Goal: Task Accomplishment & Management: Use online tool/utility

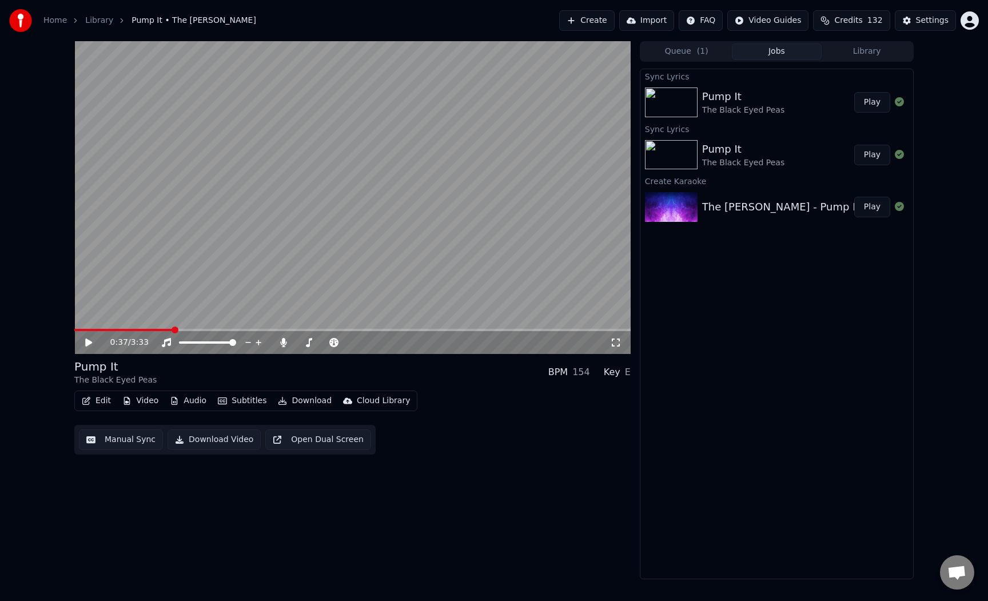
click at [85, 342] on icon at bounding box center [96, 342] width 27 height 9
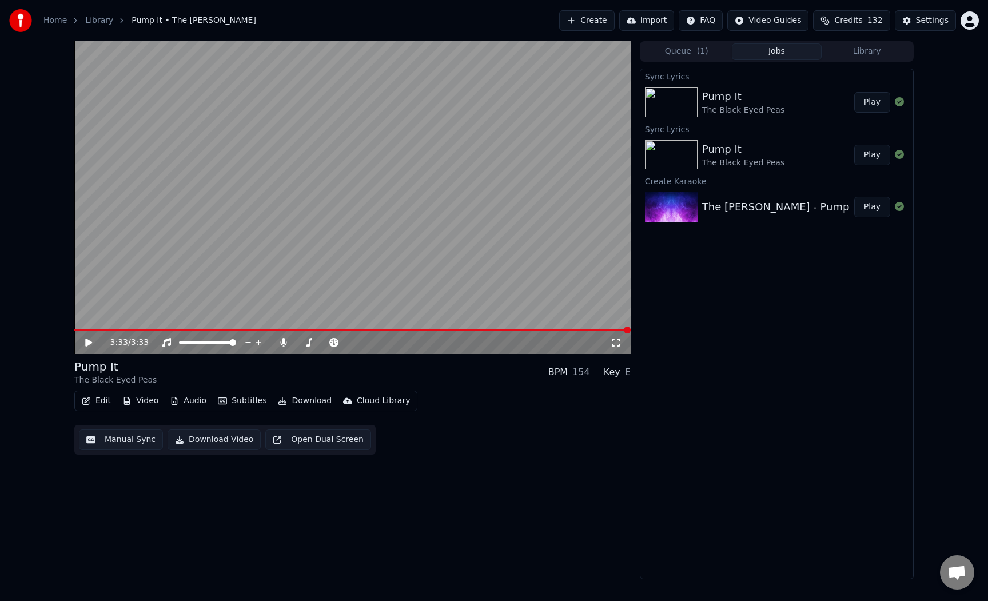
click at [90, 23] on link "Library" at bounding box center [99, 20] width 28 height 11
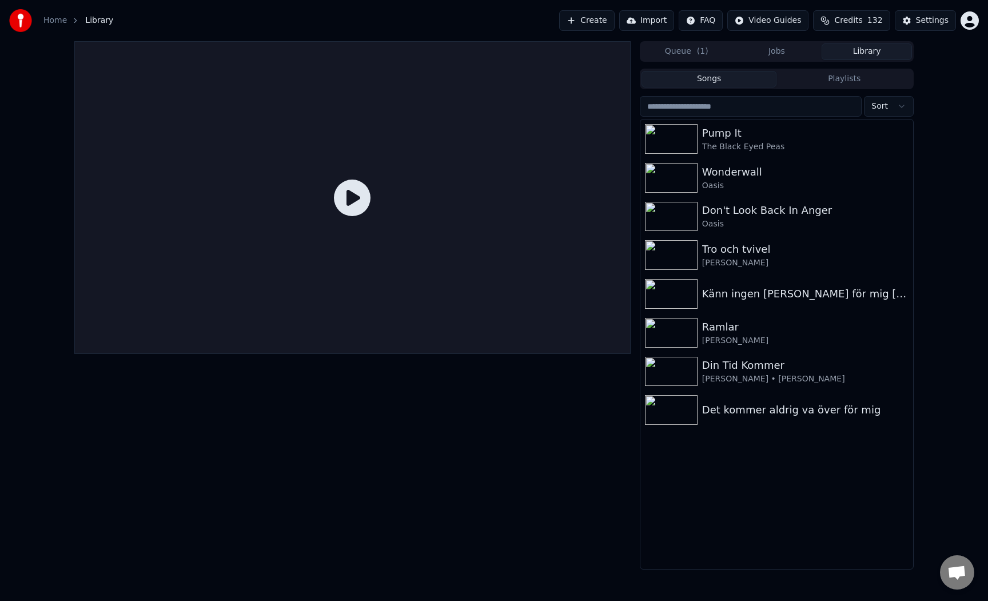
click at [834, 50] on button "Library" at bounding box center [866, 51] width 90 height 17
click at [590, 27] on button "Create" at bounding box center [586, 20] width 55 height 21
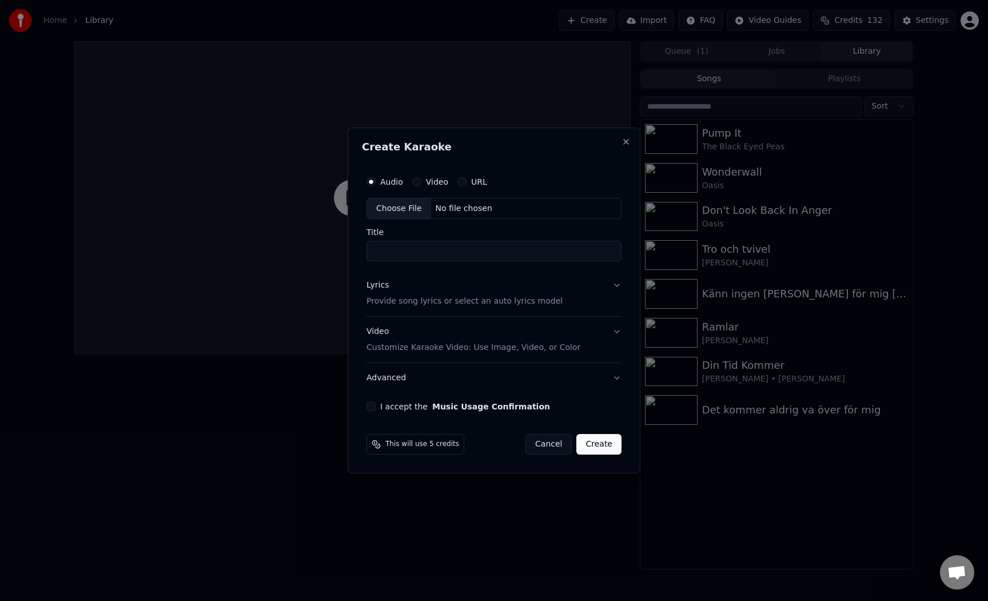
click at [393, 201] on div "Choose File" at bounding box center [399, 208] width 64 height 21
type input "**********"
click at [464, 298] on p "Provide song lyrics or select an auto lyrics model" at bounding box center [462, 301] width 196 height 11
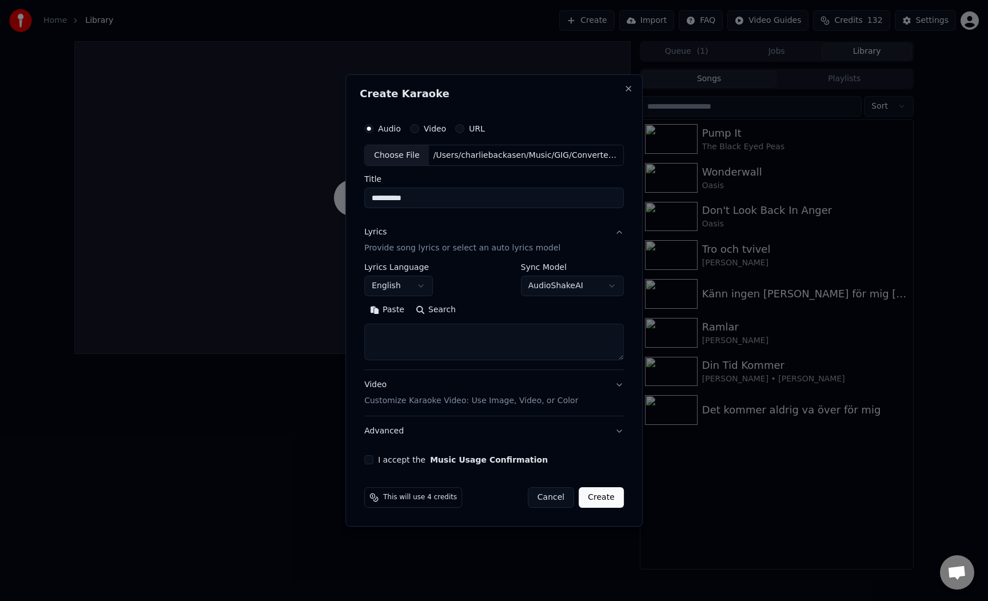
click at [468, 337] on textarea at bounding box center [493, 342] width 259 height 37
paste textarea "**********"
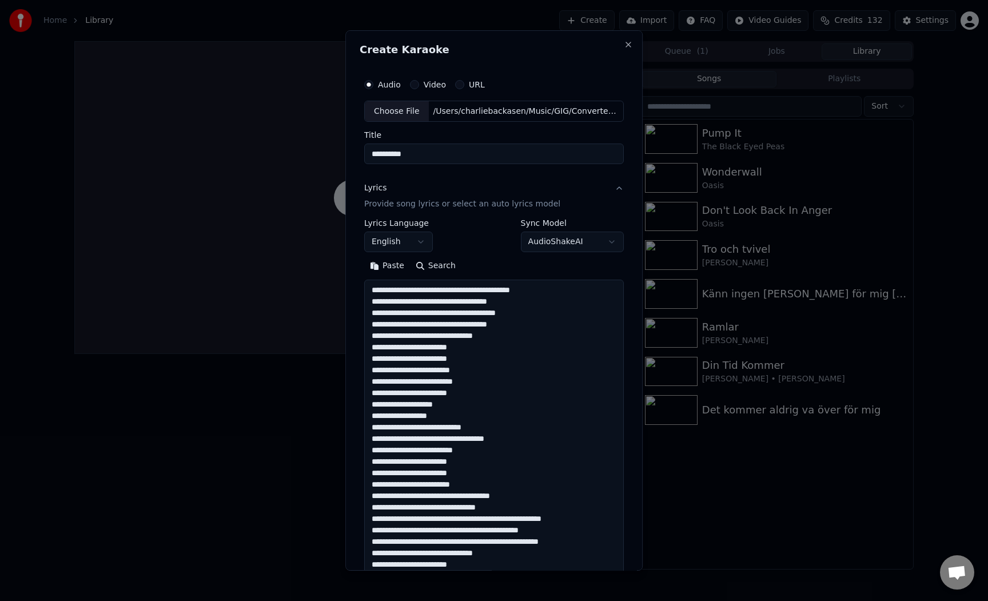
scroll to position [654, 0]
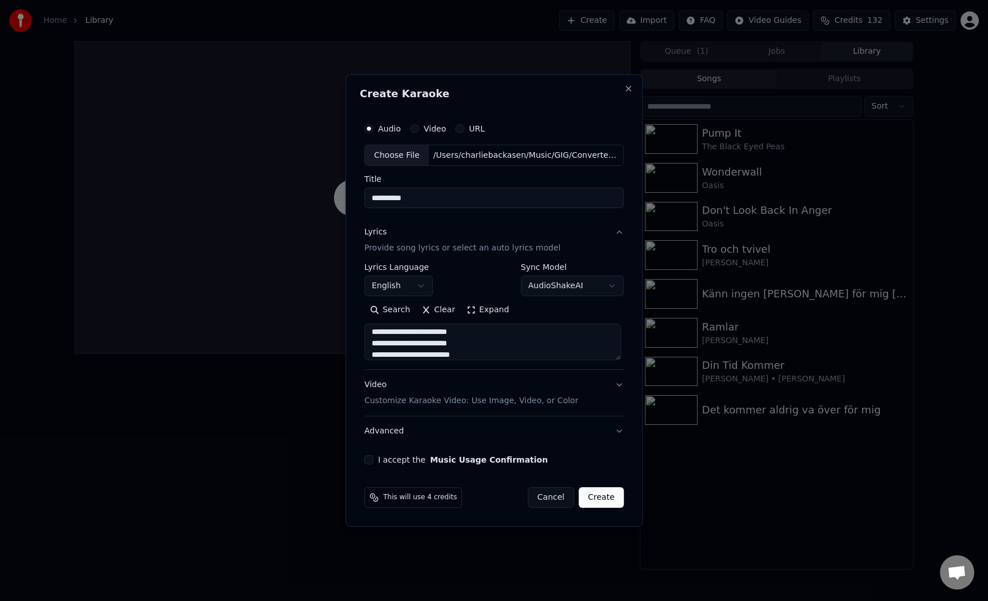
type textarea "**********"
click at [366, 461] on button "I accept the Music Usage Confirmation" at bounding box center [368, 459] width 9 height 9
click at [392, 409] on button "Video Customize Karaoke Video: Use Image, Video, or Color" at bounding box center [493, 393] width 259 height 46
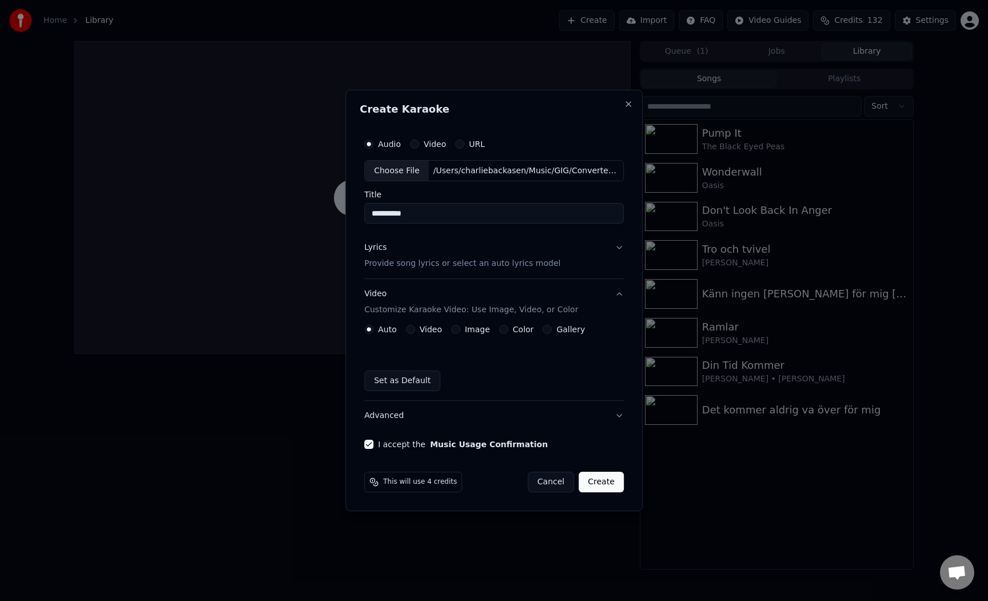
click at [456, 330] on button "Image" at bounding box center [455, 329] width 9 height 9
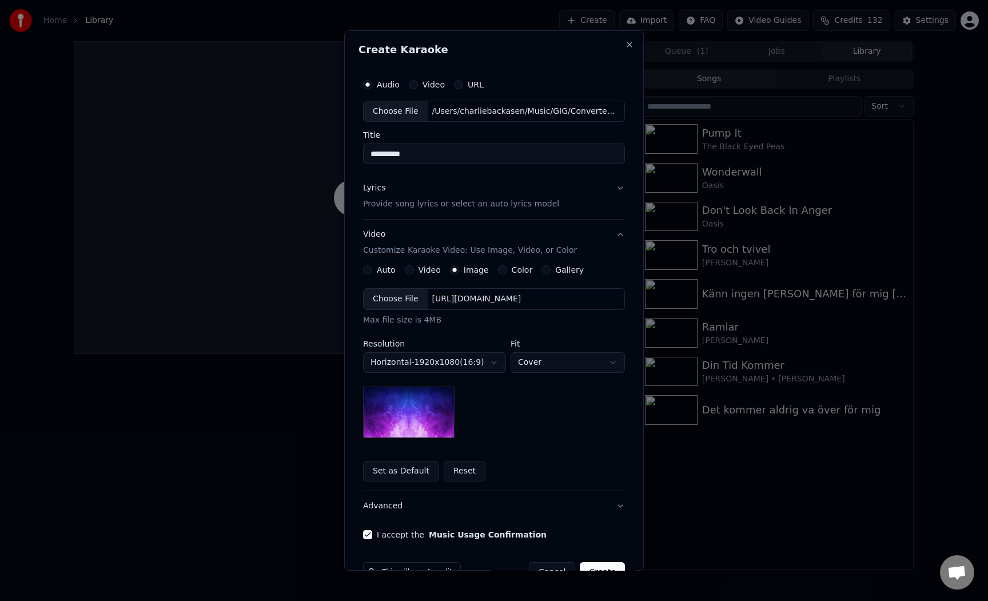
click at [498, 271] on button "Color" at bounding box center [502, 269] width 9 height 9
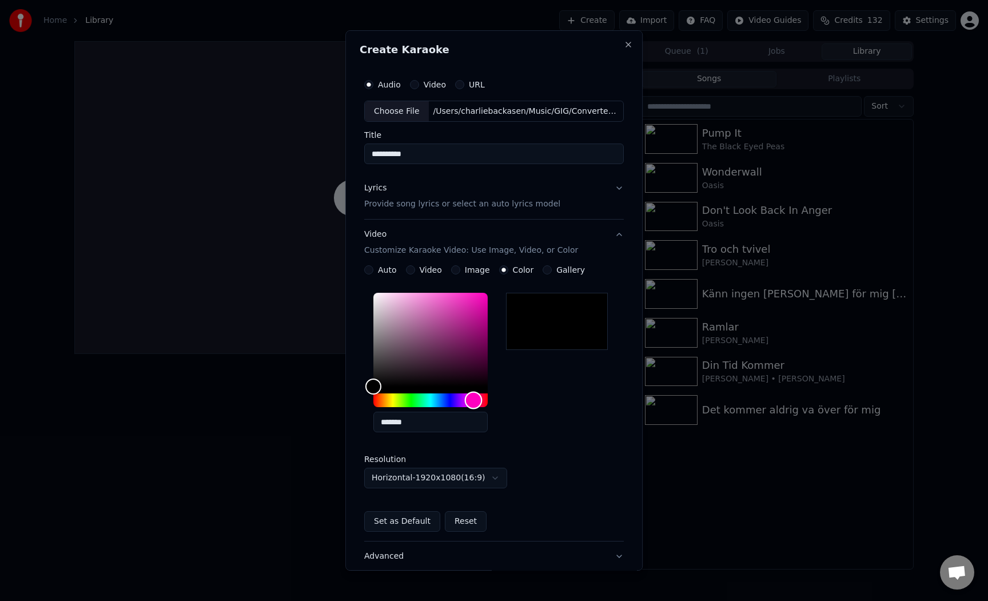
click at [470, 404] on div "Hue" at bounding box center [430, 400] width 114 height 14
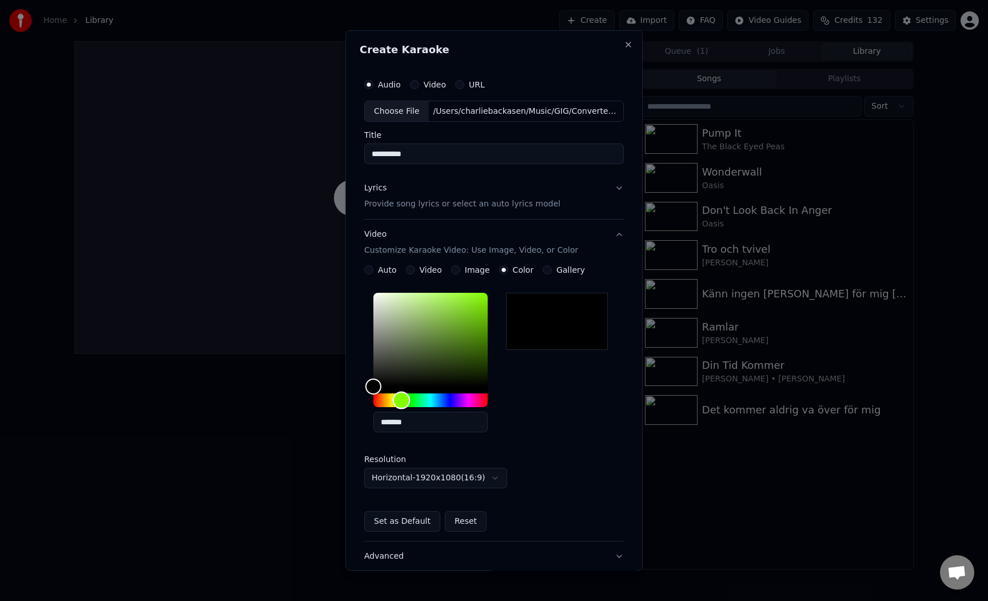
drag, startPoint x: 430, startPoint y: 402, endPoint x: 398, endPoint y: 404, distance: 31.5
click at [398, 404] on div "Hue" at bounding box center [430, 400] width 114 height 14
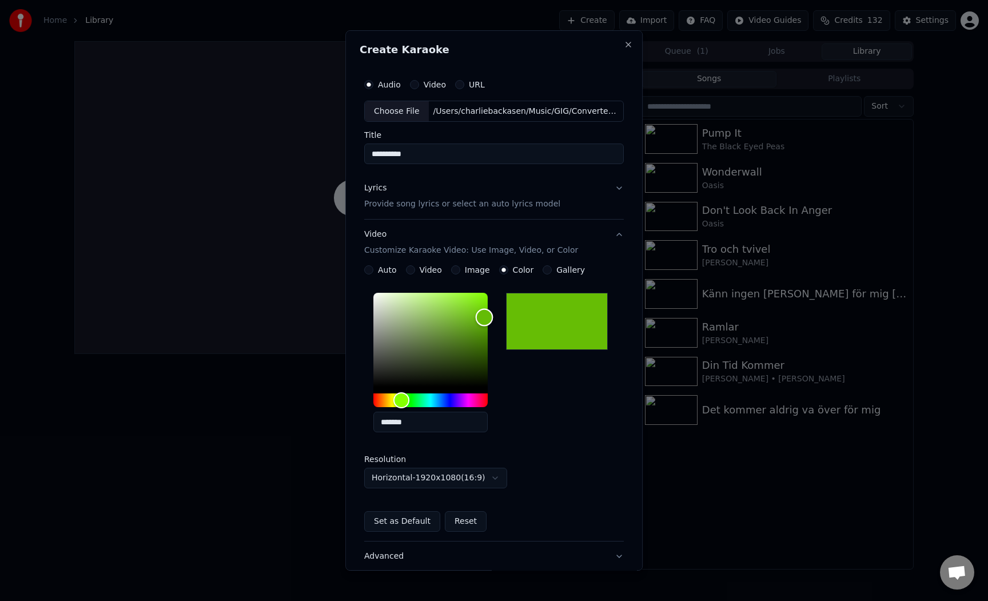
drag, startPoint x: 415, startPoint y: 352, endPoint x: 481, endPoint y: 317, distance: 74.9
click at [481, 317] on div "Color" at bounding box center [430, 340] width 114 height 94
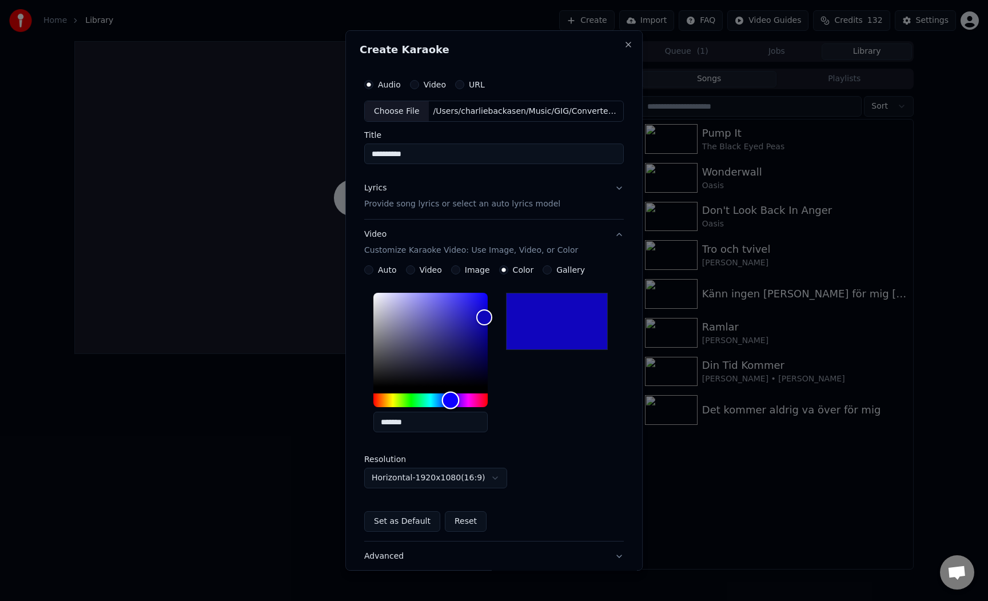
drag, startPoint x: 429, startPoint y: 402, endPoint x: 447, endPoint y: 409, distance: 19.7
click at [447, 409] on div "*******" at bounding box center [430, 365] width 114 height 144
drag, startPoint x: 457, startPoint y: 336, endPoint x: 474, endPoint y: 337, distance: 17.2
click at [474, 337] on div "Color" at bounding box center [430, 340] width 114 height 94
type input "*******"
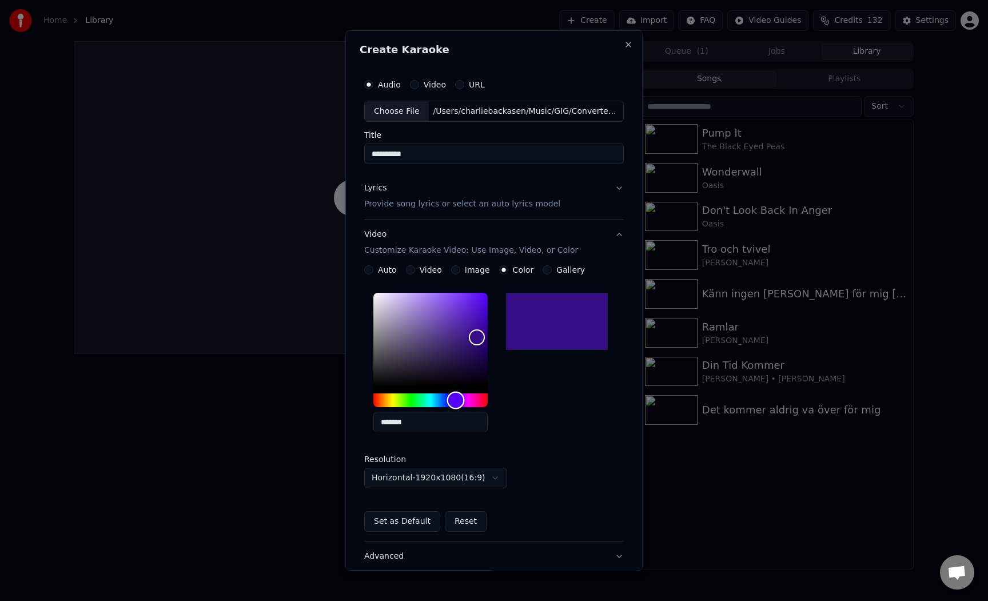
click at [453, 400] on div "Hue" at bounding box center [456, 401] width 18 height 18
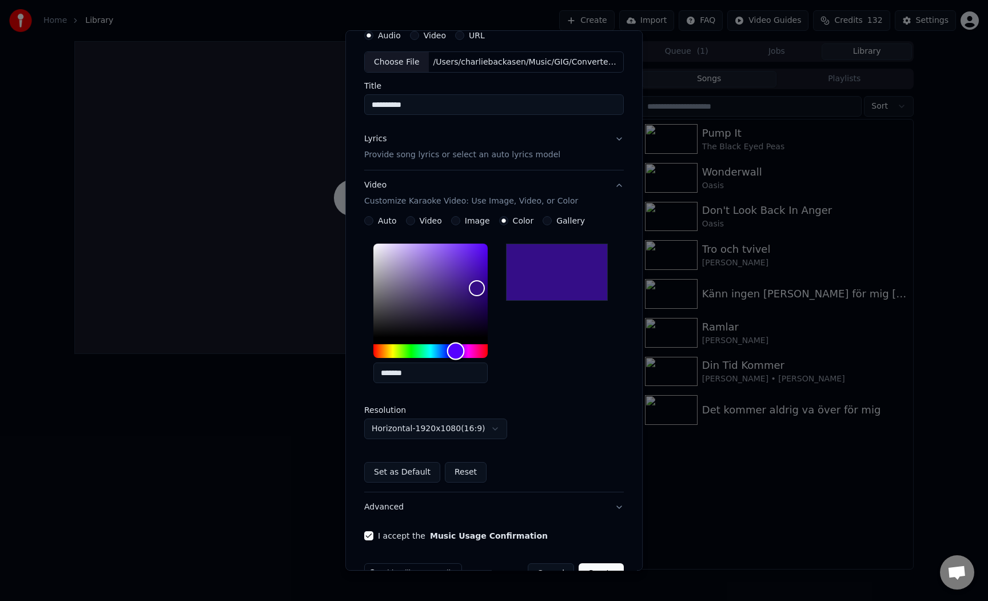
scroll to position [81, 0]
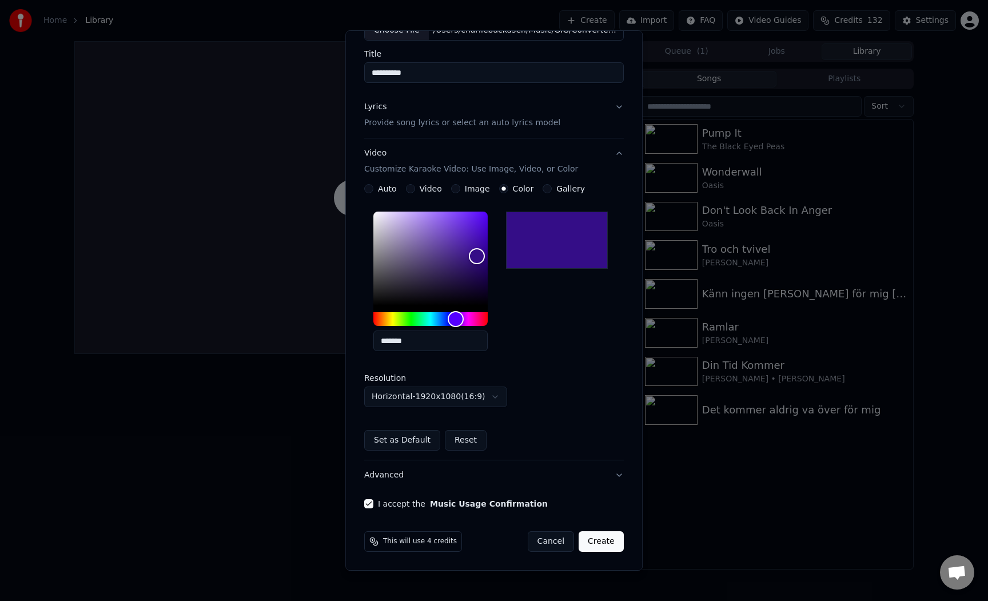
click at [593, 536] on button "Create" at bounding box center [600, 541] width 45 height 21
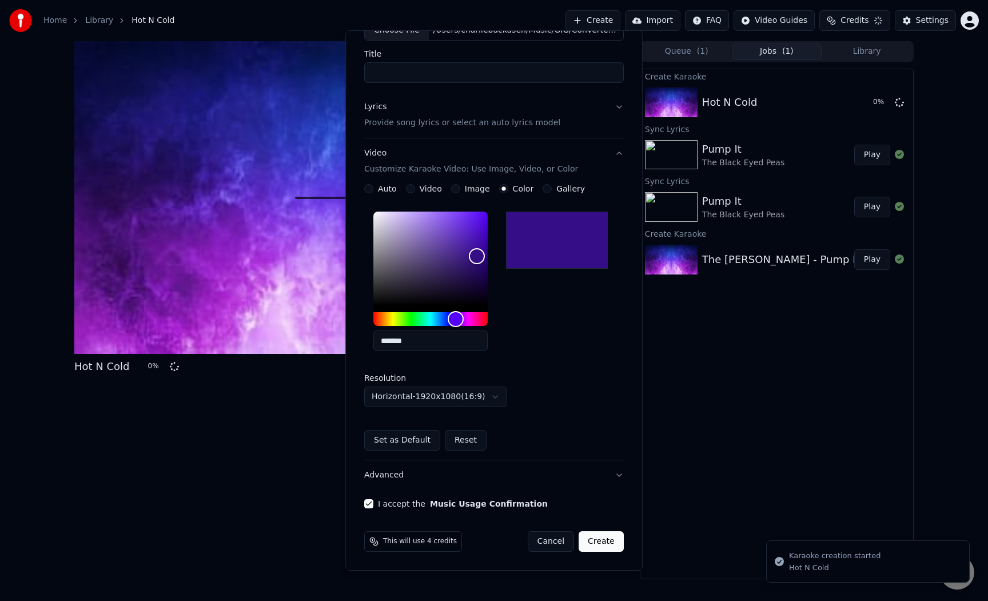
scroll to position [0, 0]
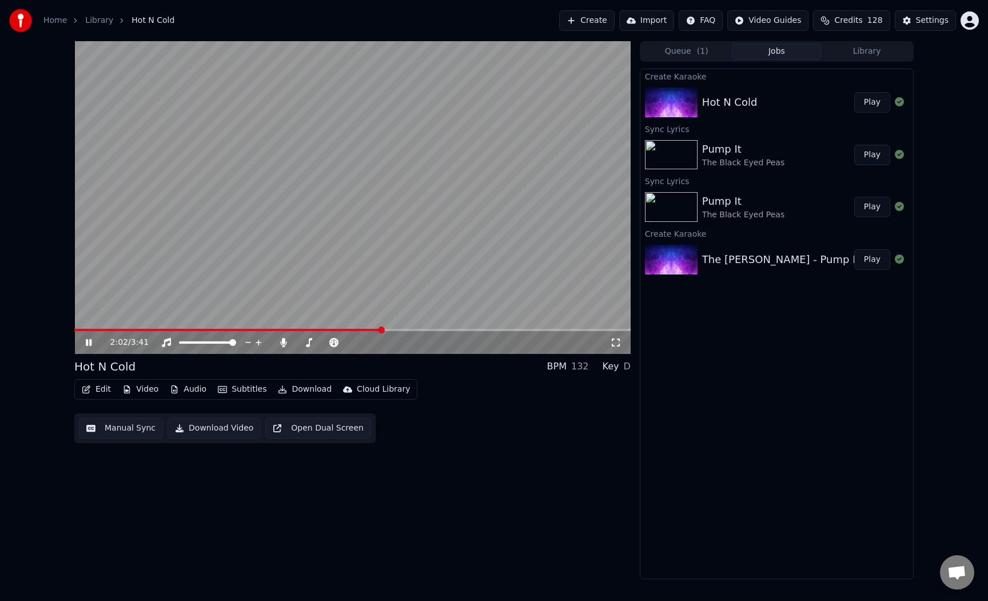
click at [89, 346] on icon at bounding box center [96, 342] width 27 height 9
click at [90, 389] on icon "button" at bounding box center [86, 389] width 9 height 8
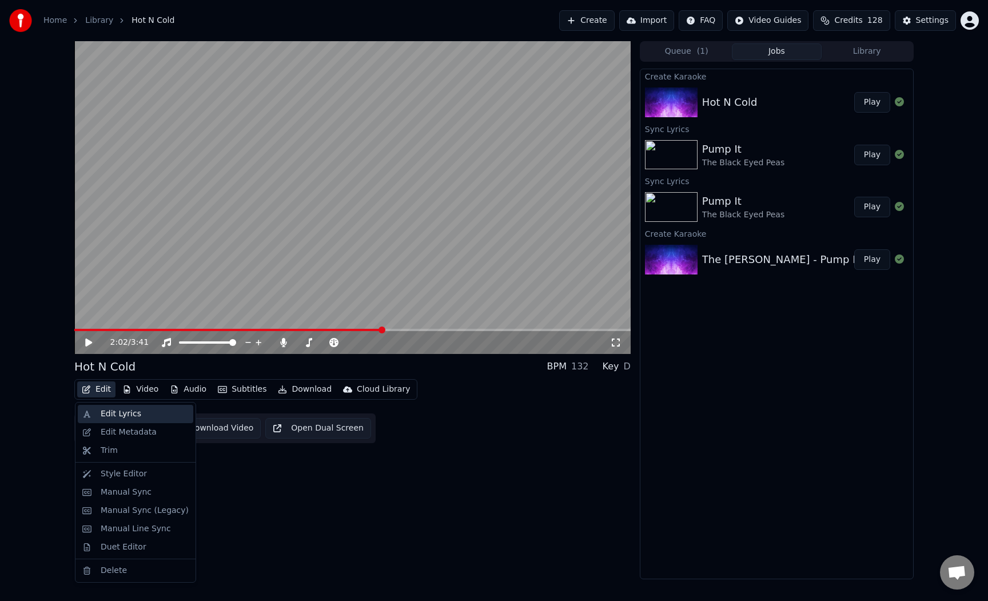
click at [128, 412] on div "Edit Lyrics" at bounding box center [121, 413] width 41 height 11
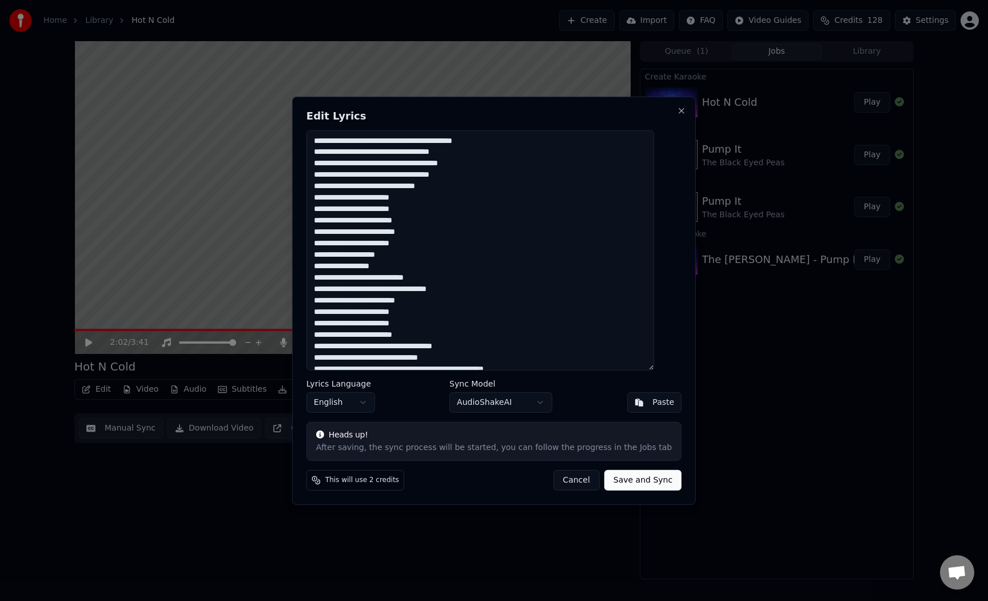
click at [484, 291] on textarea at bounding box center [480, 250] width 348 height 240
paste textarea "**********"
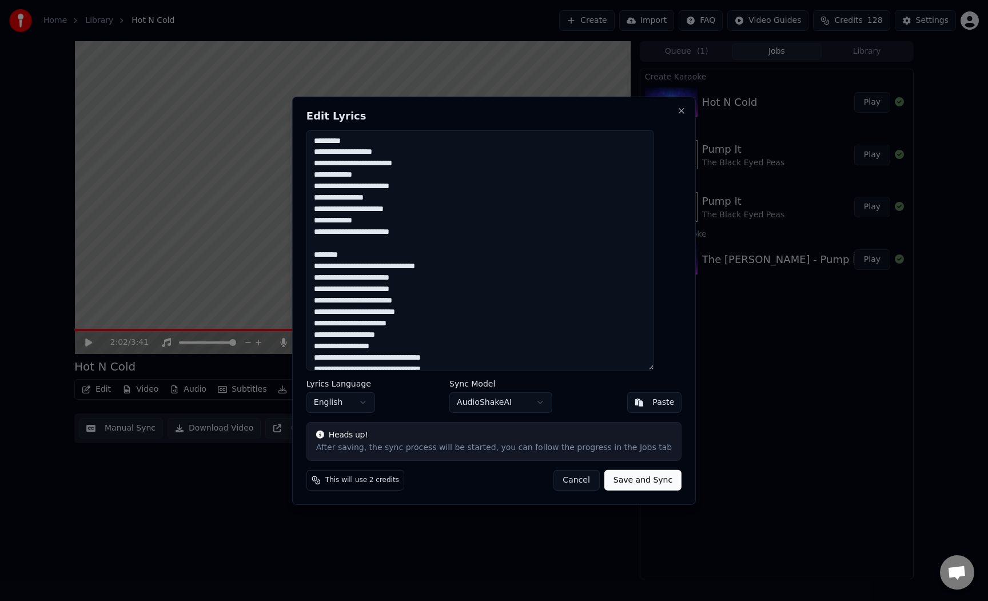
drag, startPoint x: 329, startPoint y: 151, endPoint x: 320, endPoint y: 139, distance: 14.8
click at [320, 139] on textarea at bounding box center [480, 250] width 348 height 240
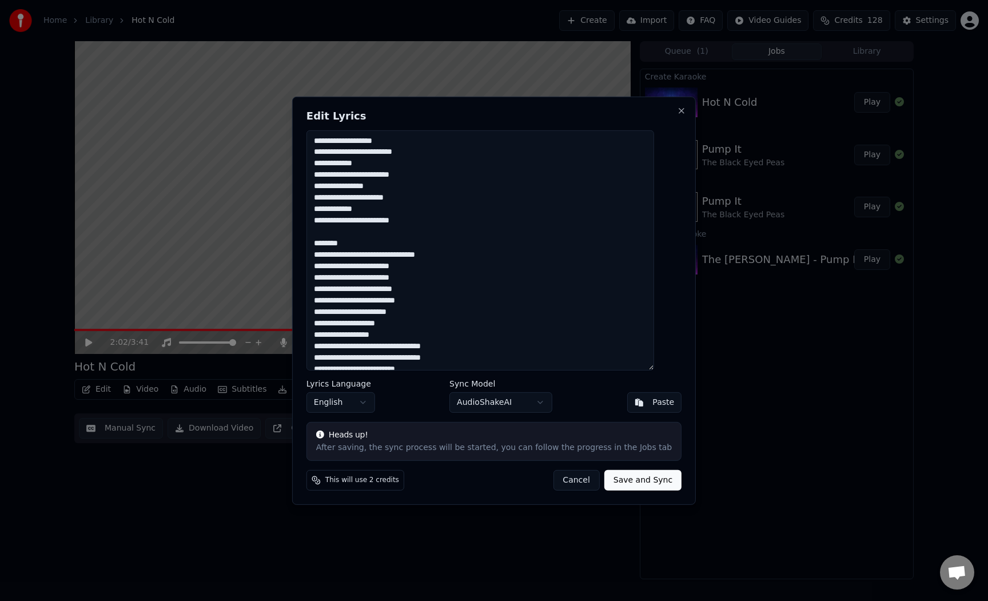
drag, startPoint x: 361, startPoint y: 245, endPoint x: 312, endPoint y: 244, distance: 49.2
click at [312, 244] on div "Edit Lyrics Lyrics Language English Sync Model AudioShakeAI Paste Heads up! Aft…" at bounding box center [494, 300] width 404 height 408
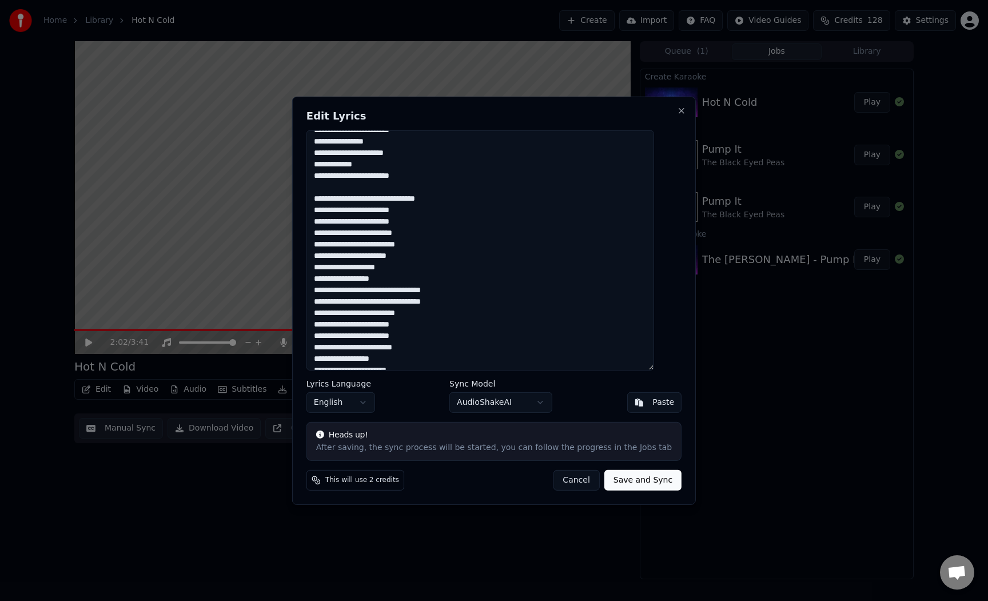
scroll to position [59, 0]
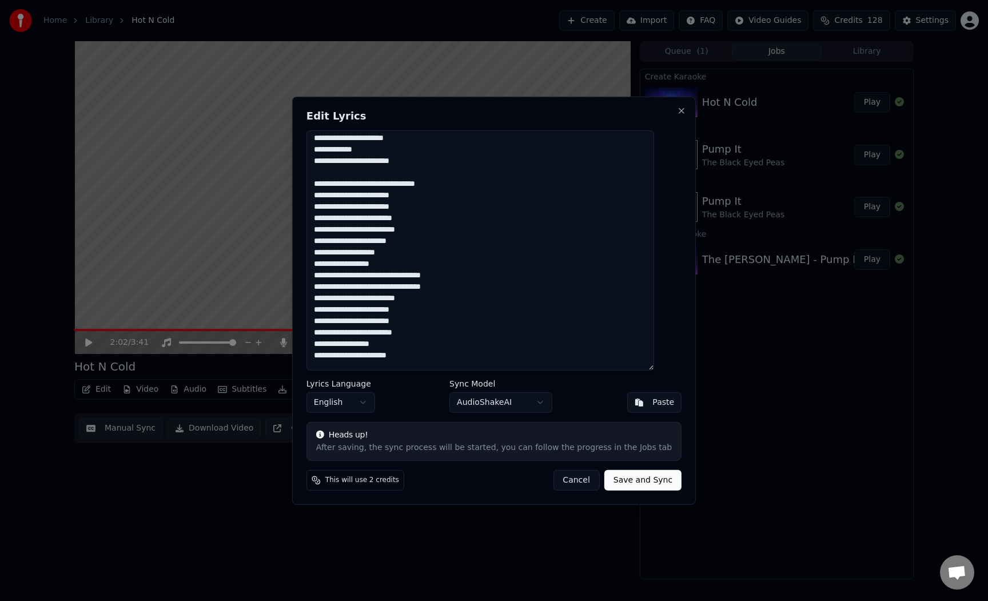
drag, startPoint x: 351, startPoint y: 274, endPoint x: 309, endPoint y: 277, distance: 42.4
click at [309, 277] on div "Edit Lyrics Lyrics Language English Sync Model AudioShakeAI Paste Heads up! Aft…" at bounding box center [494, 300] width 404 height 408
drag, startPoint x: 350, startPoint y: 288, endPoint x: 313, endPoint y: 289, distance: 37.2
click at [313, 289] on div "Edit Lyrics Lyrics Language English Sync Model AudioShakeAI Paste Heads up! Aft…" at bounding box center [494, 300] width 404 height 408
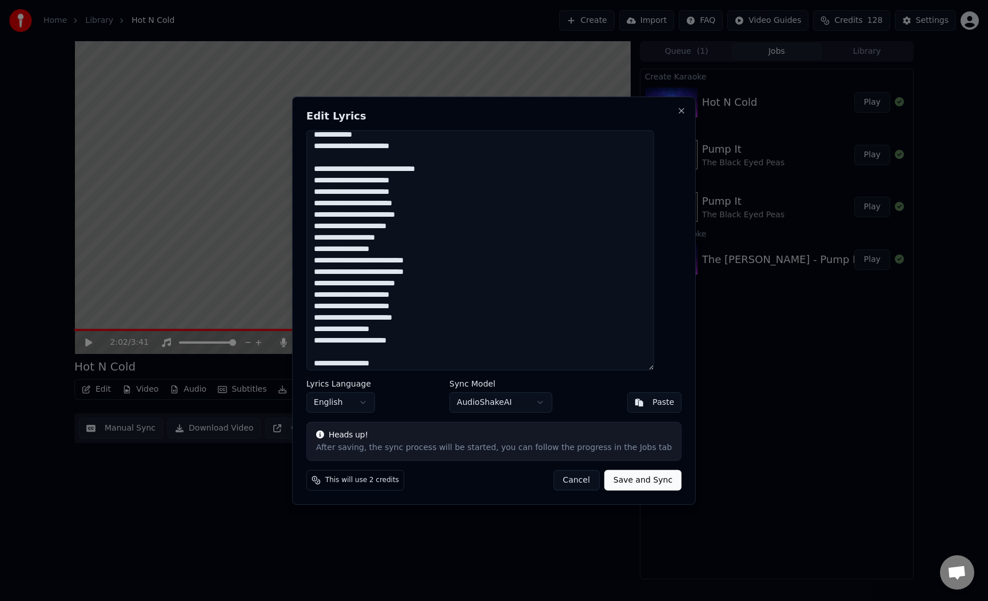
scroll to position [89, 0]
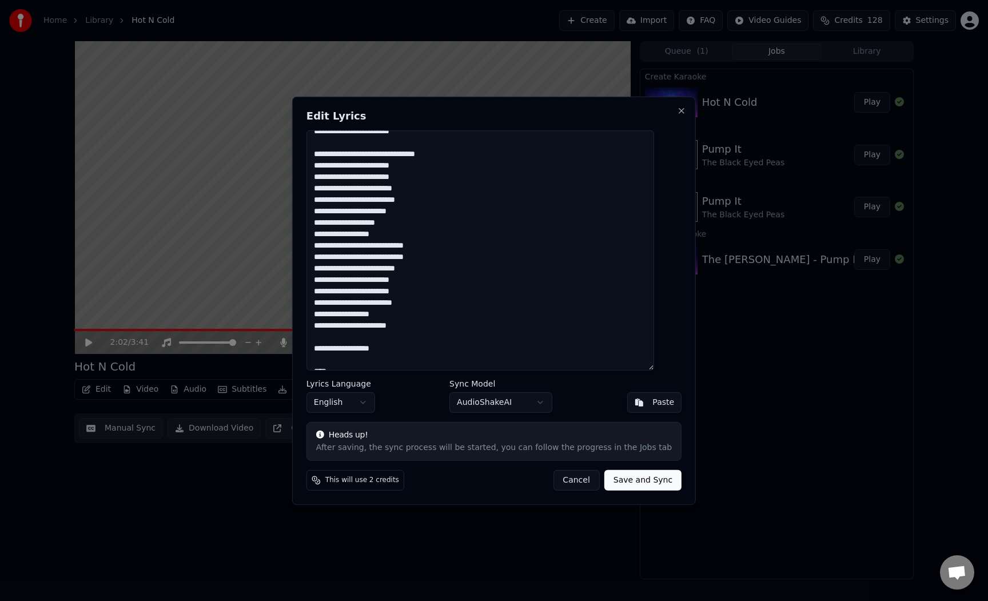
drag, startPoint x: 430, startPoint y: 326, endPoint x: 382, endPoint y: 325, distance: 47.5
click at [382, 325] on textarea at bounding box center [480, 250] width 348 height 240
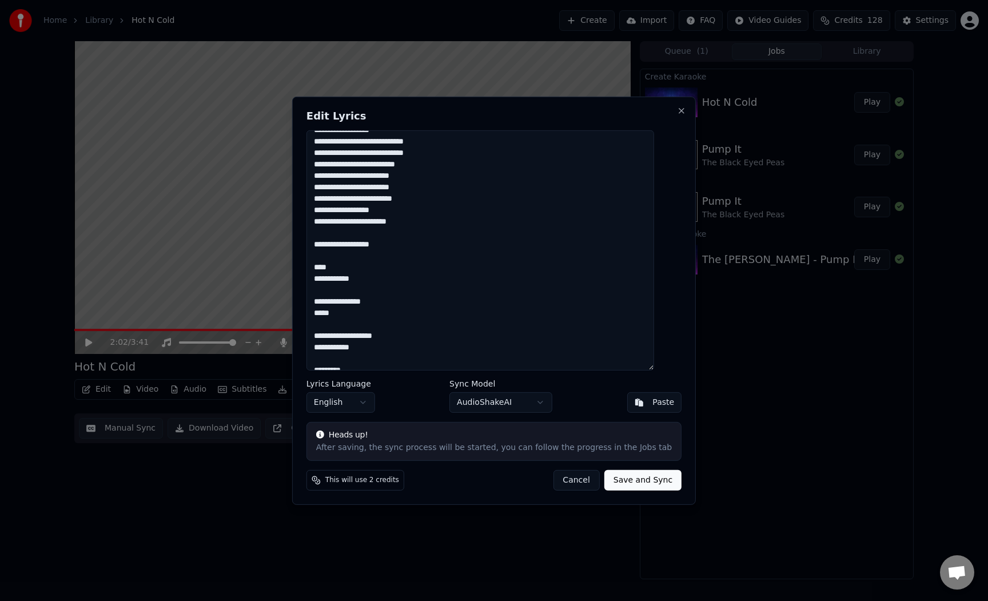
scroll to position [223, 0]
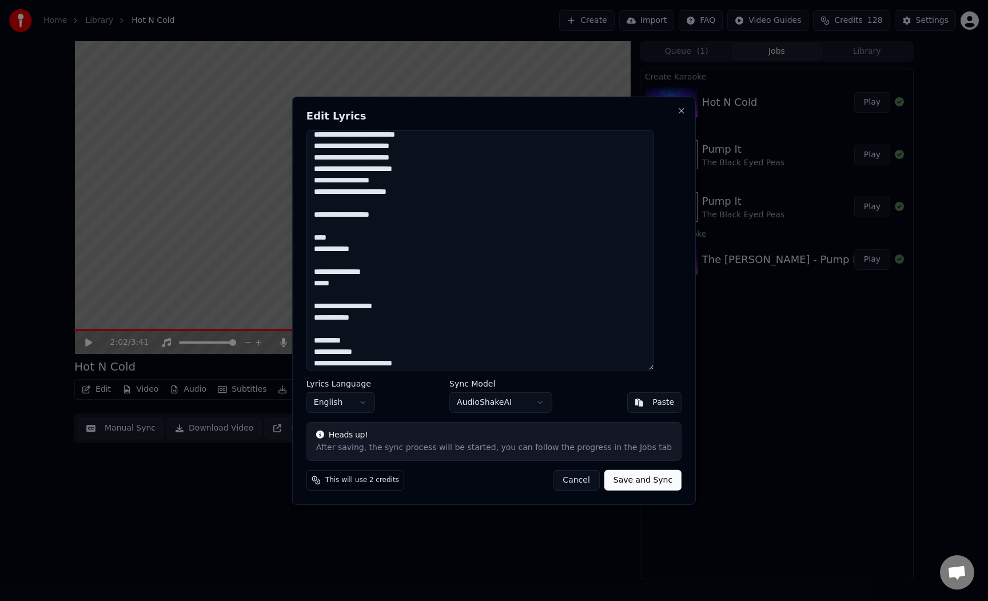
drag, startPoint x: 376, startPoint y: 322, endPoint x: 326, endPoint y: 183, distance: 147.5
click at [326, 183] on textarea at bounding box center [480, 250] width 348 height 240
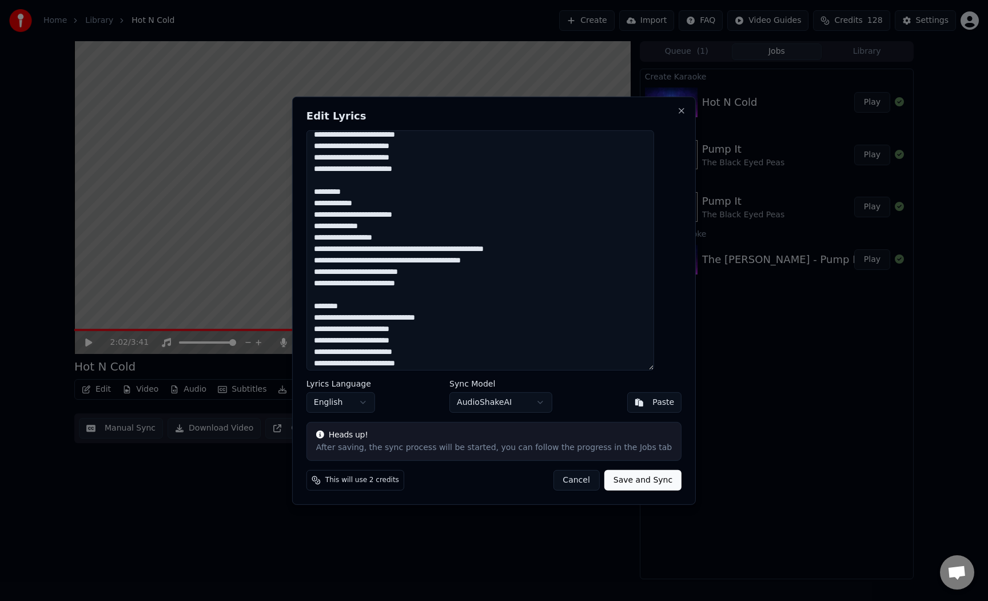
drag, startPoint x: 364, startPoint y: 194, endPoint x: 319, endPoint y: 196, distance: 45.2
click at [319, 196] on div "Edit Lyrics Lyrics Language English Sync Model AudioShakeAI Paste Heads up! Aft…" at bounding box center [494, 300] width 404 height 408
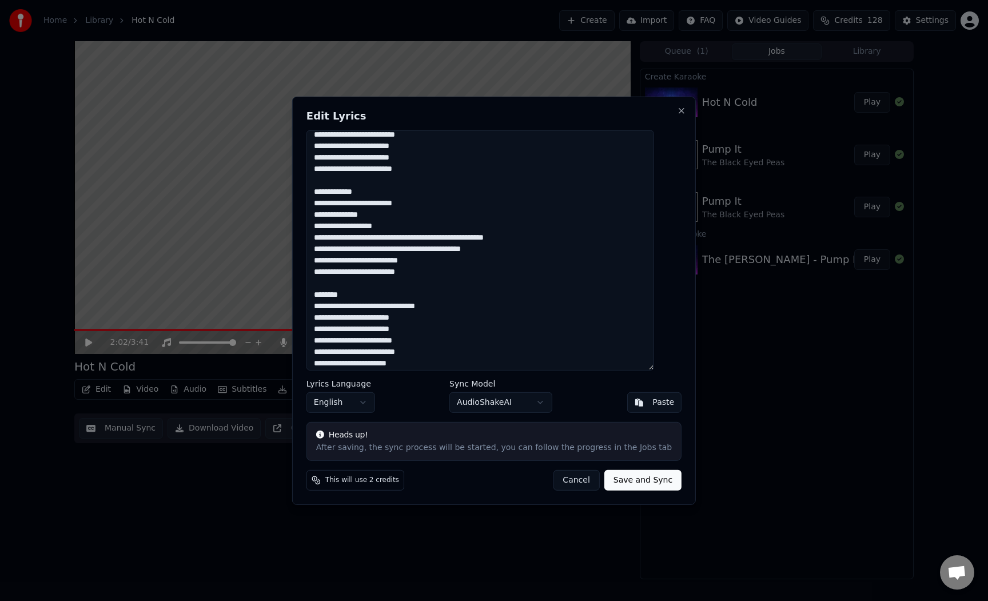
drag, startPoint x: 439, startPoint y: 236, endPoint x: 384, endPoint y: 238, distance: 55.5
click at [384, 238] on textarea at bounding box center [480, 250] width 348 height 240
drag, startPoint x: 497, startPoint y: 239, endPoint x: 434, endPoint y: 239, distance: 62.9
click at [434, 239] on textarea at bounding box center [480, 250] width 348 height 240
drag, startPoint x: 519, startPoint y: 250, endPoint x: 488, endPoint y: 251, distance: 31.5
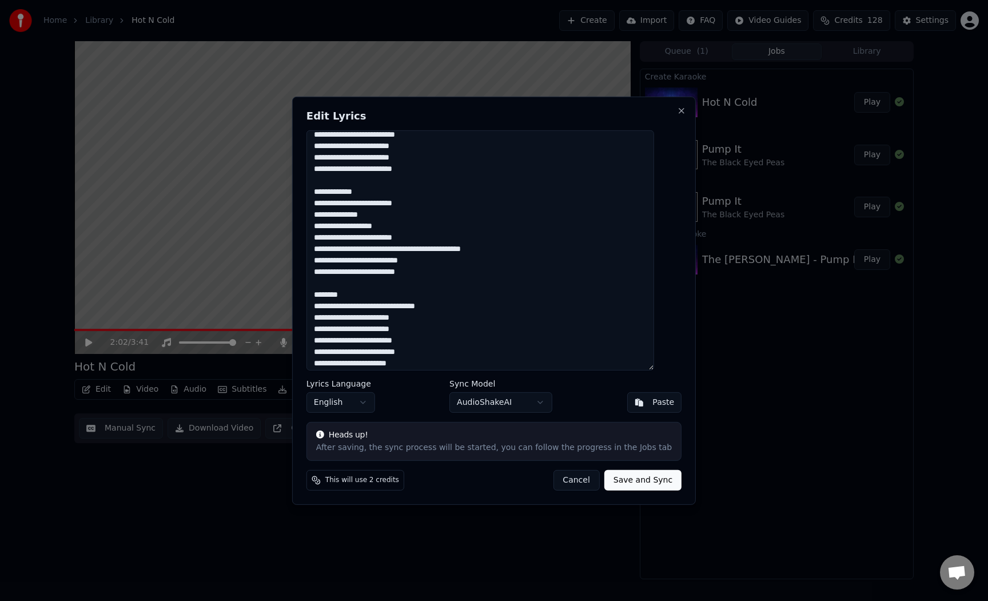
click at [488, 251] on textarea at bounding box center [480, 250] width 348 height 240
drag, startPoint x: 458, startPoint y: 249, endPoint x: 392, endPoint y: 248, distance: 65.7
click at [392, 248] on textarea at bounding box center [480, 250] width 348 height 240
drag, startPoint x: 437, startPoint y: 260, endPoint x: 380, endPoint y: 262, distance: 56.6
click at [380, 262] on textarea at bounding box center [480, 250] width 348 height 240
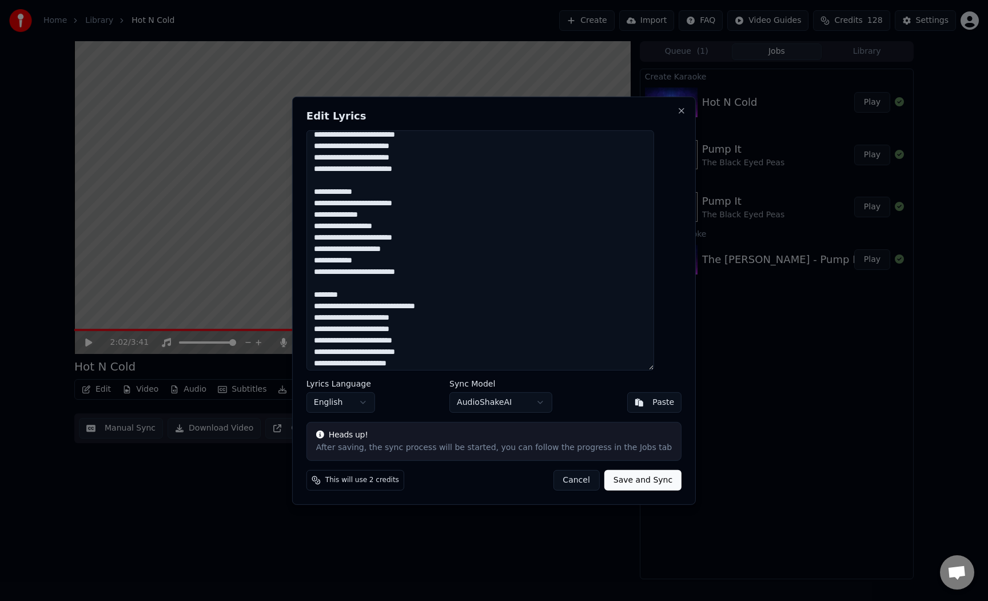
drag, startPoint x: 369, startPoint y: 290, endPoint x: 317, endPoint y: 294, distance: 52.1
click at [317, 294] on div "Edit Lyrics Lyrics Language English Sync Model AudioShakeAI Paste Heads up! Aft…" at bounding box center [494, 300] width 404 height 408
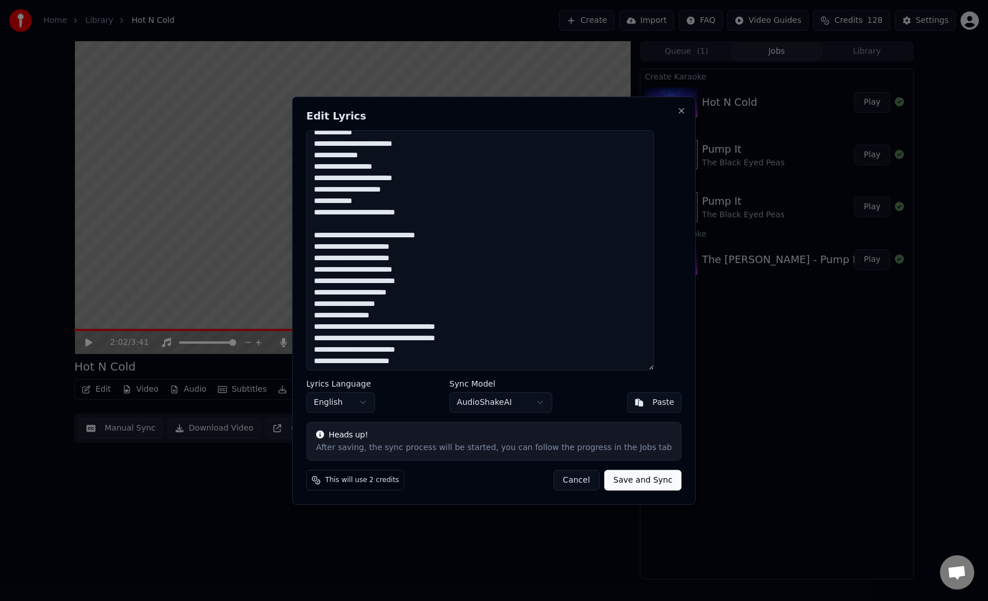
scroll to position [297, 0]
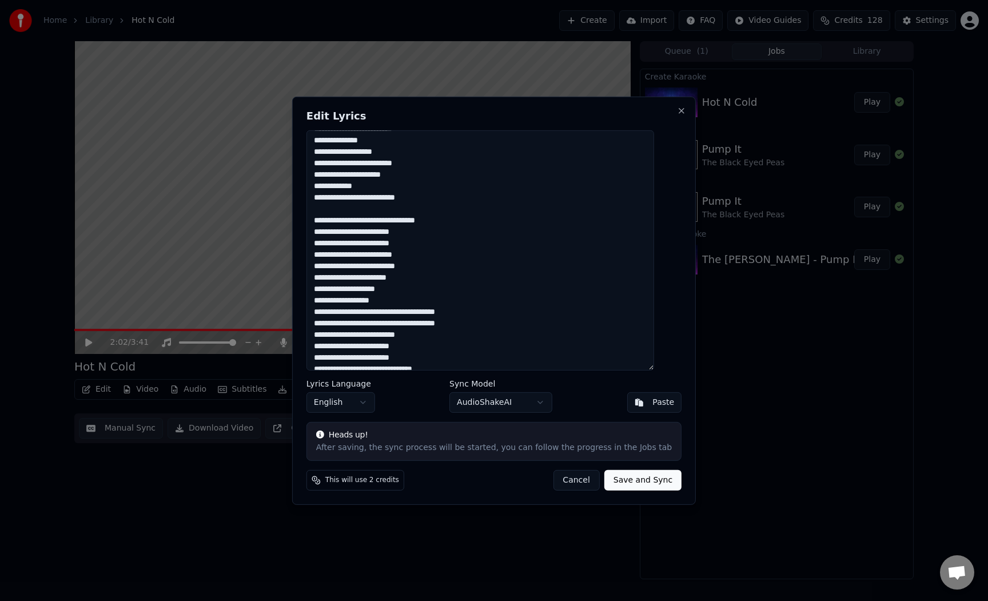
drag, startPoint x: 351, startPoint y: 312, endPoint x: 317, endPoint y: 312, distance: 33.7
click at [317, 312] on div "Edit Lyrics Lyrics Language English Sync Model AudioShakeAI Paste Heads up! Aft…" at bounding box center [494, 300] width 404 height 408
drag, startPoint x: 350, startPoint y: 323, endPoint x: 295, endPoint y: 324, distance: 55.5
click at [295, 324] on body "Home Library Hot N Cold Create Import FAQ Video Guides Credits 128 Settings 2:0…" at bounding box center [494, 300] width 988 height 601
click at [357, 320] on textarea at bounding box center [480, 250] width 348 height 240
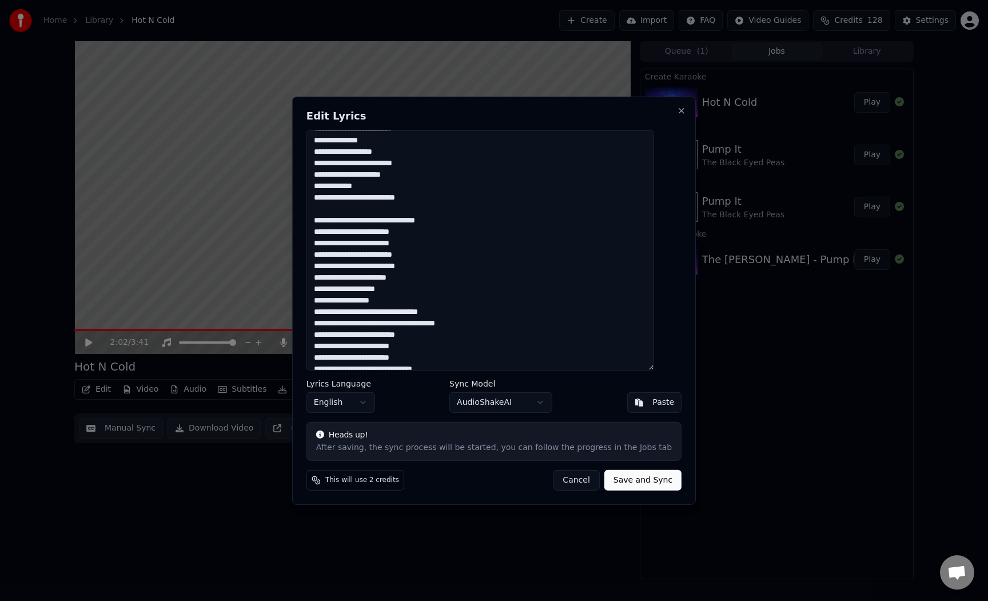
drag, startPoint x: 349, startPoint y: 322, endPoint x: 318, endPoint y: 322, distance: 30.9
click at [318, 322] on div "Edit Lyrics Lyrics Language English Sync Model AudioShakeAI Paste Heads up! Aft…" at bounding box center [494, 300] width 404 height 408
click at [428, 315] on textarea at bounding box center [480, 250] width 348 height 240
drag, startPoint x: 478, startPoint y: 323, endPoint x: 406, endPoint y: 323, distance: 72.0
click at [406, 323] on textarea at bounding box center [480, 250] width 348 height 240
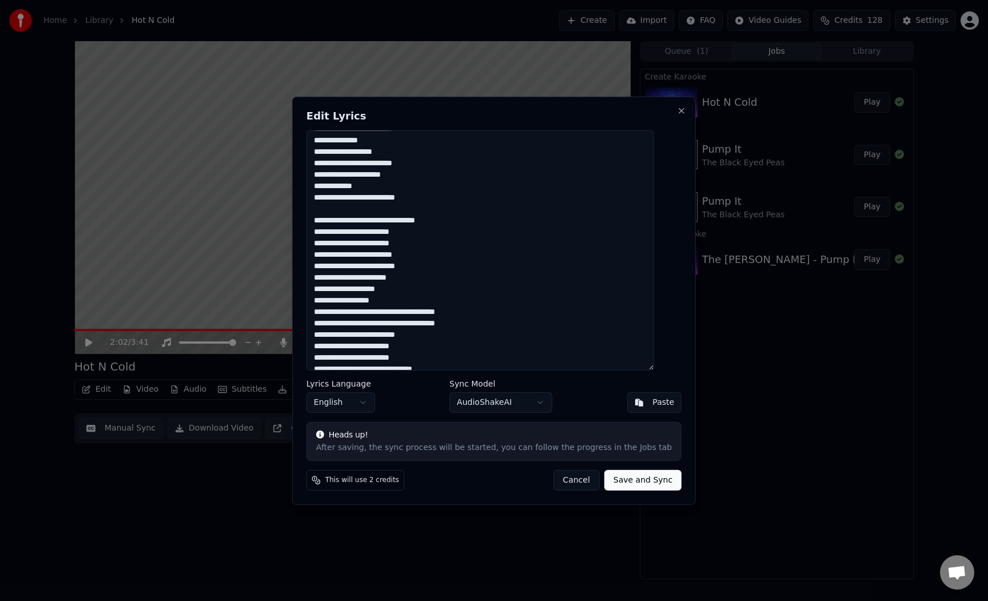
click at [423, 323] on textarea at bounding box center [480, 250] width 348 height 240
drag, startPoint x: 486, startPoint y: 314, endPoint x: 472, endPoint y: 314, distance: 14.3
click at [472, 314] on textarea at bounding box center [480, 250] width 348 height 240
drag, startPoint x: 492, startPoint y: 322, endPoint x: 481, endPoint y: 323, distance: 10.4
click at [481, 323] on textarea at bounding box center [480, 250] width 348 height 240
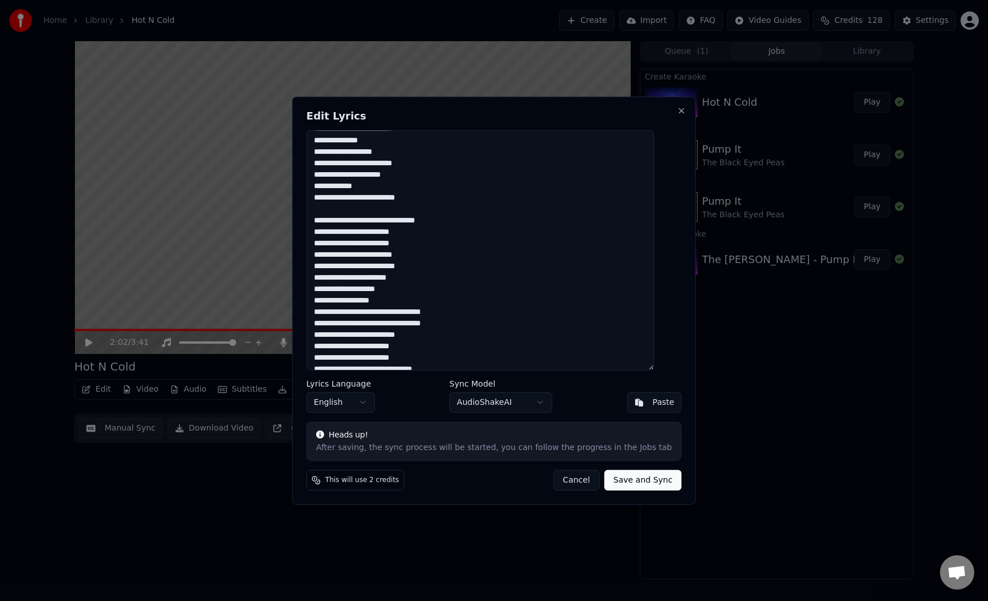
drag, startPoint x: 478, startPoint y: 324, endPoint x: 306, endPoint y: 316, distance: 172.3
click at [306, 316] on div "Edit Lyrics Lyrics Language English Sync Model AudioShakeAI Paste Heads up! Aft…" at bounding box center [494, 300] width 404 height 408
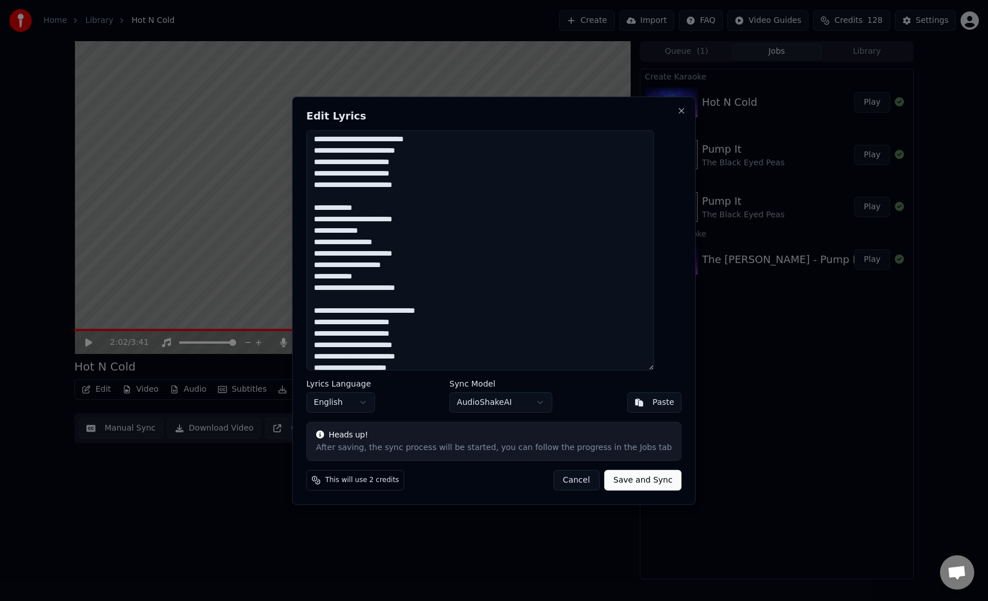
scroll to position [162, 0]
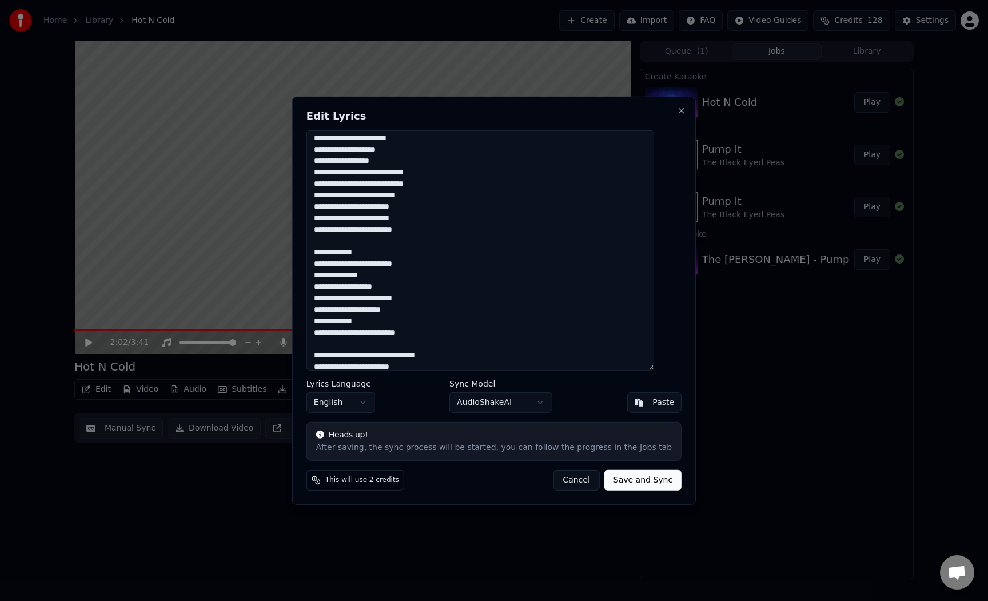
drag, startPoint x: 448, startPoint y: 185, endPoint x: 320, endPoint y: 175, distance: 128.4
click at [320, 176] on textarea at bounding box center [480, 250] width 348 height 240
paste textarea "****** ******"
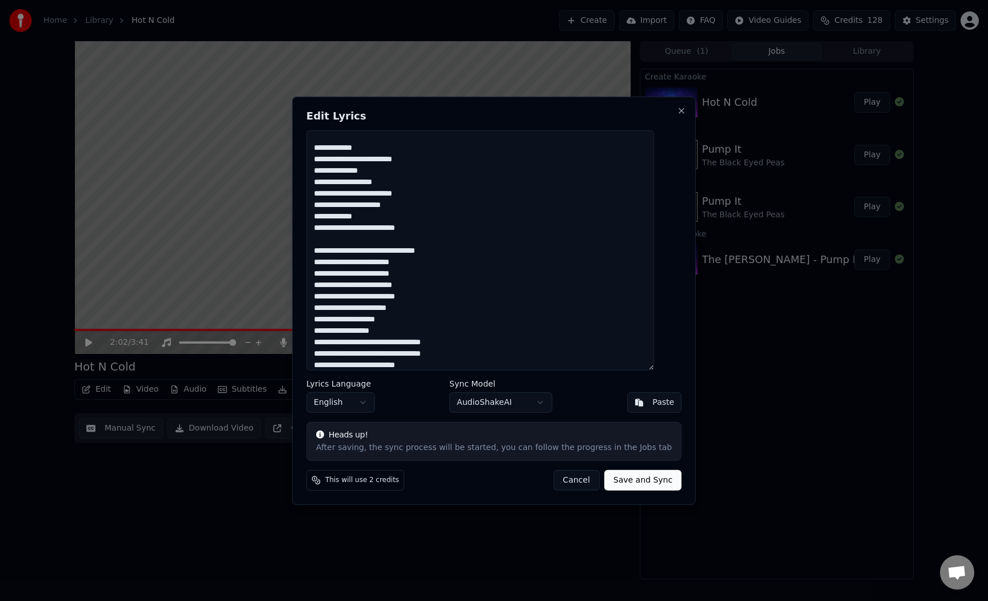
scroll to position [313, 0]
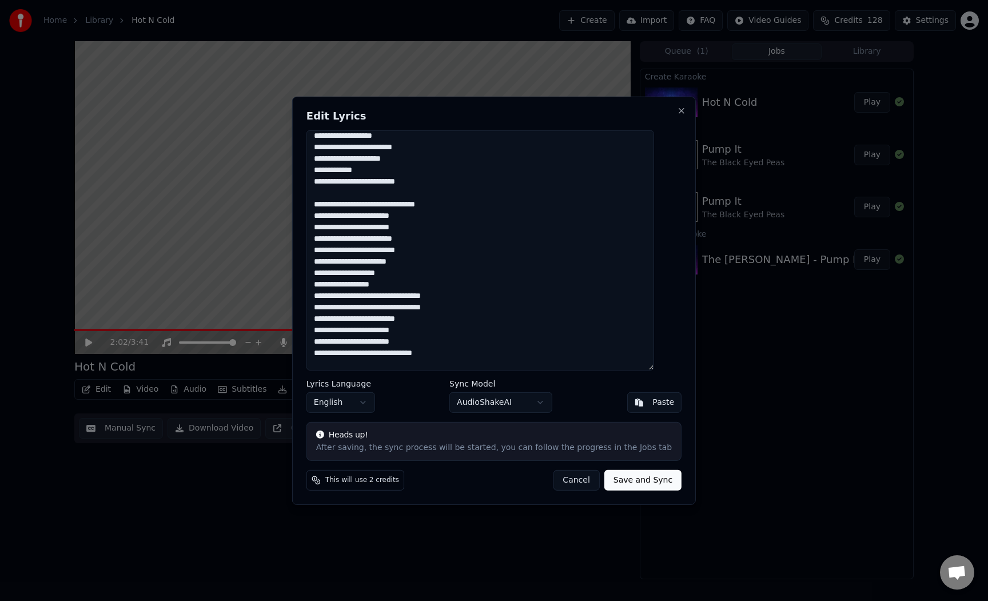
click at [465, 297] on textarea at bounding box center [480, 250] width 348 height 240
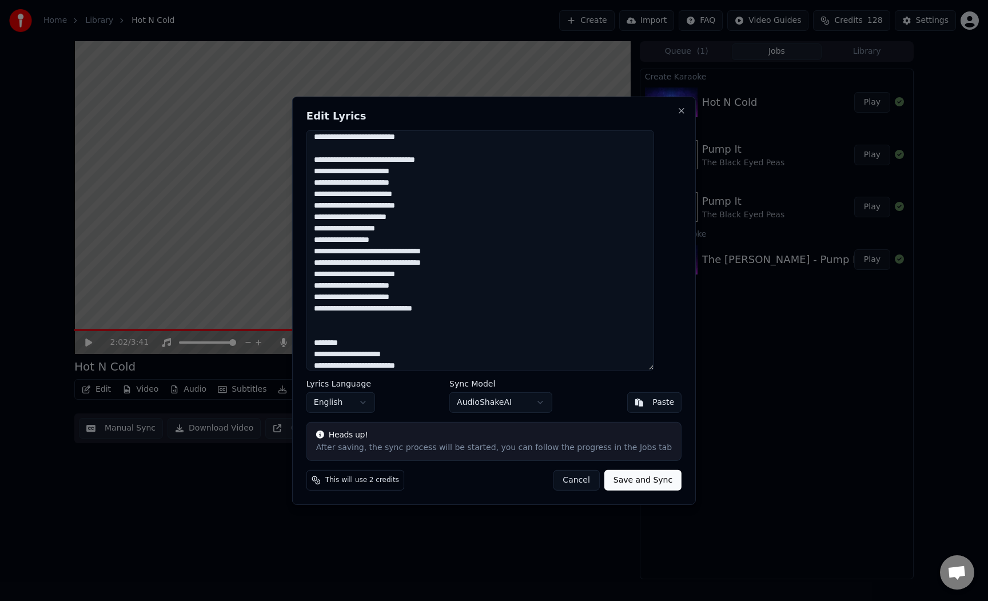
scroll to position [373, 0]
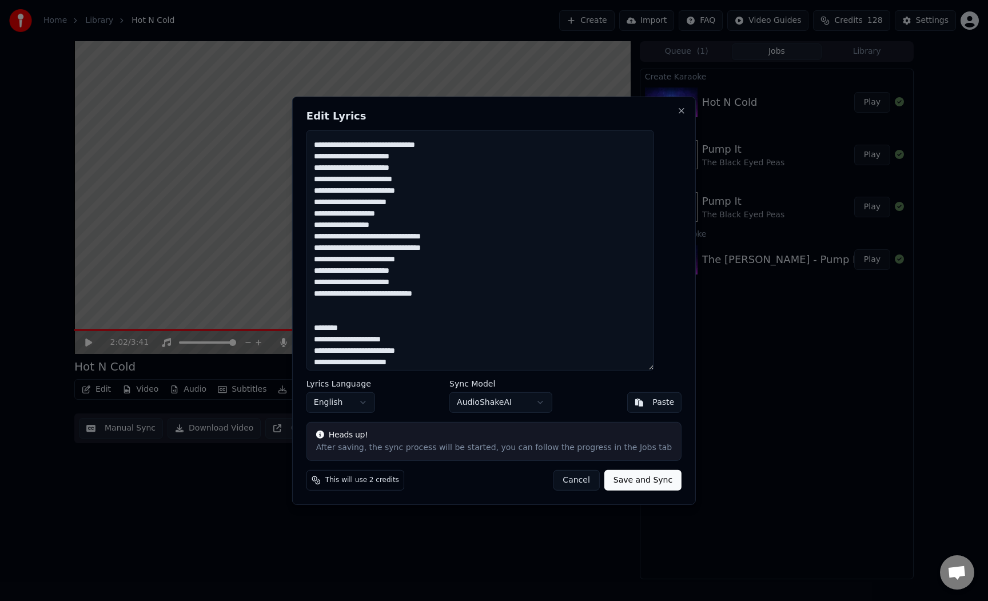
drag, startPoint x: 466, startPoint y: 293, endPoint x: 436, endPoint y: 293, distance: 29.7
click at [436, 293] on textarea at bounding box center [480, 250] width 348 height 240
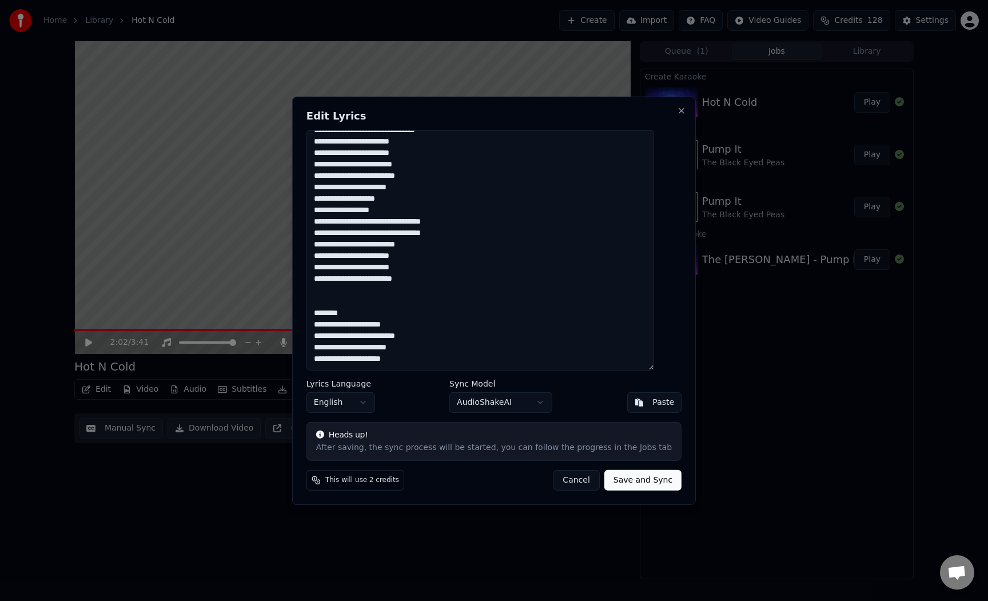
drag, startPoint x: 359, startPoint y: 312, endPoint x: 326, endPoint y: 313, distance: 32.6
click at [326, 313] on textarea at bounding box center [480, 250] width 348 height 240
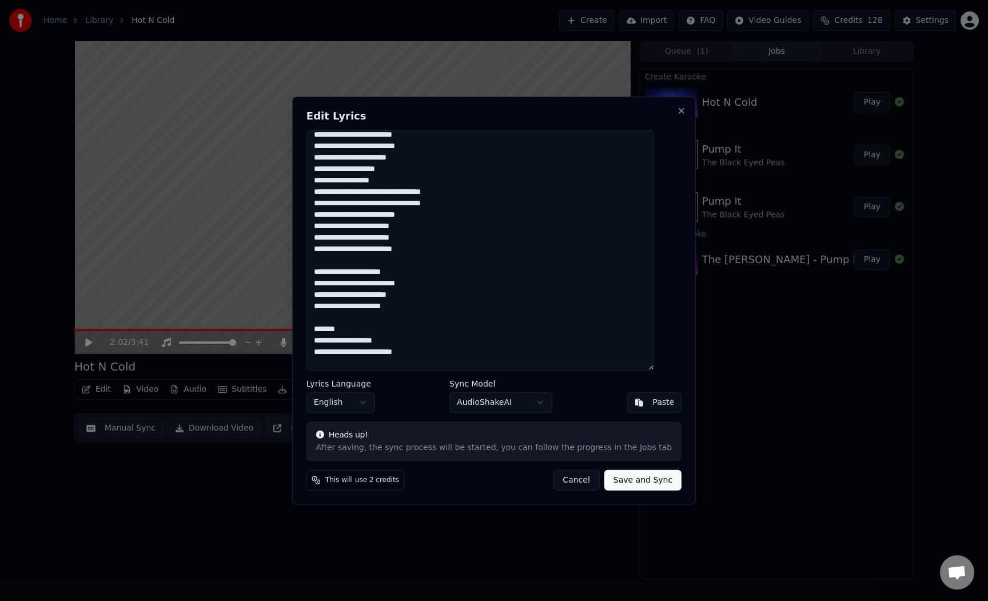
scroll to position [432, 0]
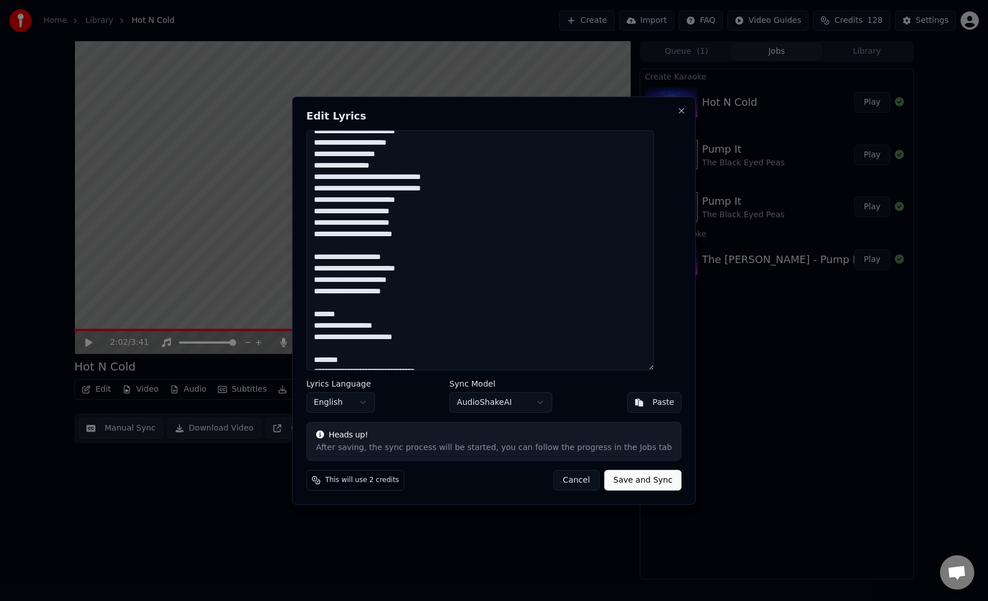
drag, startPoint x: 360, startPoint y: 312, endPoint x: 317, endPoint y: 312, distance: 42.9
click at [317, 312] on div "Edit Lyrics Lyrics Language English Sync Model AudioShakeAI Paste Heads up! Aft…" at bounding box center [494, 300] width 404 height 408
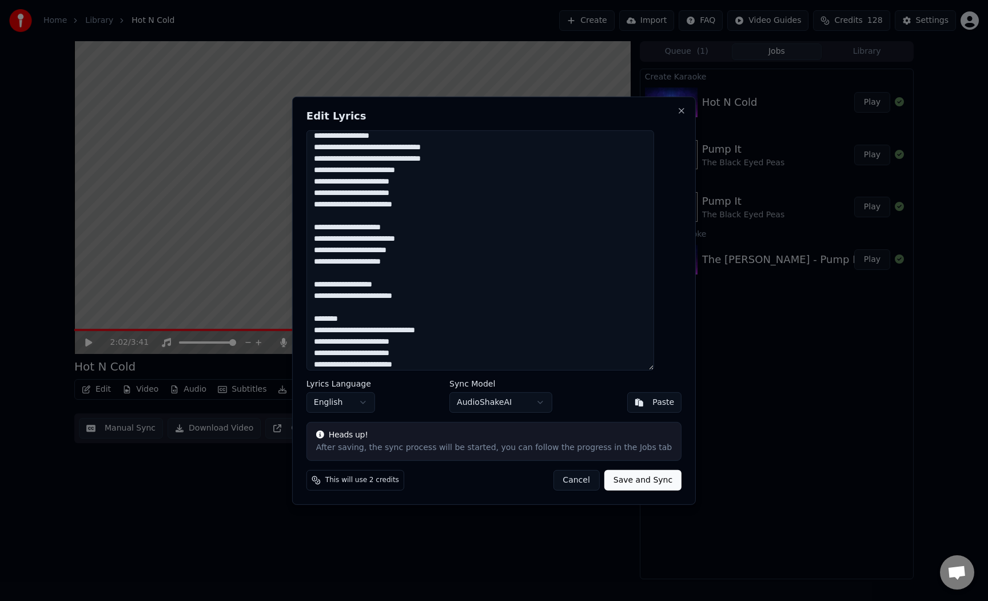
scroll to position [477, 0]
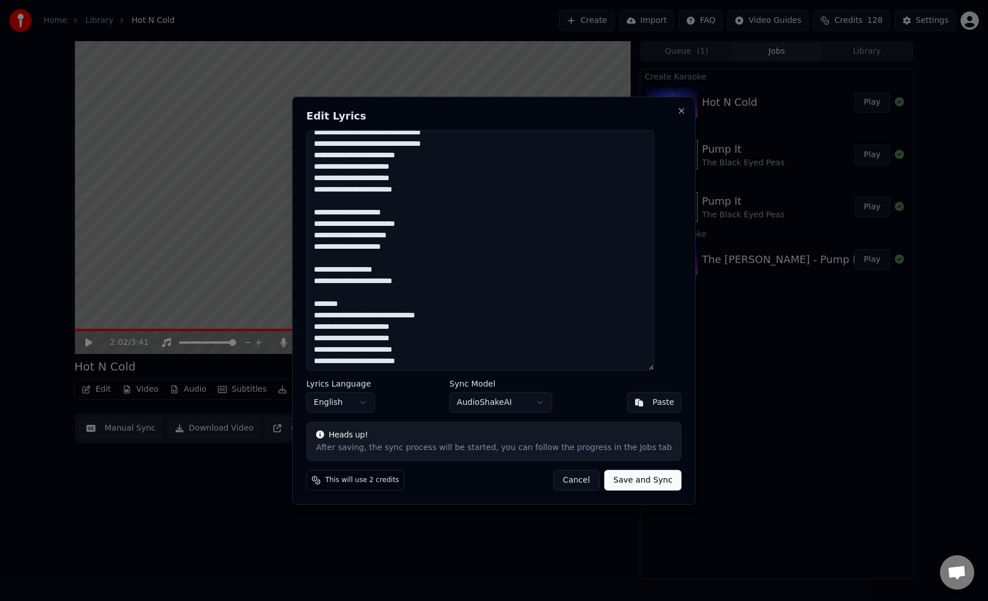
drag, startPoint x: 361, startPoint y: 305, endPoint x: 320, endPoint y: 305, distance: 41.7
click at [320, 305] on textarea at bounding box center [480, 250] width 348 height 240
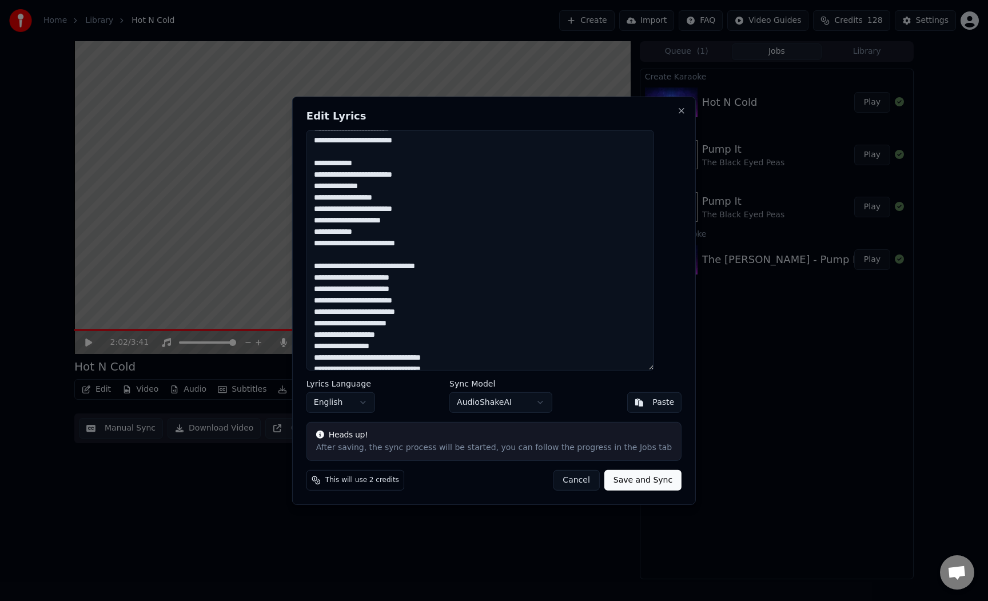
scroll to position [237, 0]
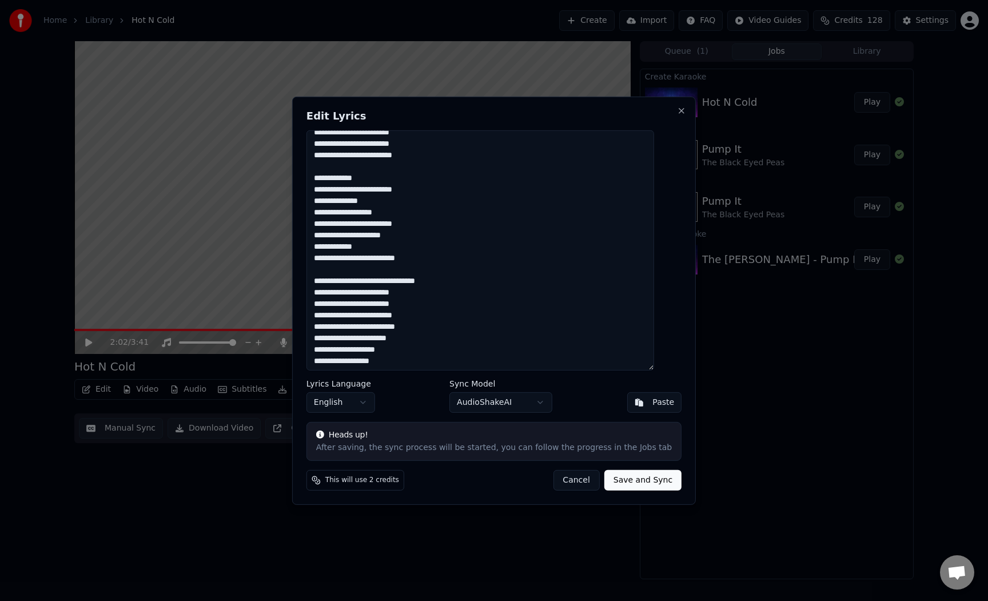
type textarea "**********"
click at [644, 480] on button "Save and Sync" at bounding box center [642, 480] width 77 height 21
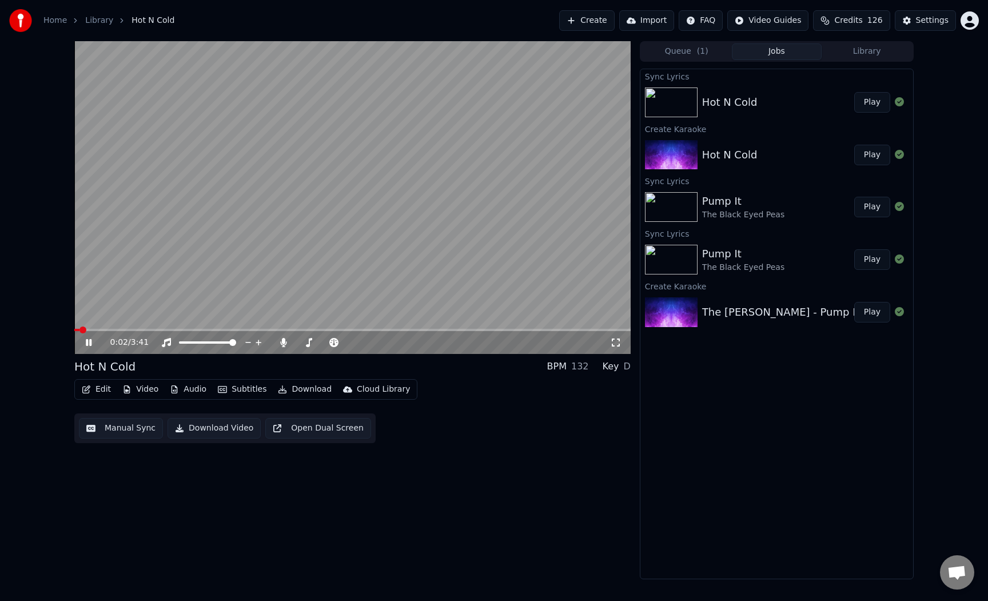
click at [74, 329] on span at bounding box center [76, 330] width 5 height 2
click at [86, 342] on icon at bounding box center [89, 342] width 6 height 7
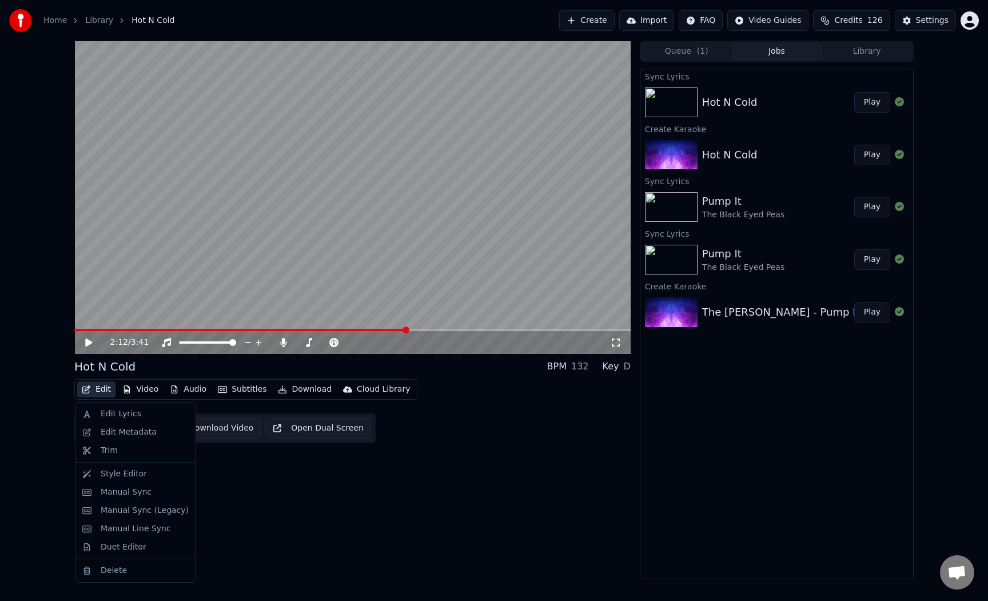
click at [101, 388] on button "Edit" at bounding box center [96, 389] width 38 height 16
click at [136, 493] on div "Manual Sync" at bounding box center [126, 491] width 51 height 11
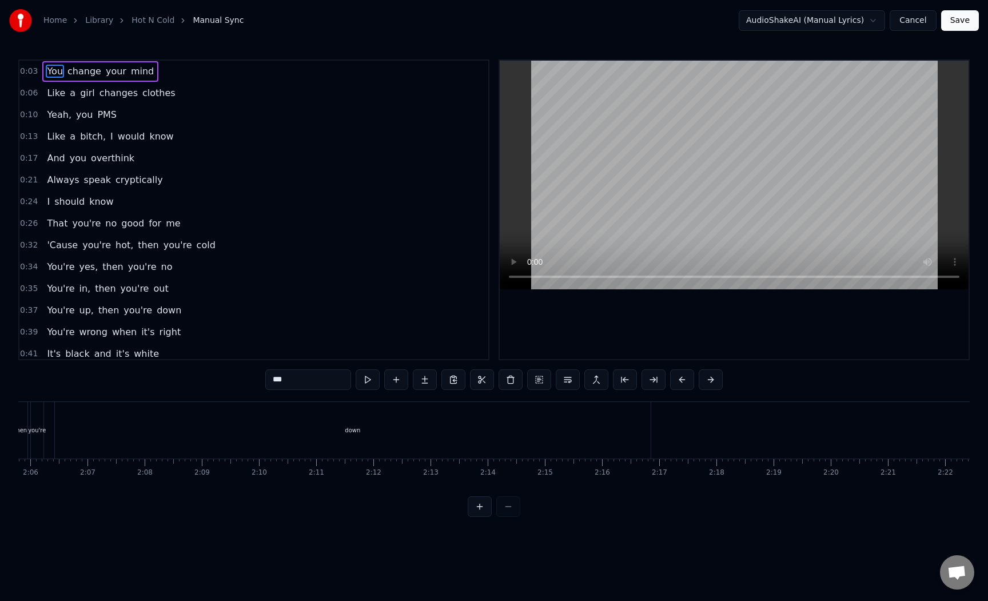
scroll to position [0, 7144]
click at [482, 426] on div "down" at bounding box center [399, 430] width 596 height 57
type input "****"
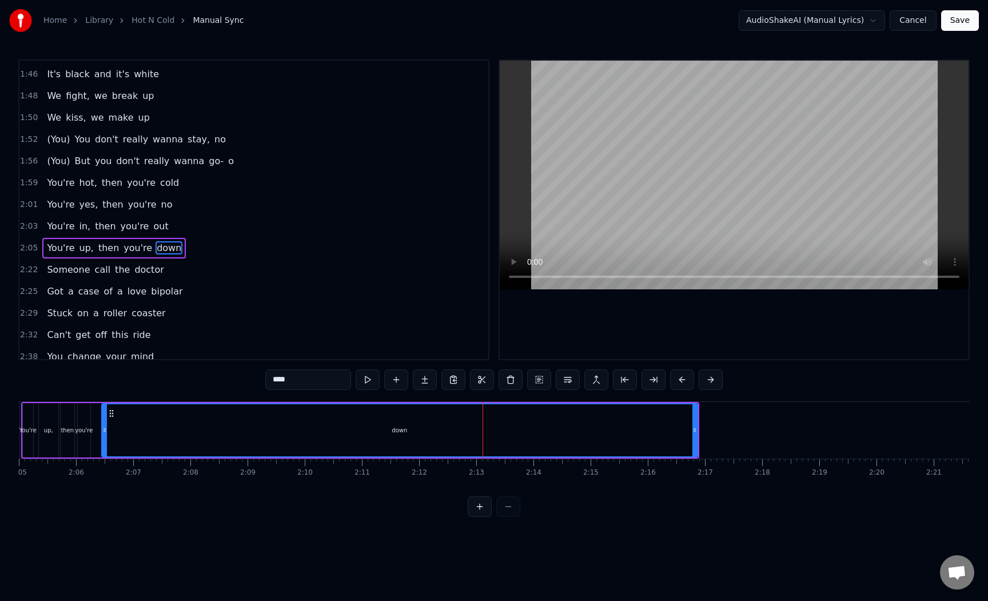
scroll to position [796, 0]
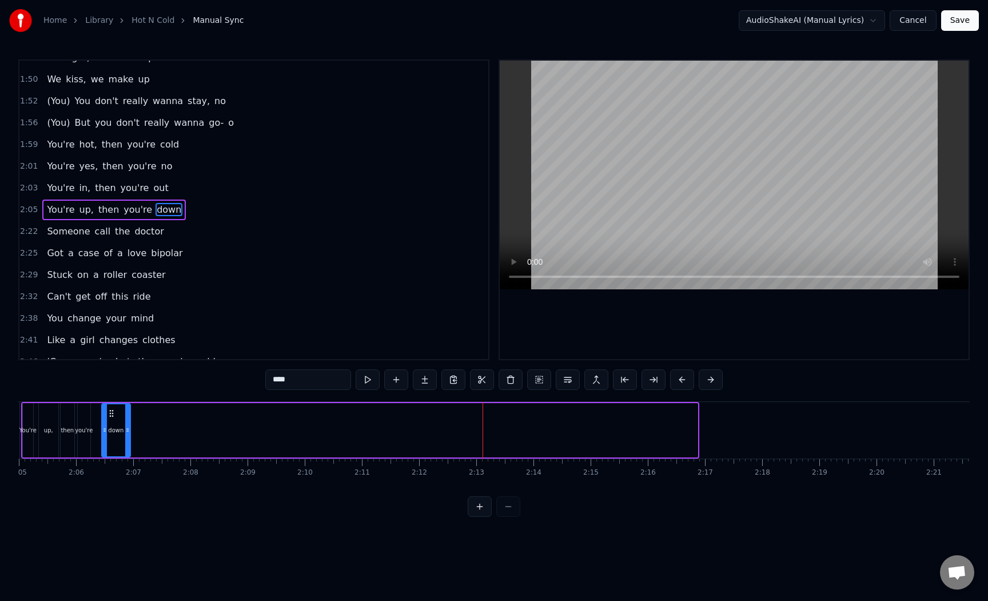
drag, startPoint x: 694, startPoint y: 431, endPoint x: 127, endPoint y: 442, distance: 567.1
click at [127, 442] on div at bounding box center [127, 430] width 5 height 52
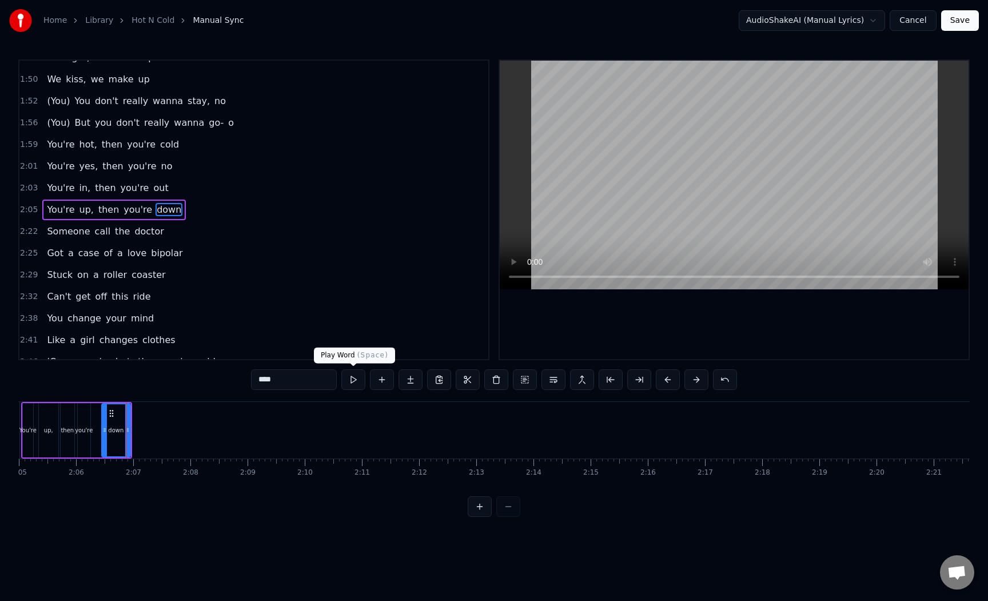
click at [354, 381] on button at bounding box center [353, 379] width 24 height 21
click at [953, 21] on button "Save" at bounding box center [960, 20] width 38 height 21
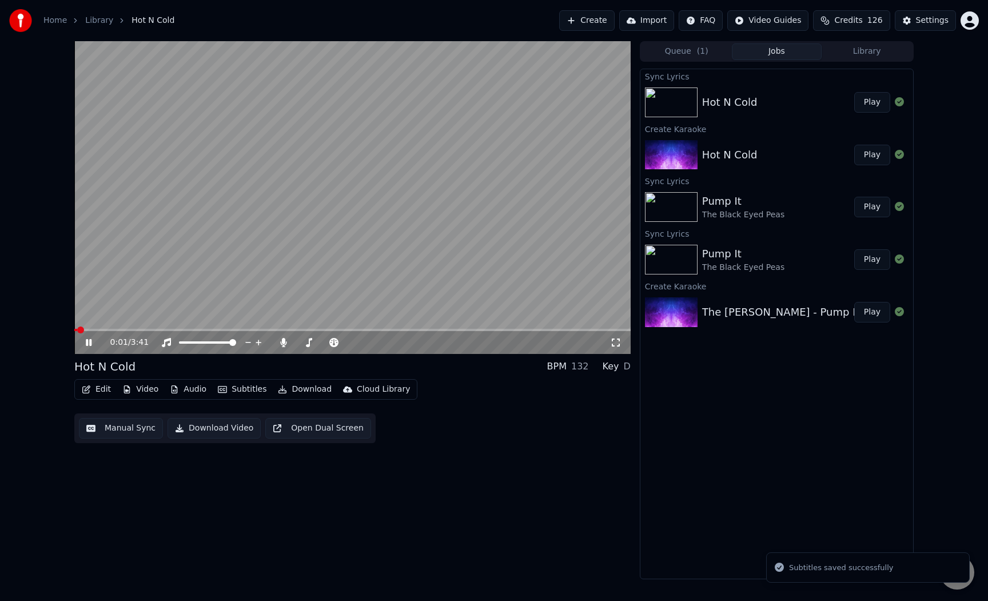
click at [364, 330] on span at bounding box center [352, 330] width 556 height 2
click at [405, 329] on span at bounding box center [352, 330] width 556 height 2
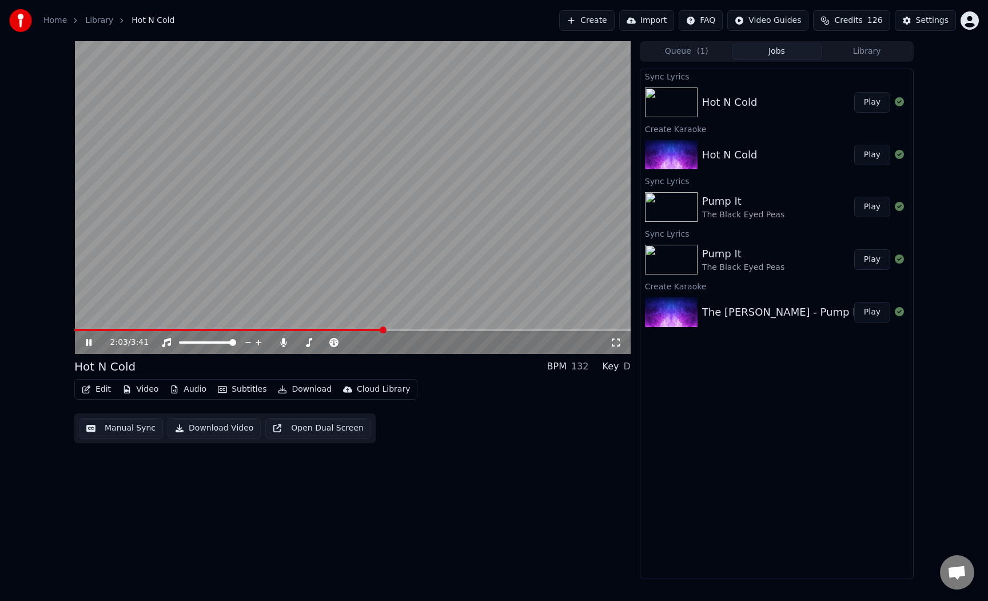
click at [382, 330] on span at bounding box center [228, 330] width 309 height 2
click at [620, 330] on span at bounding box center [352, 330] width 556 height 2
click at [93, 341] on icon at bounding box center [96, 342] width 27 height 9
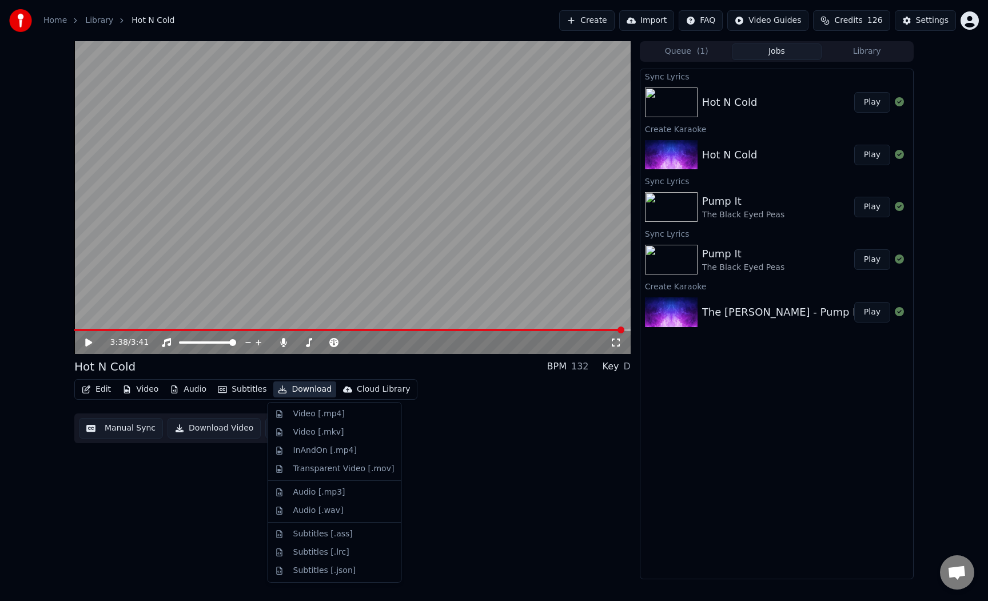
click at [299, 388] on button "Download" at bounding box center [304, 389] width 63 height 16
click at [333, 417] on div "Video [.mp4]" at bounding box center [318, 413] width 51 height 11
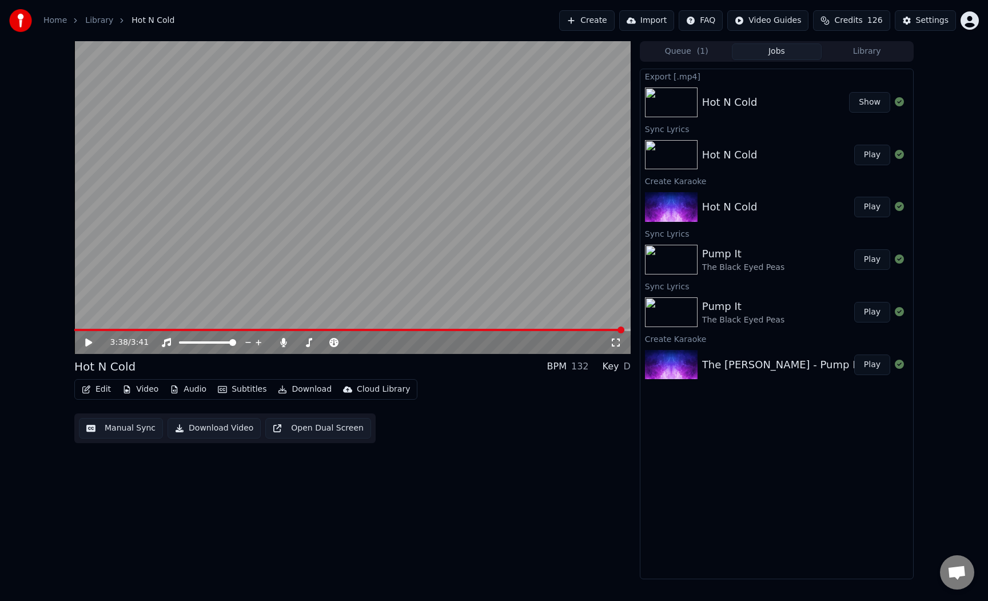
click at [867, 101] on button "Show" at bounding box center [869, 102] width 41 height 21
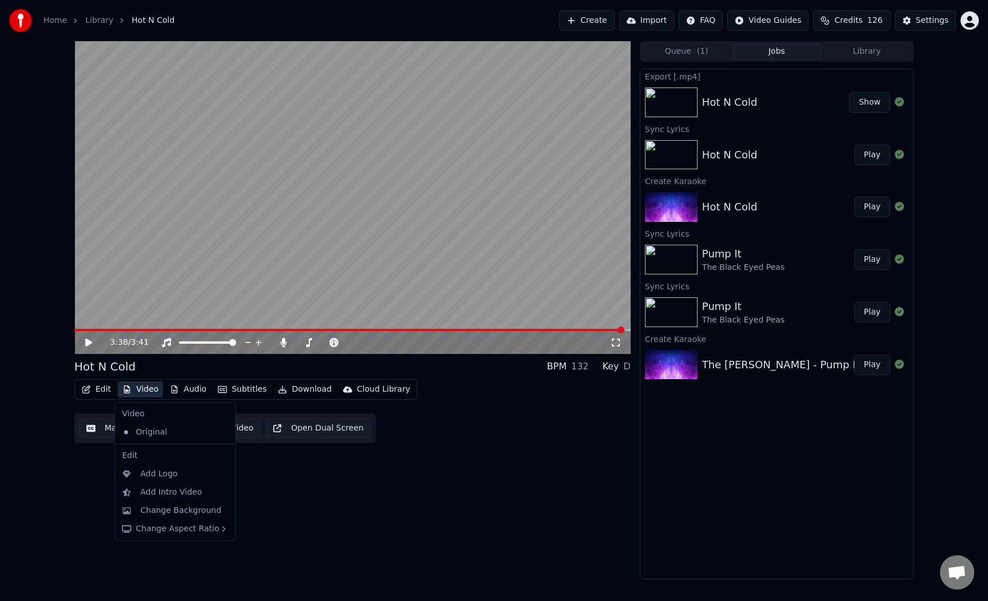
click at [146, 388] on button "Video" at bounding box center [140, 389] width 45 height 16
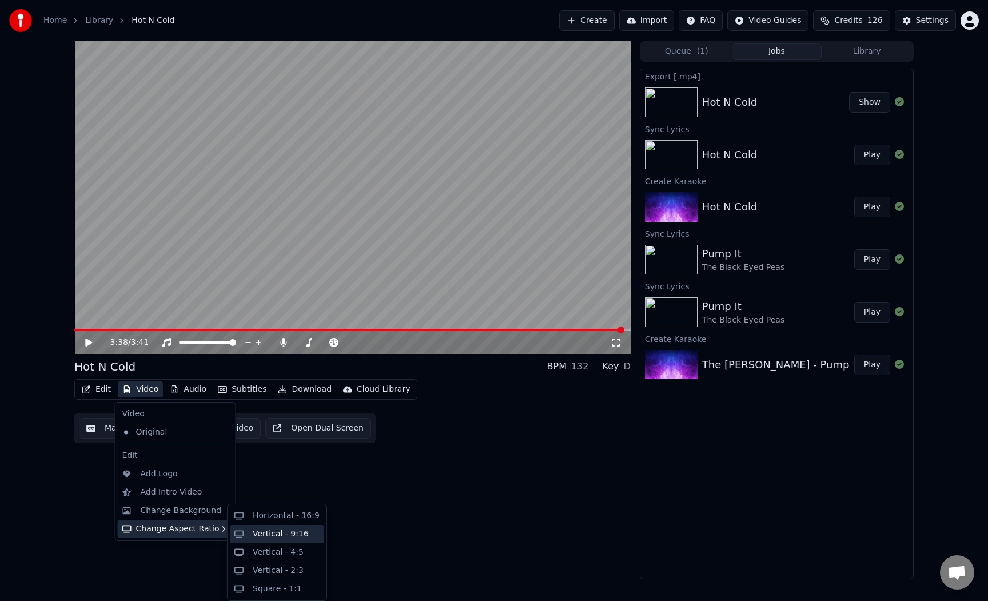
click at [286, 530] on div "Vertical - 9:16" at bounding box center [281, 533] width 56 height 11
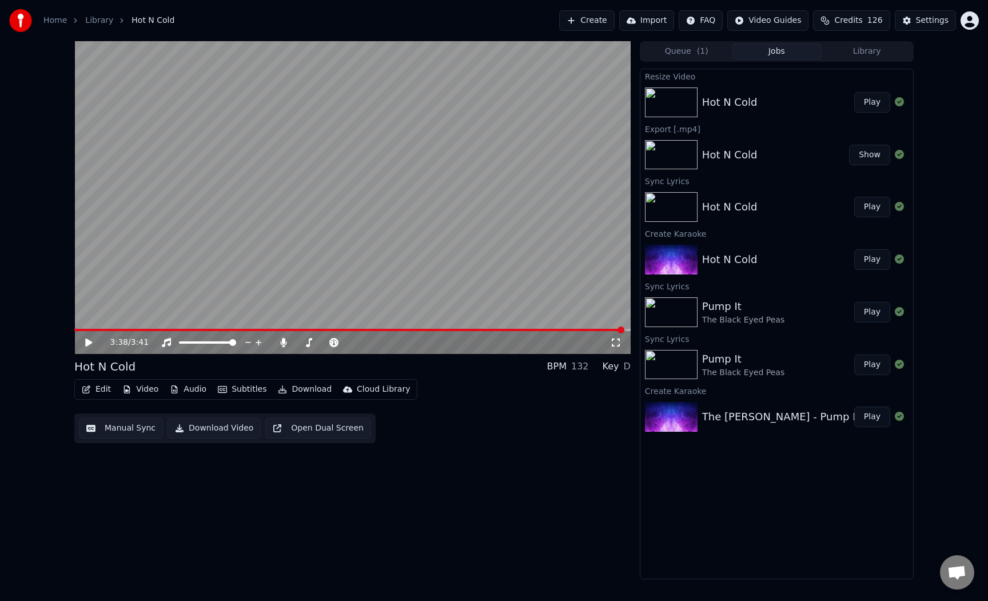
click at [874, 105] on button "Play" at bounding box center [872, 102] width 36 height 21
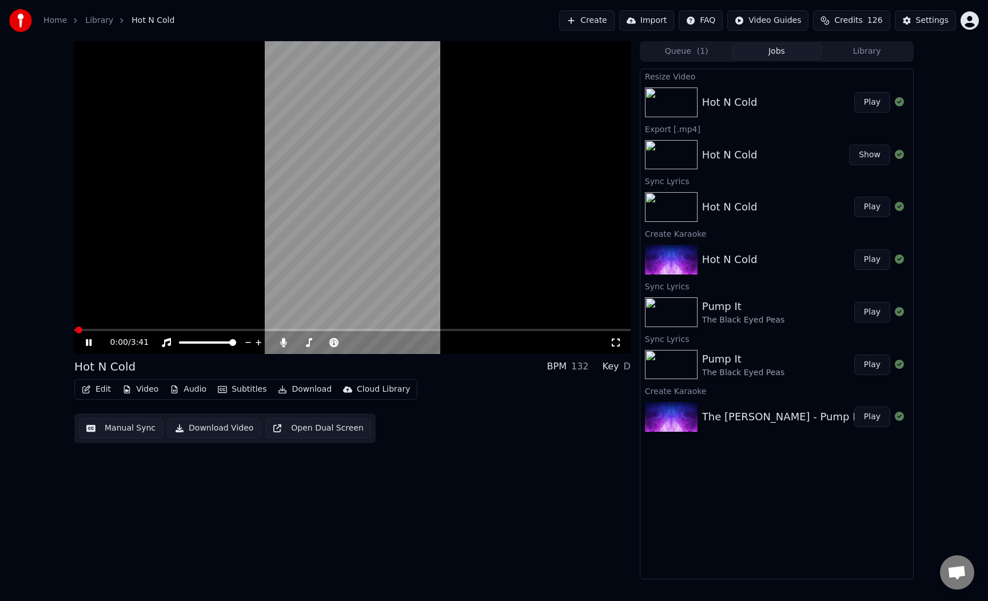
click at [136, 385] on button "Video" at bounding box center [140, 389] width 45 height 16
click at [89, 347] on div "0:01 / 3:41" at bounding box center [352, 342] width 547 height 11
click at [89, 344] on icon at bounding box center [96, 342] width 27 height 9
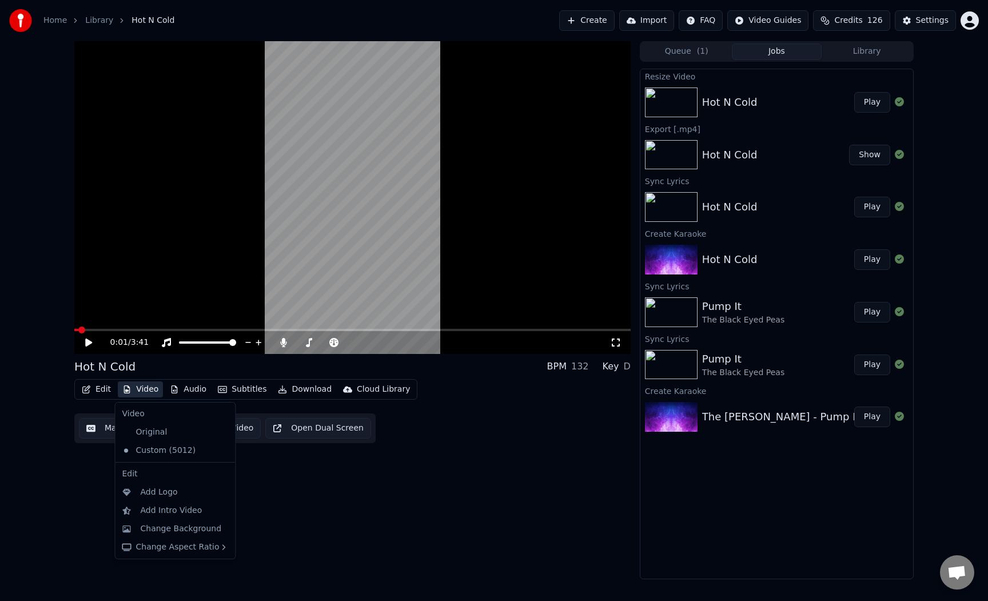
click at [143, 390] on button "Video" at bounding box center [140, 389] width 45 height 16
click at [183, 531] on div "Change Background" at bounding box center [181, 528] width 81 height 11
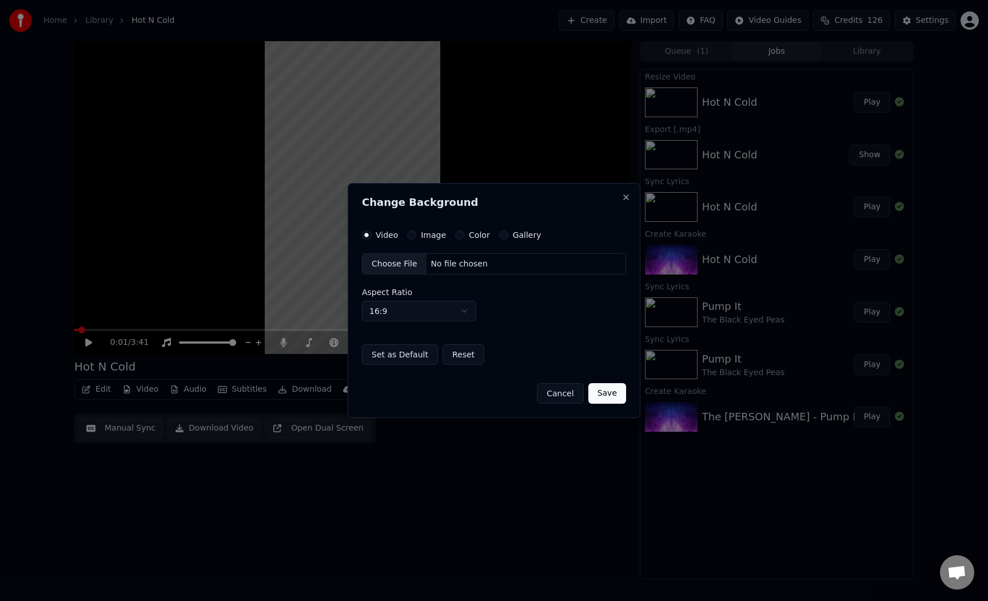
click at [460, 235] on button "Color" at bounding box center [459, 234] width 9 height 9
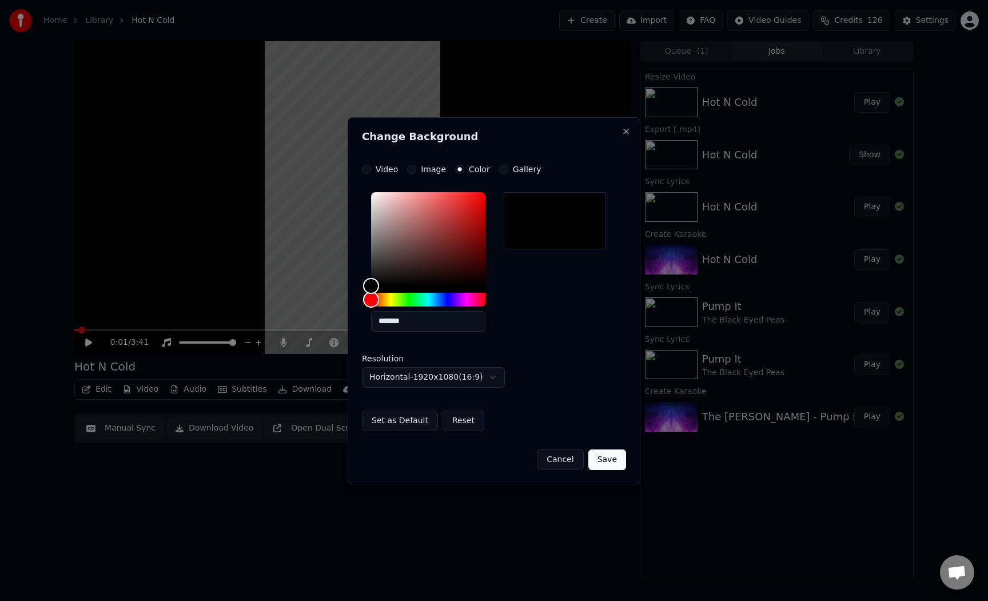
drag, startPoint x: 420, startPoint y: 324, endPoint x: 346, endPoint y: 325, distance: 74.3
click at [346, 325] on body "**********" at bounding box center [494, 300] width 988 height 601
paste input "text"
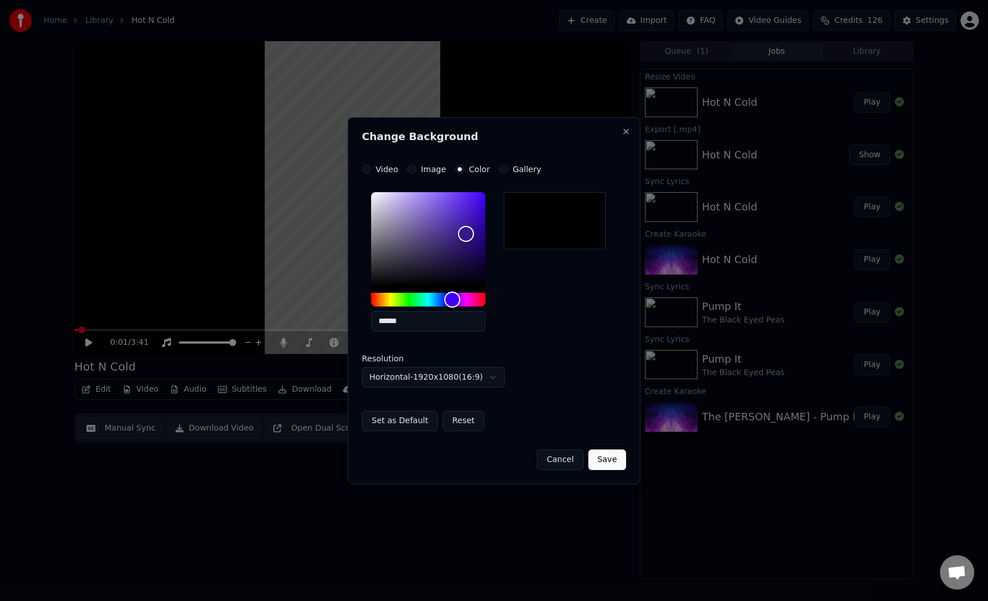
type input "******"
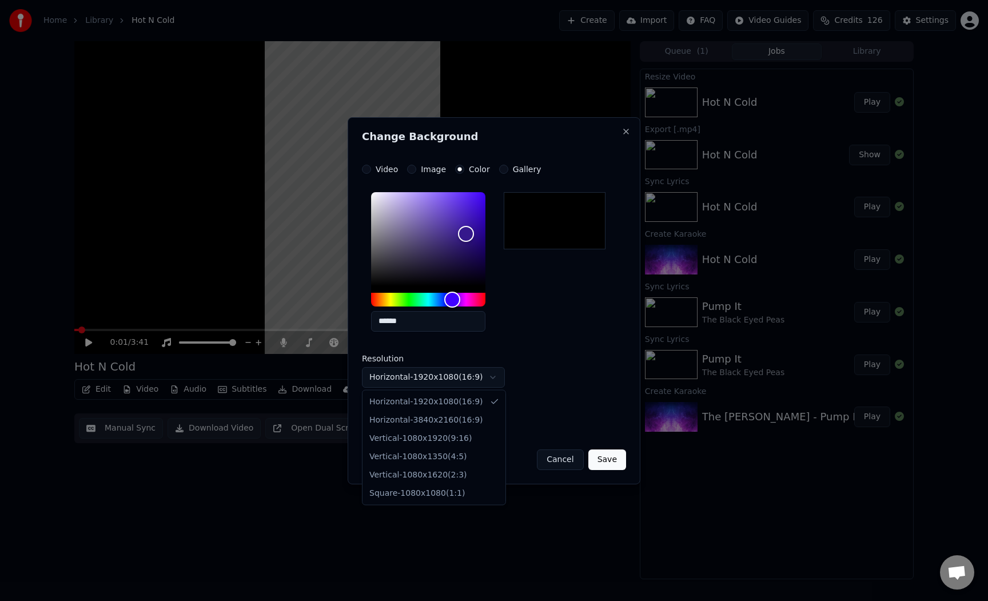
click at [452, 370] on body "**********" at bounding box center [494, 300] width 988 height 601
click at [450, 384] on body "**********" at bounding box center [494, 300] width 988 height 601
select select "*********"
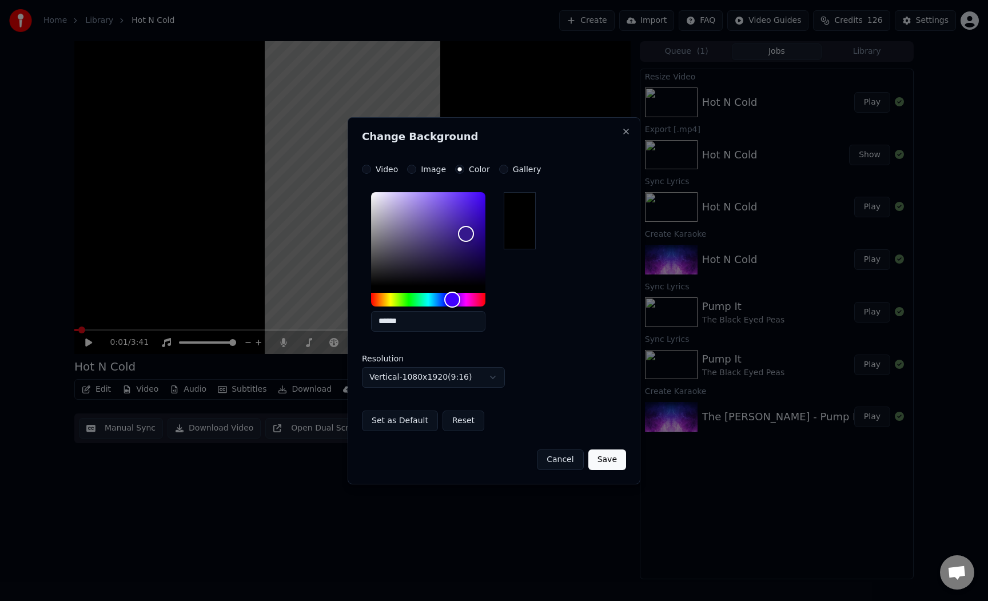
click at [602, 458] on button "Save" at bounding box center [607, 459] width 38 height 21
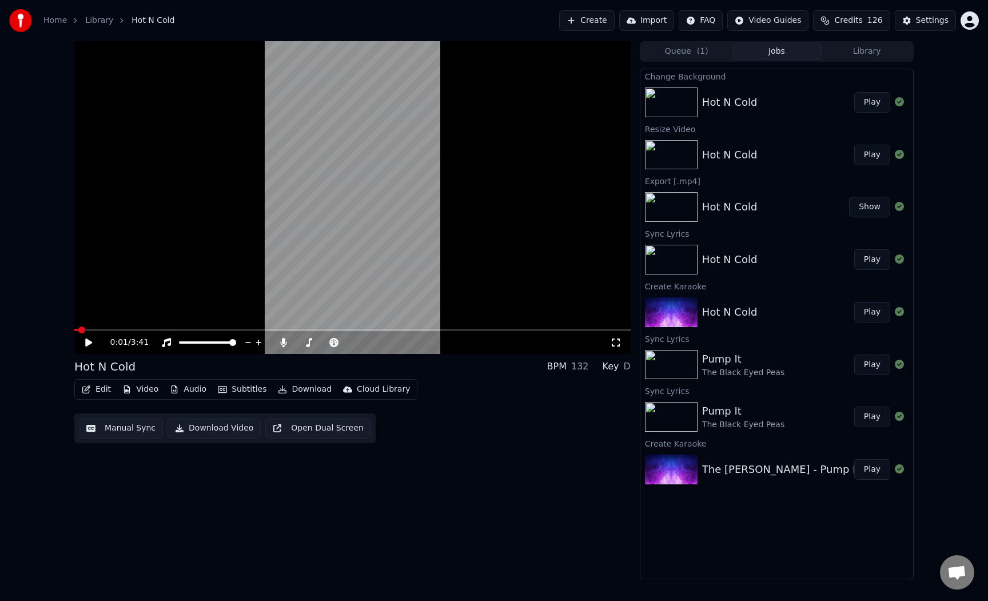
click at [862, 95] on button "Play" at bounding box center [872, 102] width 36 height 21
click at [89, 346] on icon at bounding box center [96, 342] width 27 height 9
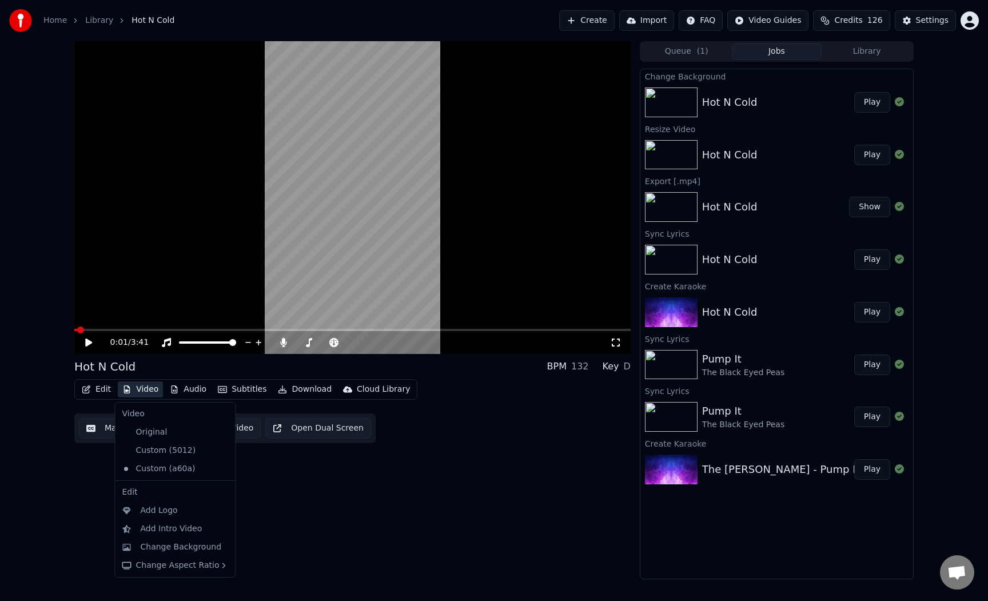
click at [141, 389] on button "Video" at bounding box center [140, 389] width 45 height 16
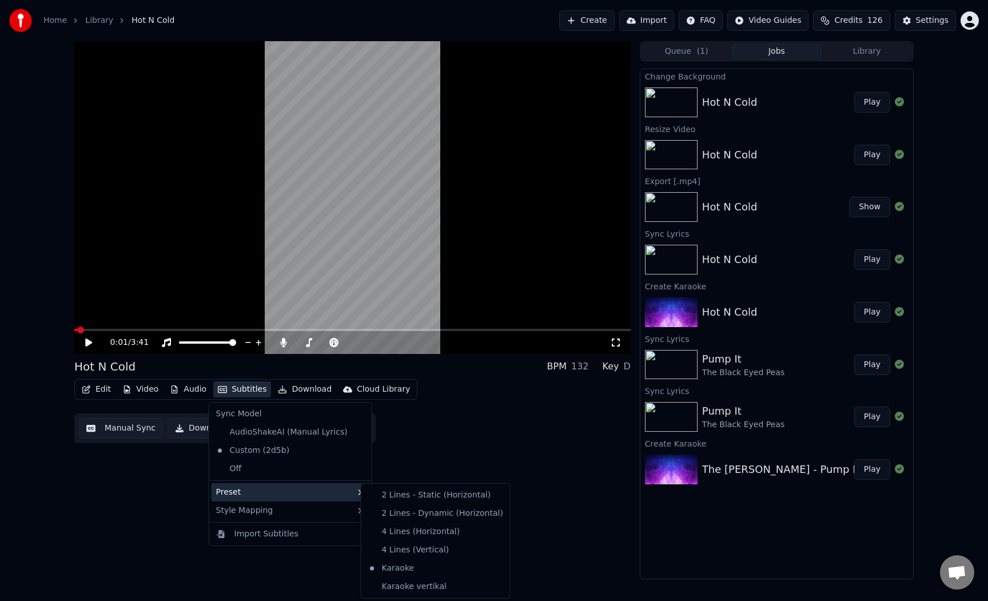
click at [414, 485] on div "2 Lines - Static (Horizontal) 2 Lines - Dynamic (Horizontal) 4 Lines (Horizonta…" at bounding box center [436, 540] width 150 height 115
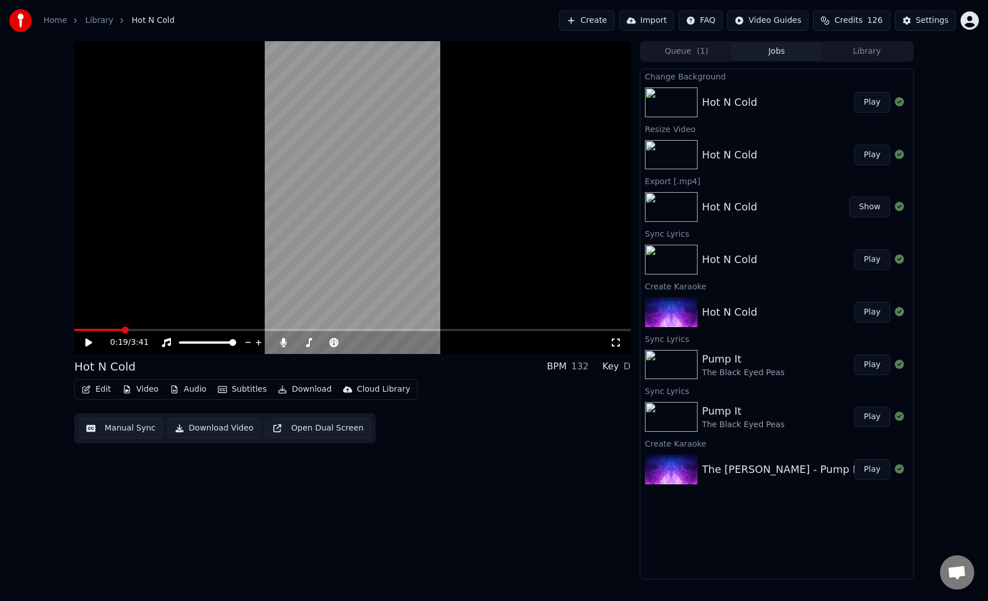
click at [122, 330] on span at bounding box center [352, 330] width 556 height 2
click at [136, 330] on span at bounding box center [137, 329] width 7 height 7
click at [103, 390] on button "Edit" at bounding box center [96, 389] width 38 height 16
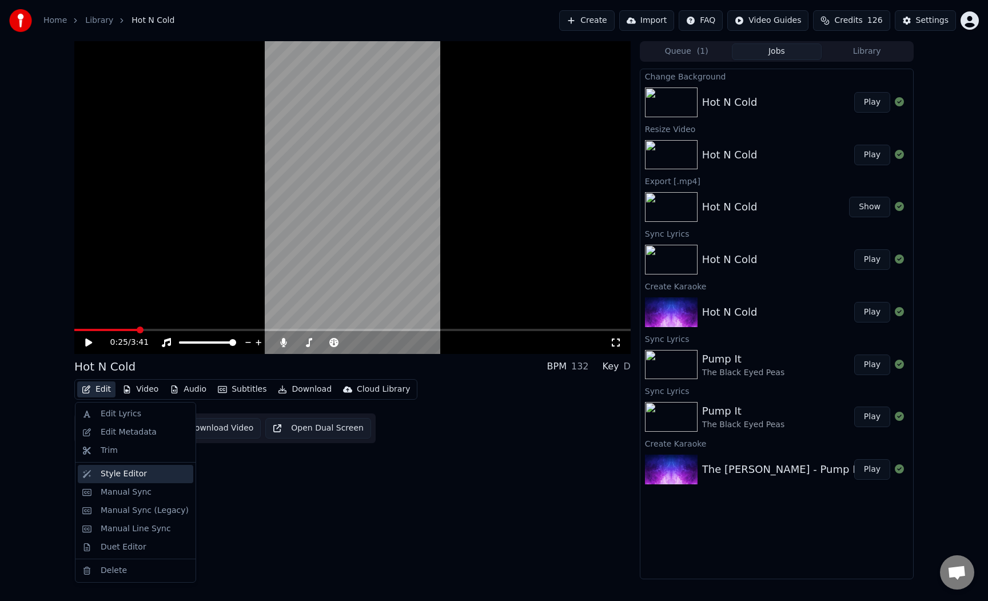
click at [121, 468] on div "Style Editor" at bounding box center [124, 473] width 46 height 11
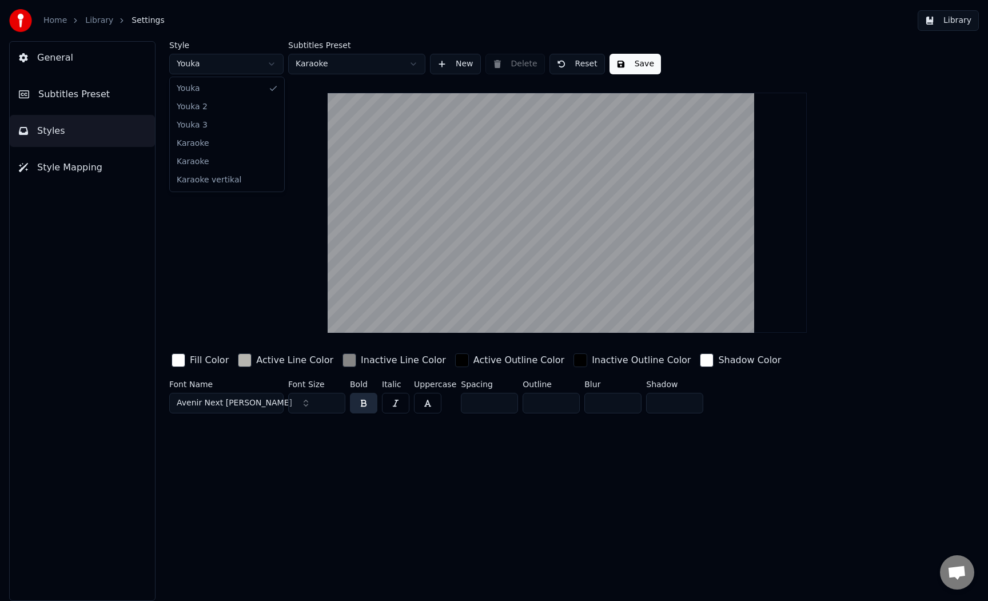
click at [255, 72] on html "Home Library Settings Library General Subtitles Preset Styles Style Mapping Sty…" at bounding box center [494, 300] width 988 height 601
type input "**"
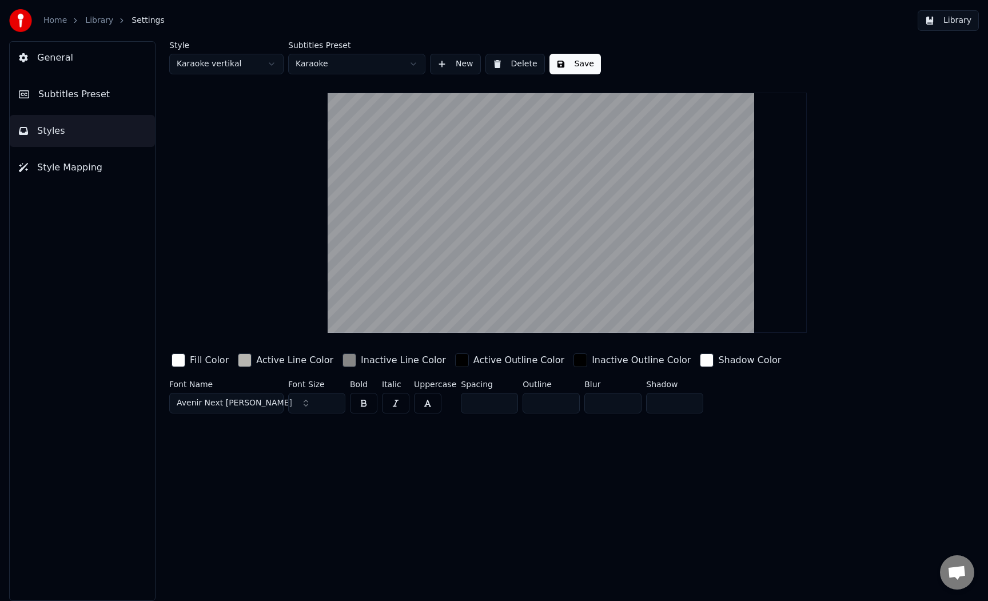
click at [317, 66] on html "Home Library Settings Library General Subtitles Preset Styles Style Mapping Sty…" at bounding box center [494, 300] width 988 height 601
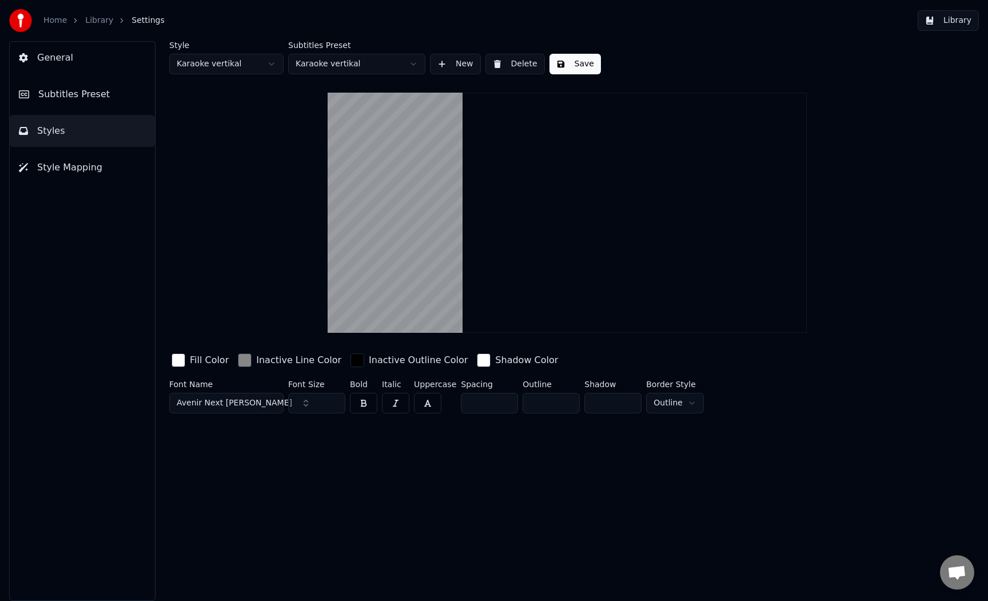
click at [556, 69] on button "Save" at bounding box center [574, 64] width 51 height 21
click at [95, 15] on link "Library" at bounding box center [99, 20] width 28 height 11
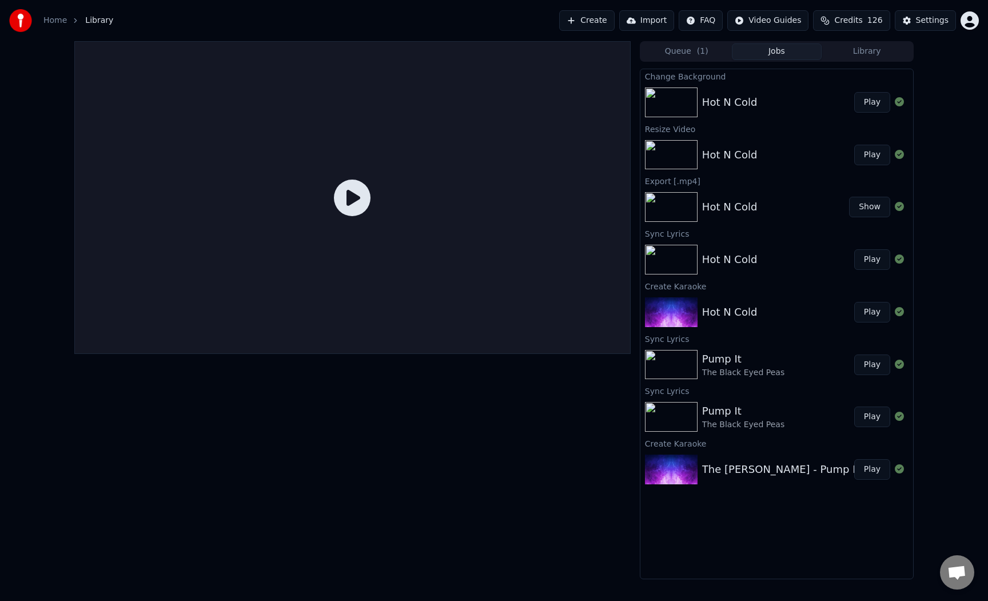
click at [878, 106] on button "Play" at bounding box center [872, 102] width 36 height 21
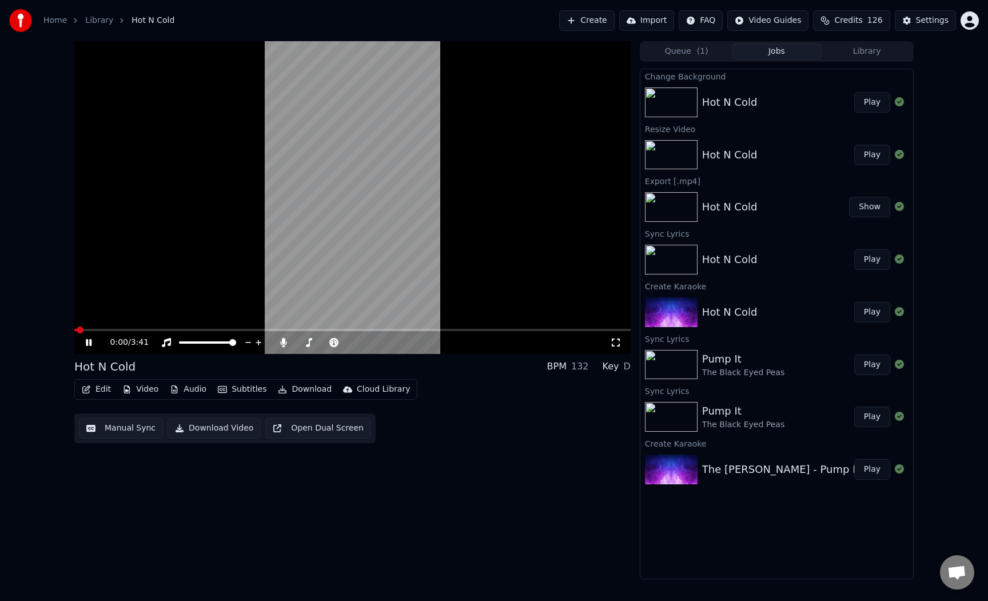
click at [142, 328] on video at bounding box center [352, 197] width 556 height 313
click at [138, 329] on span at bounding box center [352, 330] width 556 height 2
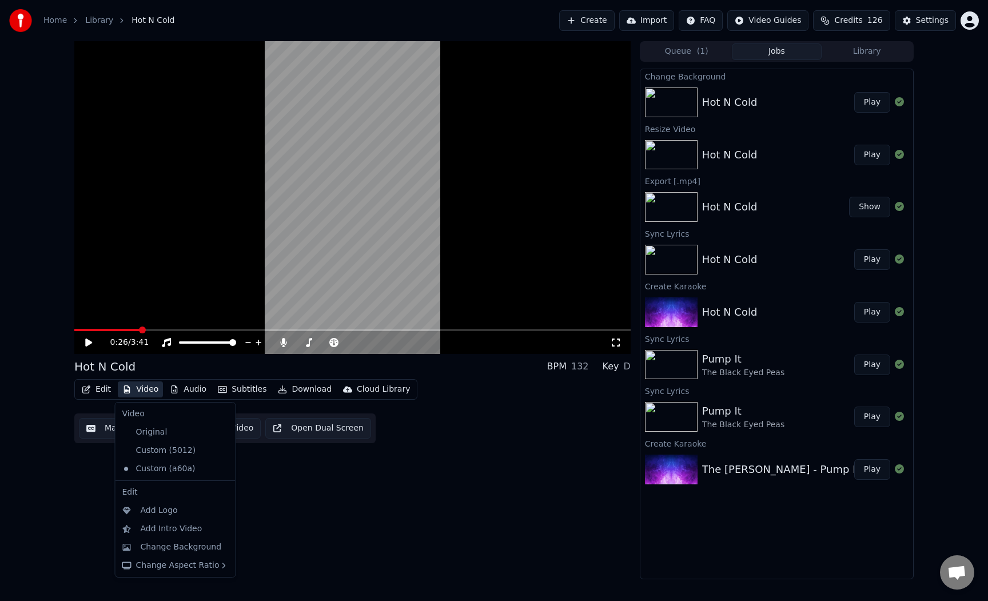
click at [146, 388] on button "Video" at bounding box center [140, 389] width 45 height 16
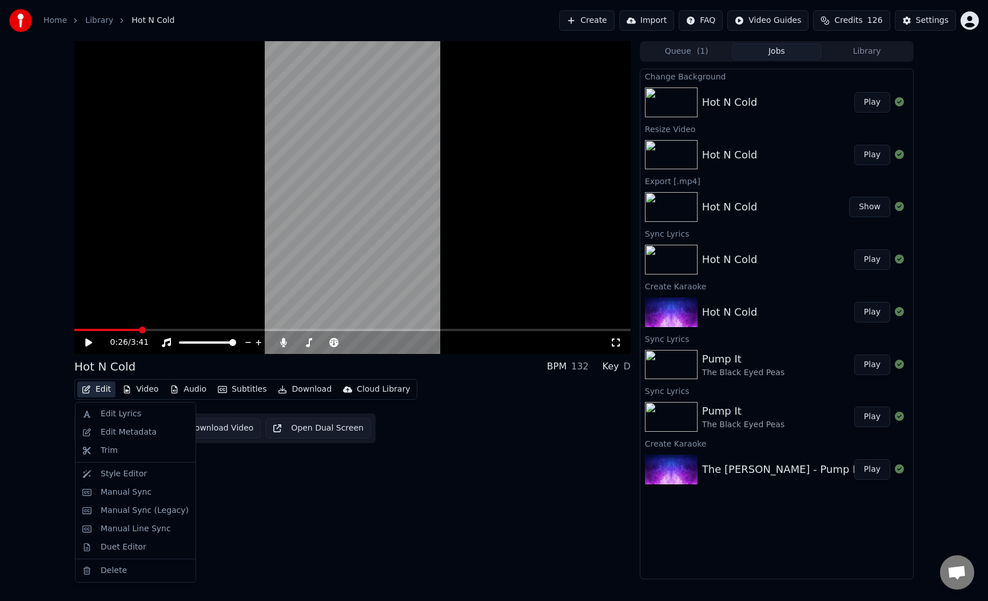
click at [151, 370] on div "Hot N Cold BPM 132 Key D" at bounding box center [352, 366] width 556 height 16
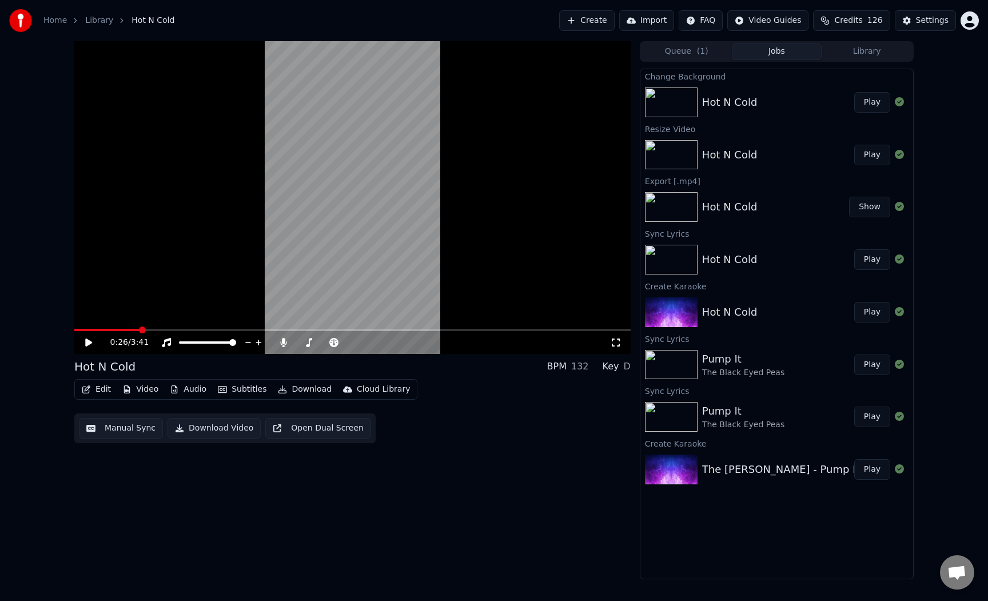
click at [118, 388] on button "Video" at bounding box center [140, 389] width 45 height 16
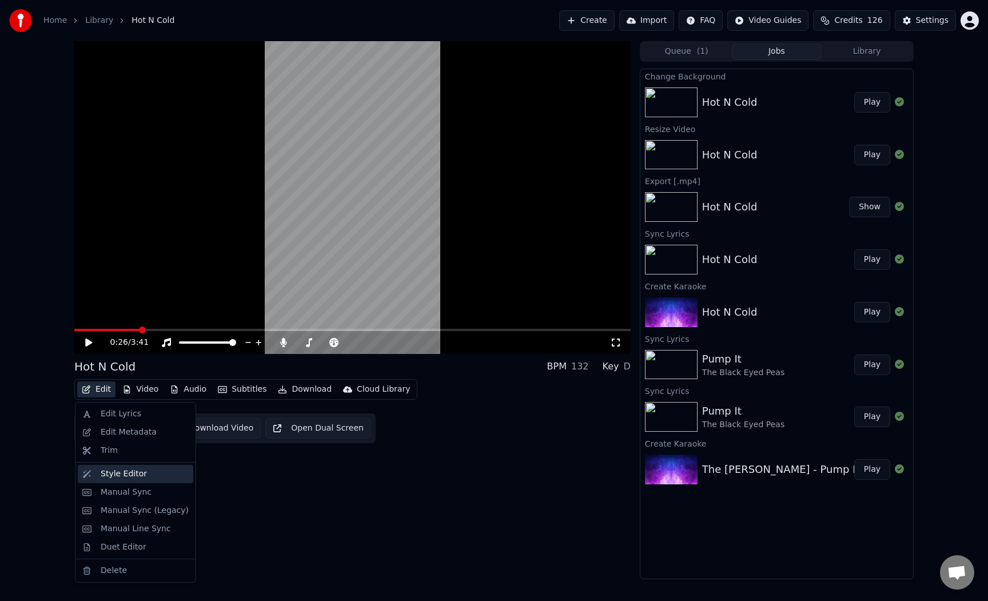
click at [142, 470] on div "Style Editor" at bounding box center [124, 473] width 46 height 11
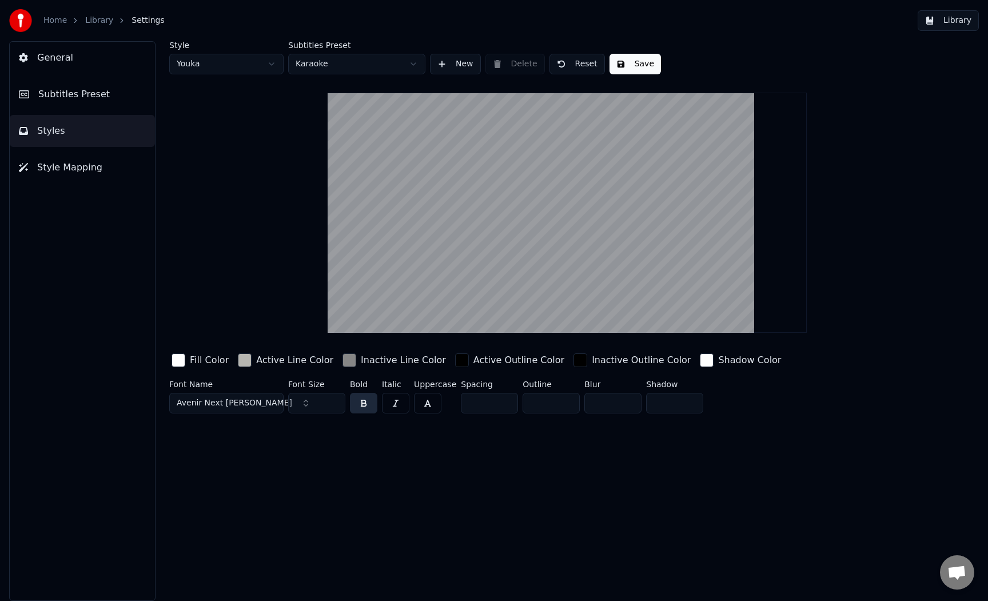
click at [244, 65] on html "Home Library Settings Library General Subtitles Preset Styles Style Mapping Sty…" at bounding box center [494, 300] width 988 height 601
type input "**"
type input "*"
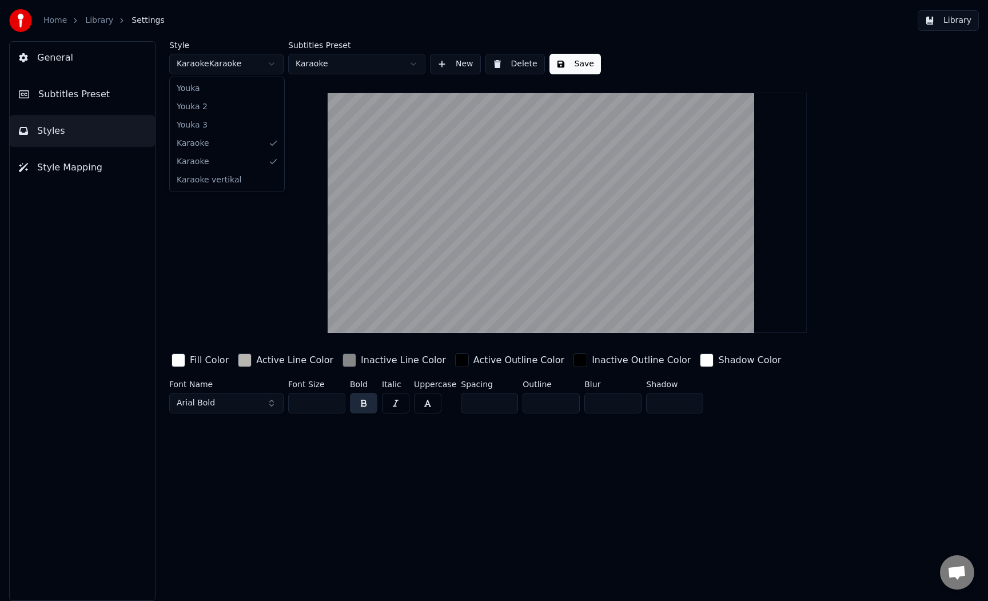
click at [252, 66] on html "Home Library Settings Library General Subtitles Preset Styles Style Mapping Sty…" at bounding box center [494, 300] width 988 height 601
type input "**"
type input "*"
click at [245, 69] on html "Home Library Settings Library General Subtitles Preset Styles Style Mapping Sty…" at bounding box center [494, 300] width 988 height 601
click at [255, 38] on html "Home Library Settings Library General Subtitles Preset Styles Style Mapping Sty…" at bounding box center [494, 300] width 988 height 601
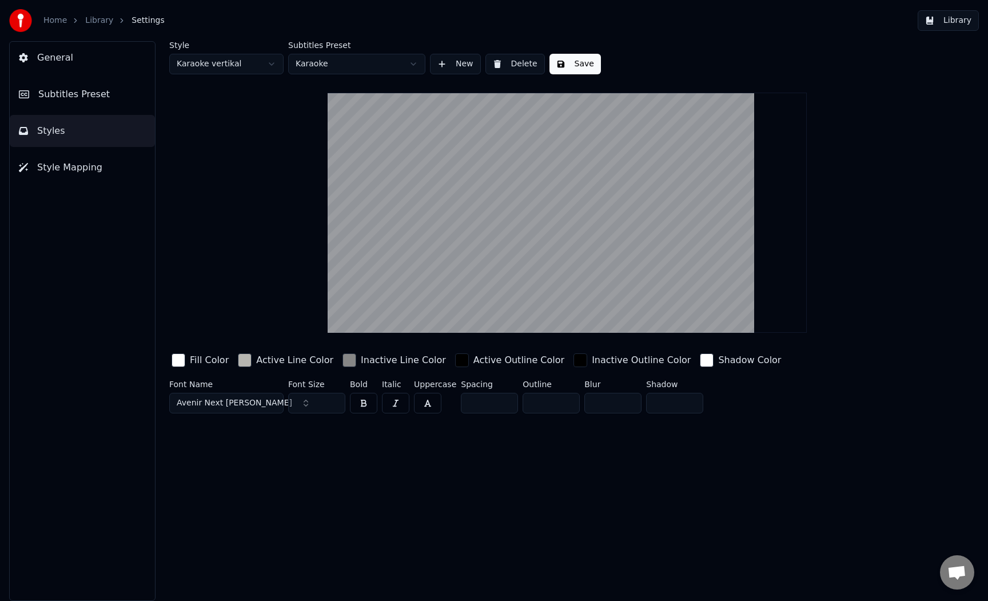
click at [88, 16] on link "Library" at bounding box center [99, 20] width 28 height 11
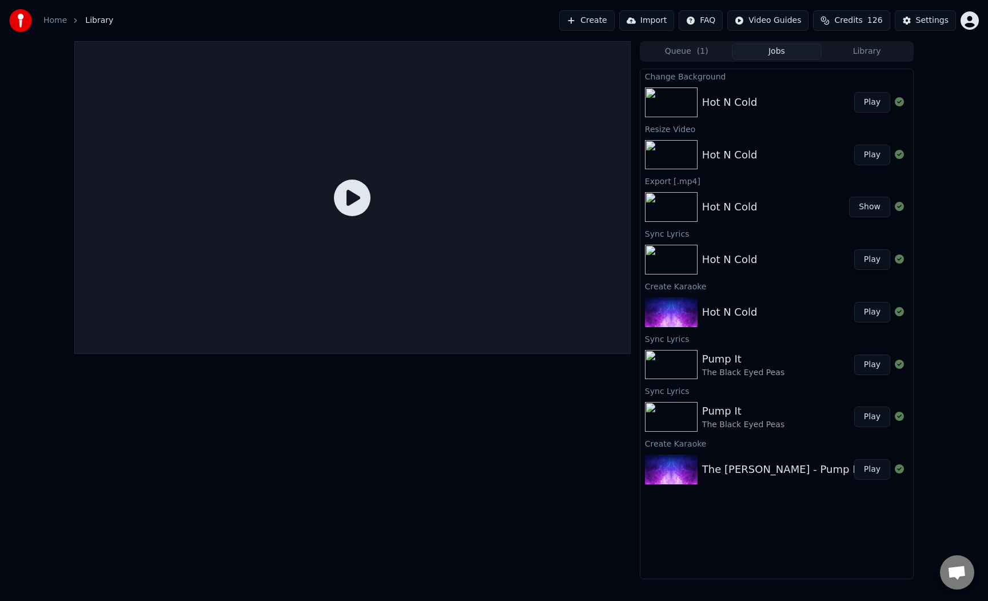
click at [870, 103] on button "Play" at bounding box center [872, 102] width 36 height 21
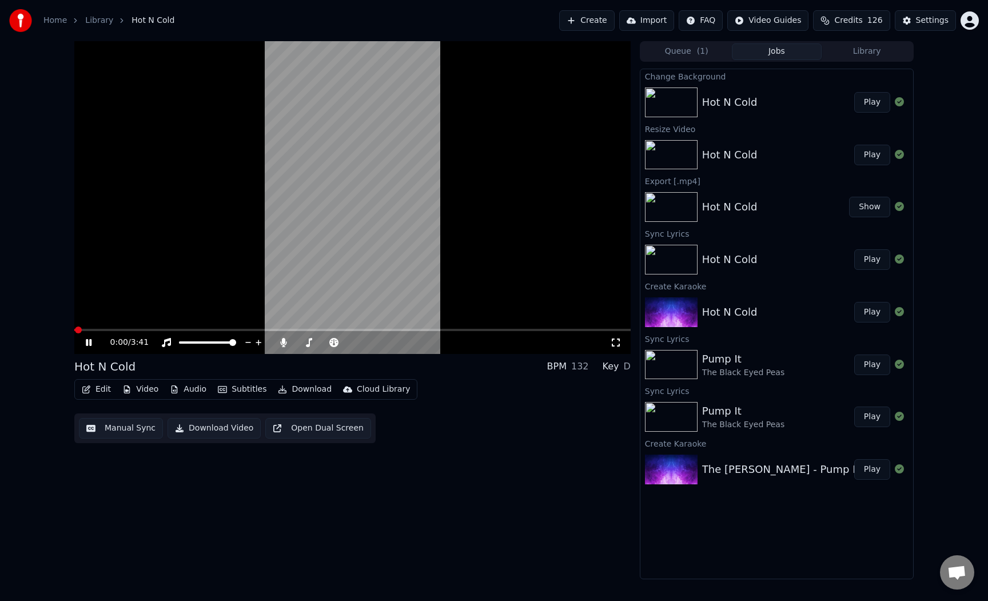
click at [87, 345] on icon at bounding box center [89, 342] width 6 height 7
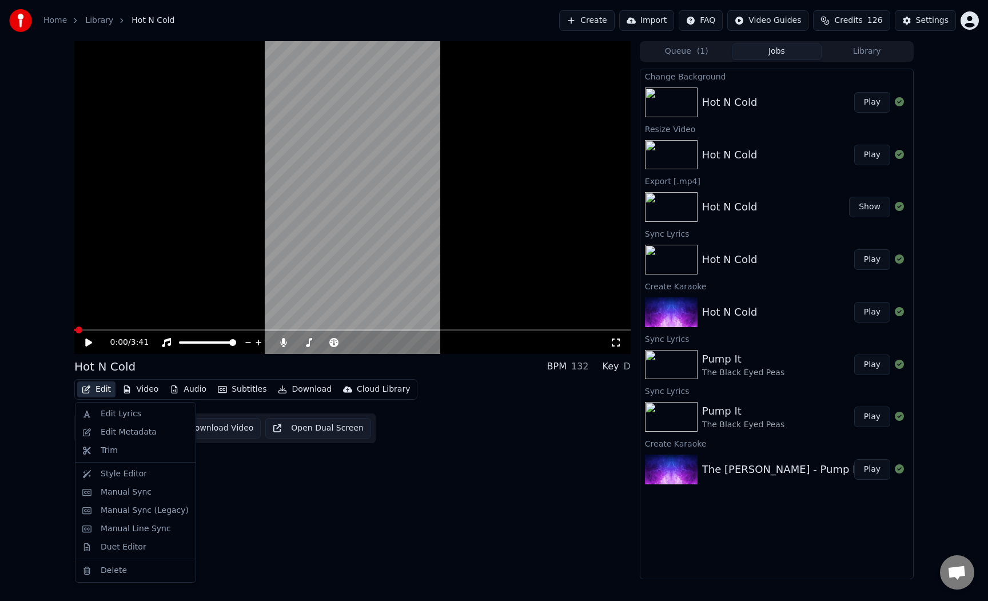
click at [105, 390] on button "Edit" at bounding box center [96, 389] width 38 height 16
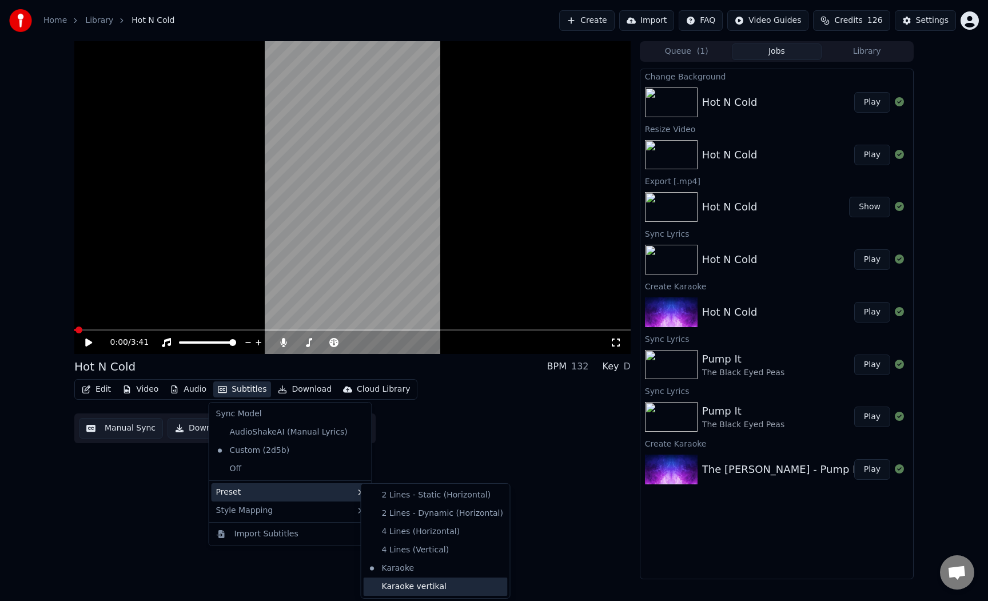
click at [439, 580] on div "Karaoke vertikal" at bounding box center [436, 586] width 144 height 18
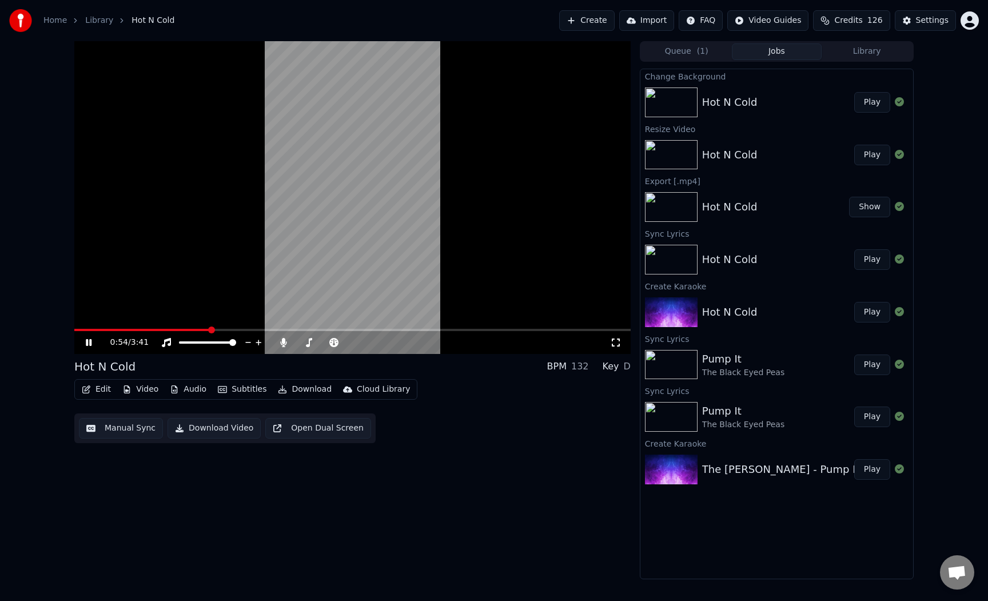
click at [209, 330] on span at bounding box center [352, 330] width 556 height 2
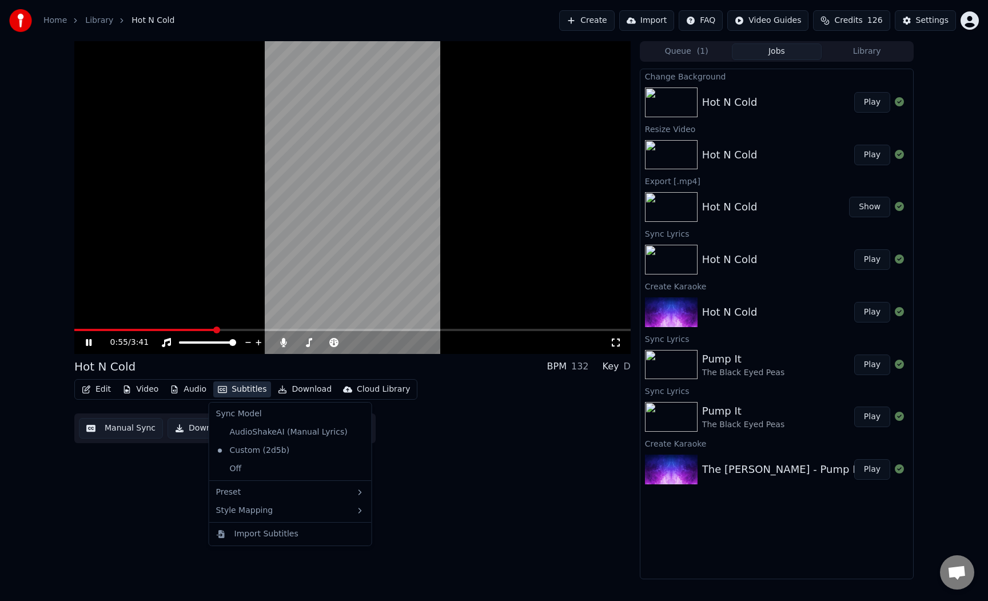
click at [222, 389] on icon "button" at bounding box center [222, 389] width 9 height 7
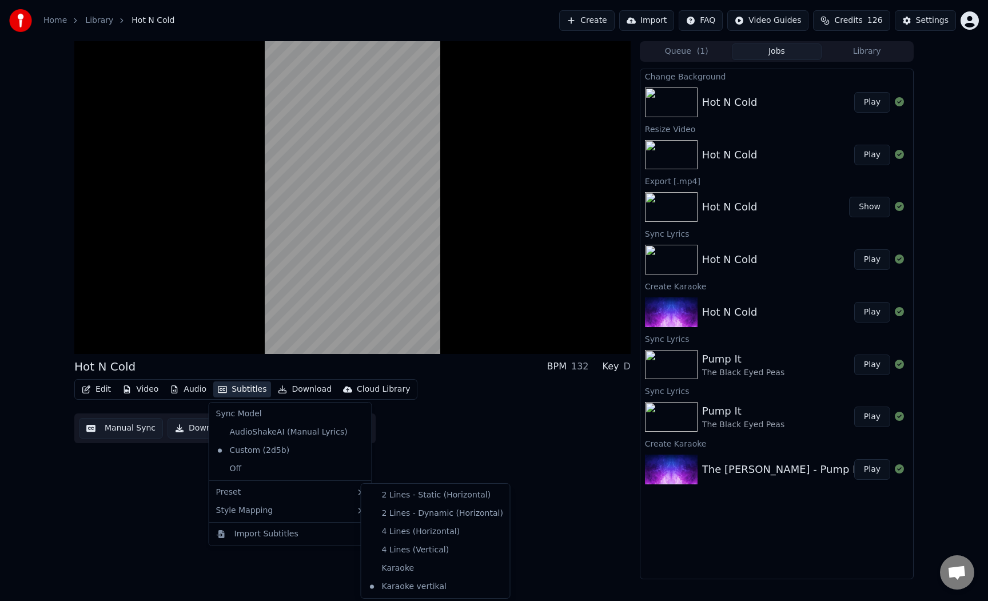
click at [412, 442] on div "Edit Video Audio Subtitles Download Cloud Library Manual Sync Download Video Op…" at bounding box center [352, 411] width 556 height 64
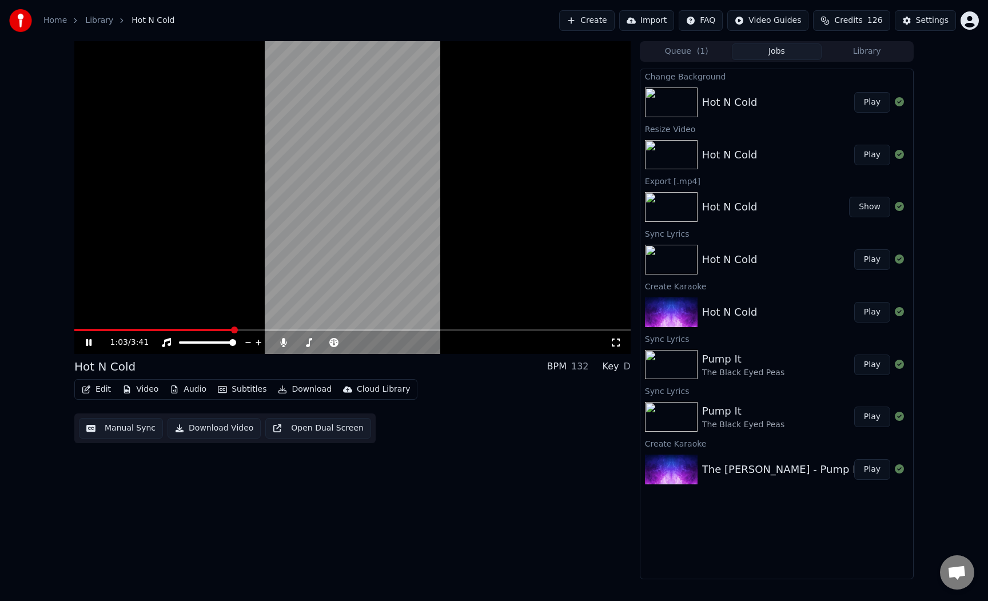
click at [253, 329] on span at bounding box center [352, 330] width 556 height 2
click at [94, 344] on icon at bounding box center [96, 342] width 27 height 9
click at [299, 390] on button "Download" at bounding box center [304, 389] width 63 height 16
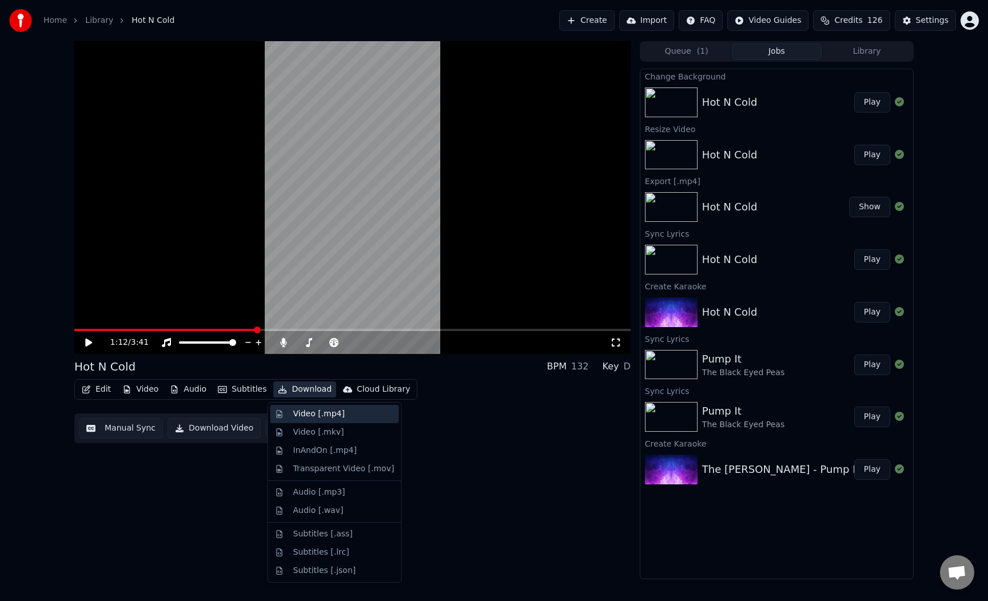
click at [310, 411] on div "Video [.mp4]" at bounding box center [318, 413] width 51 height 11
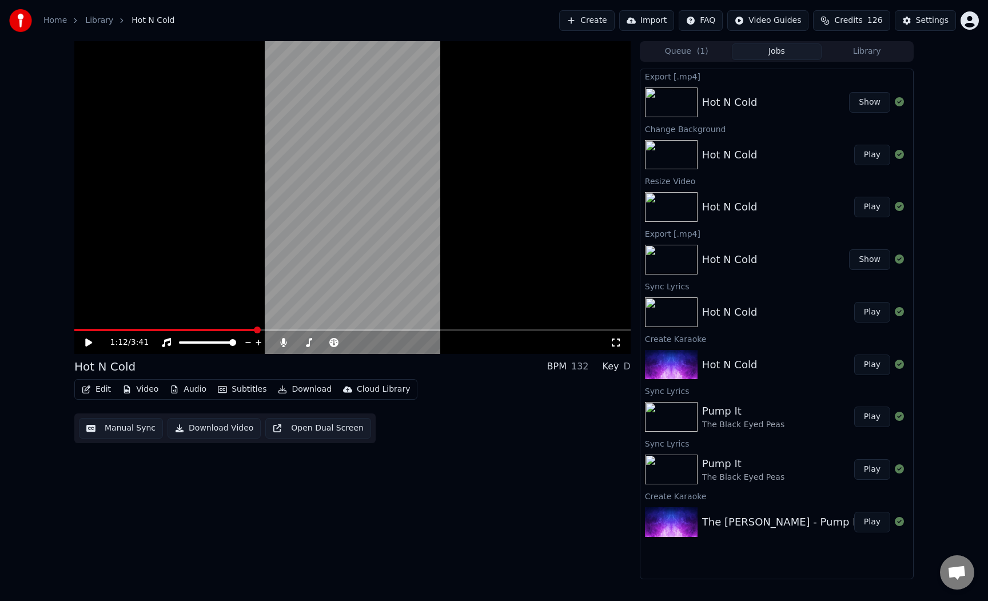
click at [350, 456] on div "1:12 / 3:41 Hot N Cold BPM 132 Key D Edit Video Audio Subtitles Download Cloud …" at bounding box center [352, 310] width 556 height 538
click at [860, 101] on button "Show" at bounding box center [869, 102] width 41 height 21
click at [596, 19] on button "Create" at bounding box center [586, 20] width 55 height 21
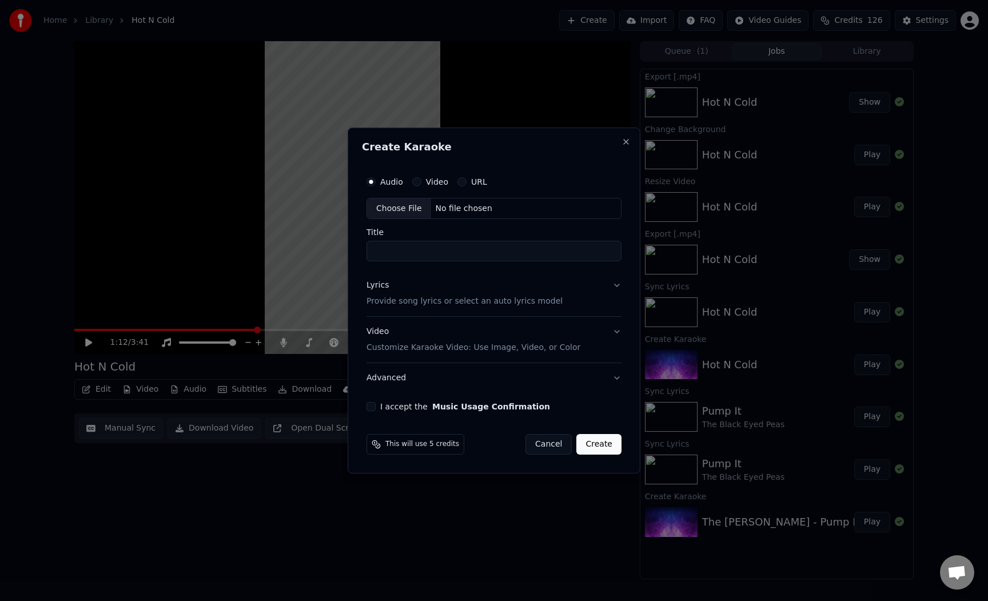
click at [394, 206] on div "Choose File" at bounding box center [399, 208] width 64 height 21
type input "**********"
click at [428, 308] on button "Lyrics Provide song lyrics or select an auto lyrics model" at bounding box center [493, 294] width 259 height 46
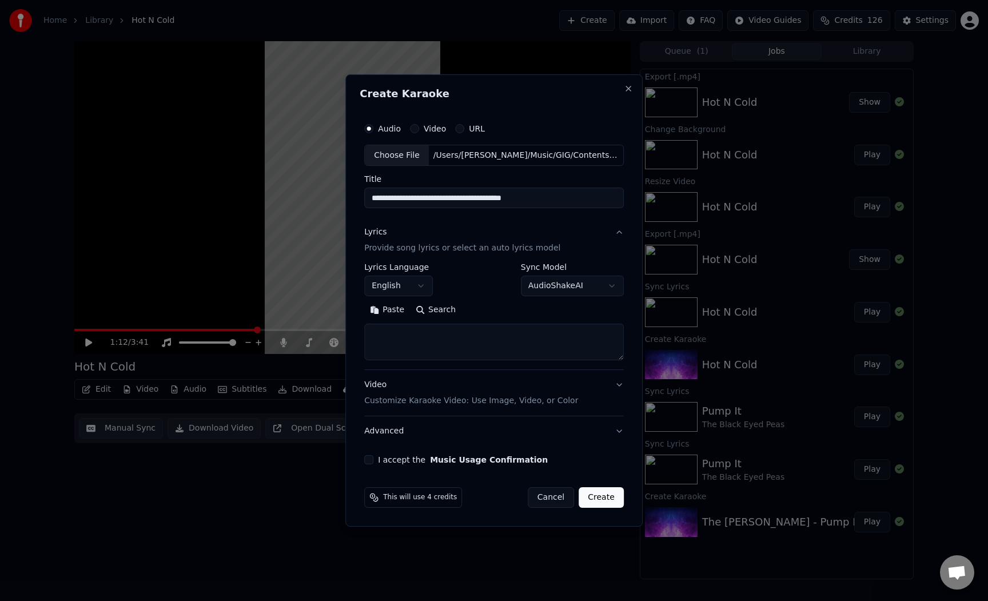
click at [451, 334] on textarea at bounding box center [493, 342] width 259 height 37
paste textarea "**********"
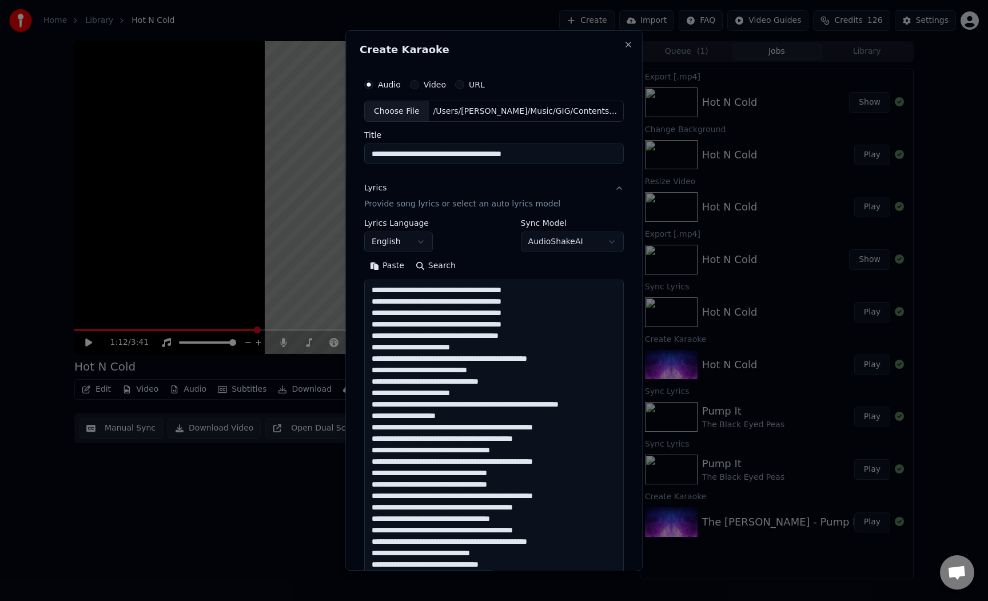
scroll to position [768, 0]
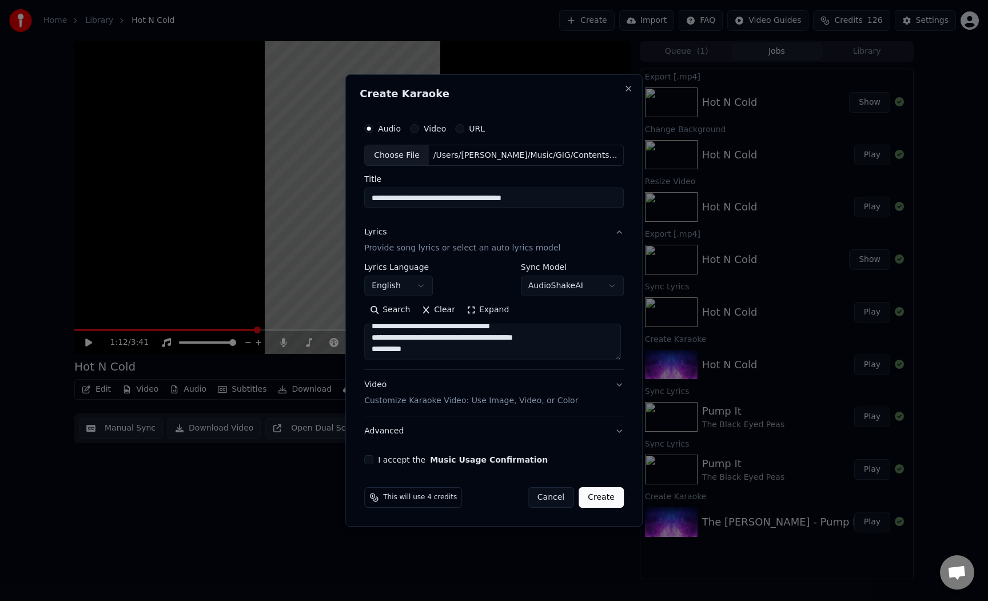
click at [618, 360] on textarea at bounding box center [492, 342] width 257 height 37
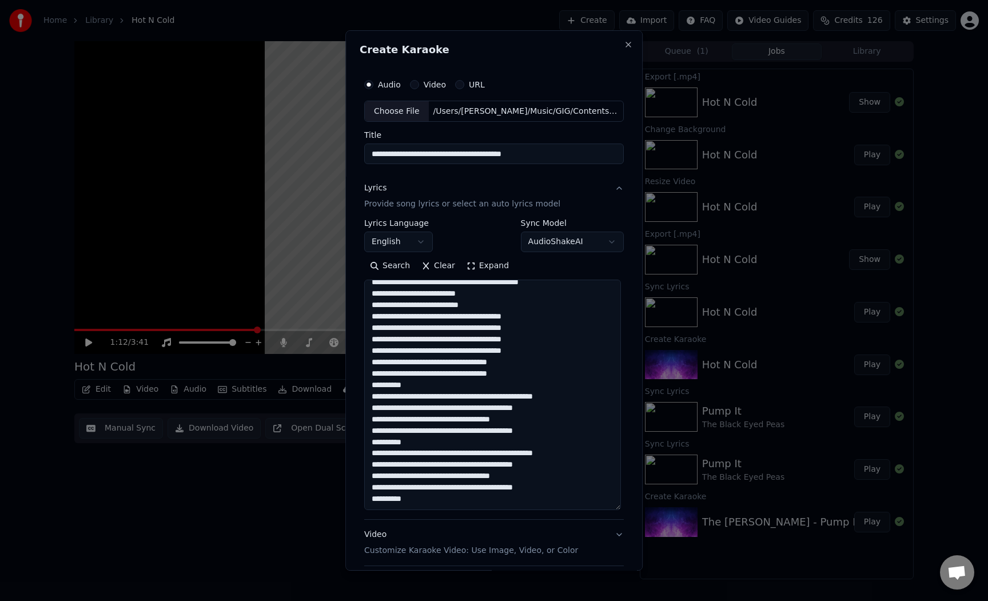
scroll to position [580, 0]
drag, startPoint x: 620, startPoint y: 354, endPoint x: 634, endPoint y: 504, distance: 150.4
click at [634, 504] on div "**********" at bounding box center [493, 300] width 297 height 541
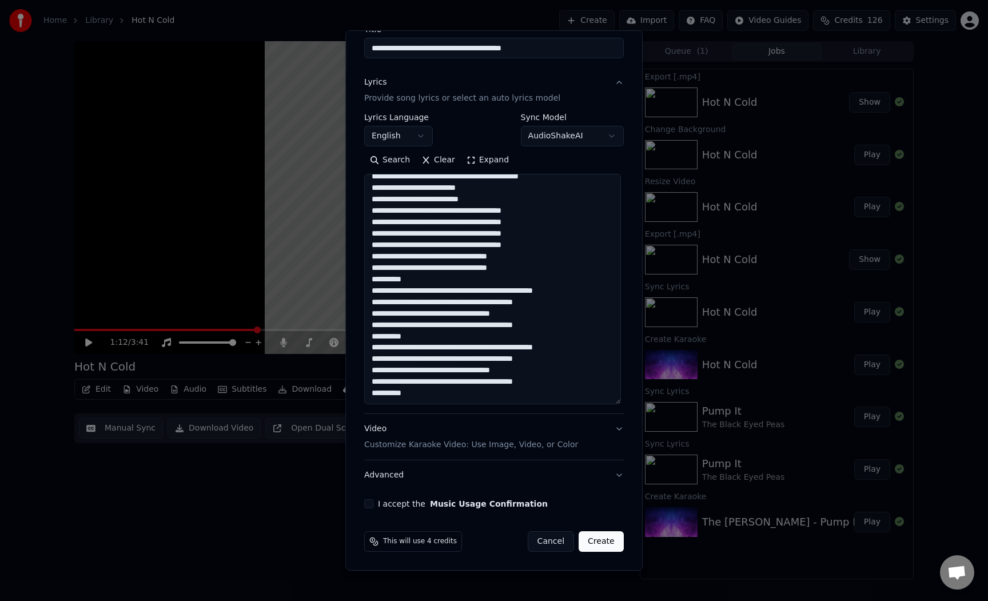
type textarea "**********"
click at [367, 502] on button "I accept the Music Usage Confirmation" at bounding box center [368, 503] width 9 height 9
click at [409, 440] on p "Customize Karaoke Video: Use Image, Video, or Color" at bounding box center [471, 444] width 214 height 11
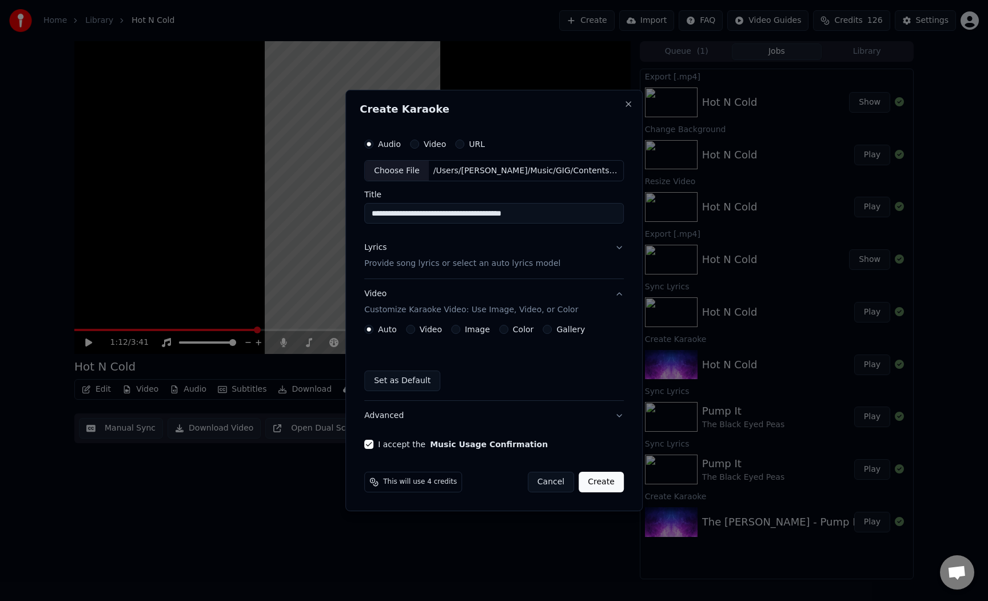
click at [477, 332] on label "Image" at bounding box center [477, 329] width 25 height 8
click at [460, 332] on button "Image" at bounding box center [455, 329] width 9 height 9
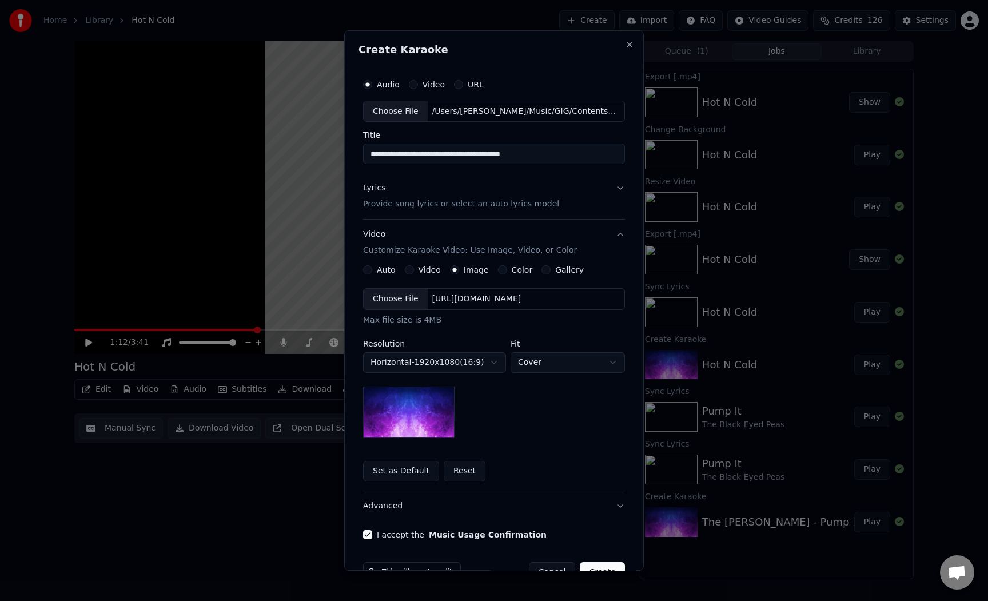
click at [514, 277] on div "**********" at bounding box center [494, 373] width 262 height 216
click at [514, 271] on label "Color" at bounding box center [522, 270] width 21 height 8
click at [507, 271] on button "Color" at bounding box center [502, 269] width 9 height 9
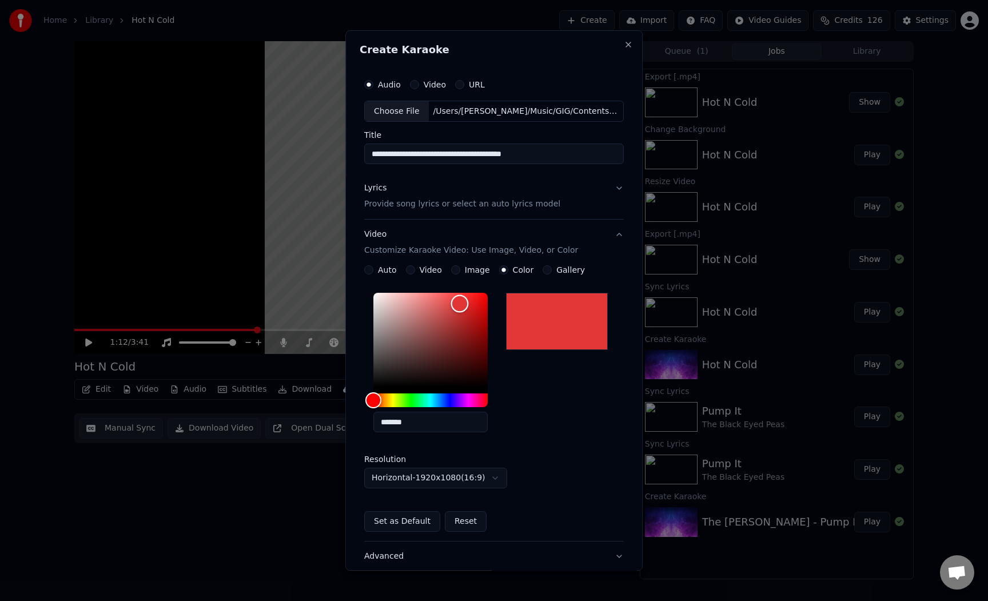
drag, startPoint x: 430, startPoint y: 340, endPoint x: 466, endPoint y: 285, distance: 65.6
click at [466, 293] on div "Color" at bounding box center [430, 340] width 114 height 94
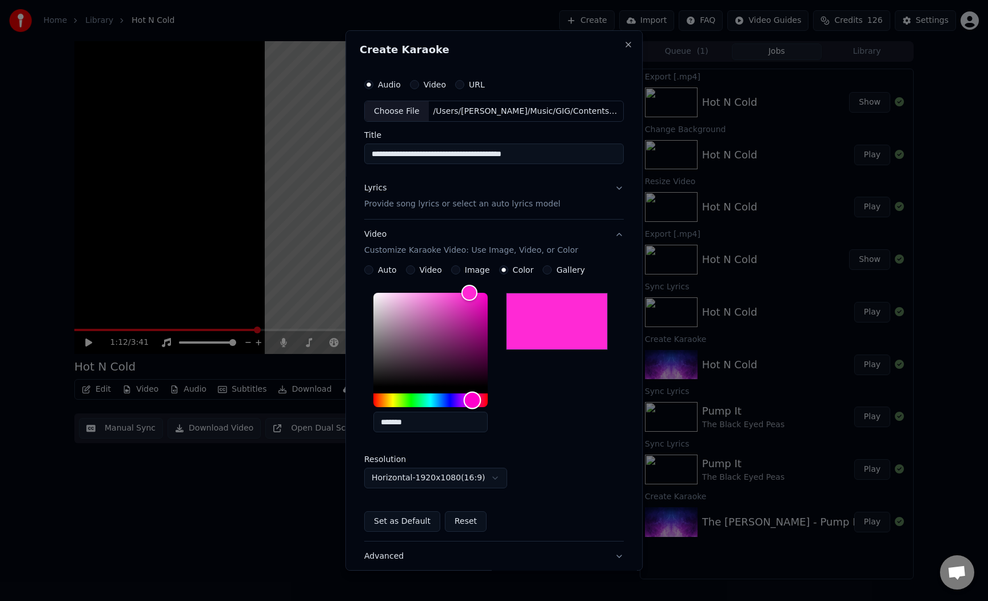
drag, startPoint x: 442, startPoint y: 397, endPoint x: 469, endPoint y: 405, distance: 28.0
click at [469, 405] on div "Hue" at bounding box center [430, 400] width 114 height 14
type input "*******"
drag, startPoint x: 475, startPoint y: 309, endPoint x: 485, endPoint y: 317, distance: 13.4
click at [485, 317] on div "Color" at bounding box center [430, 340] width 114 height 94
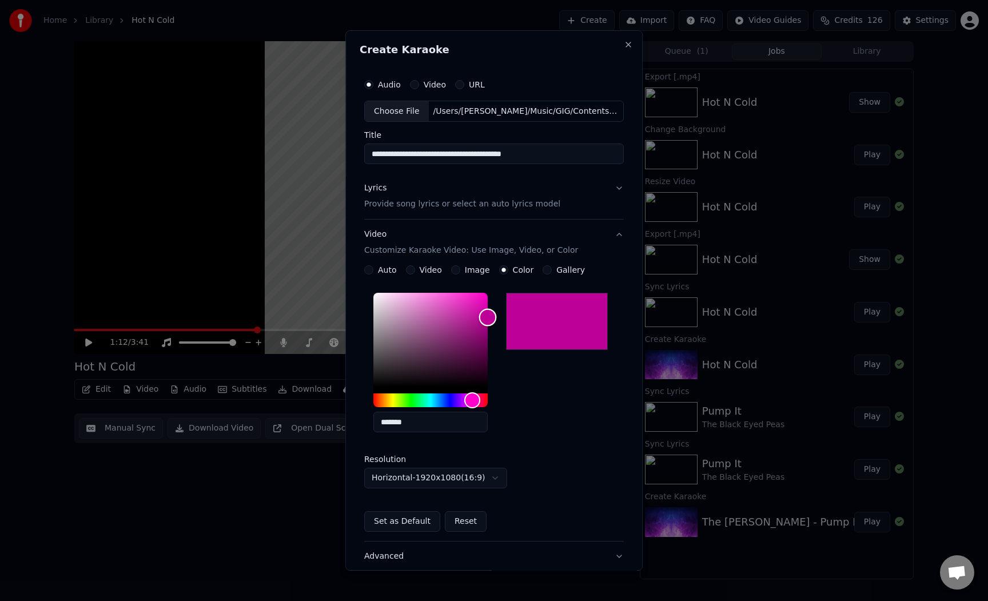
scroll to position [81, 0]
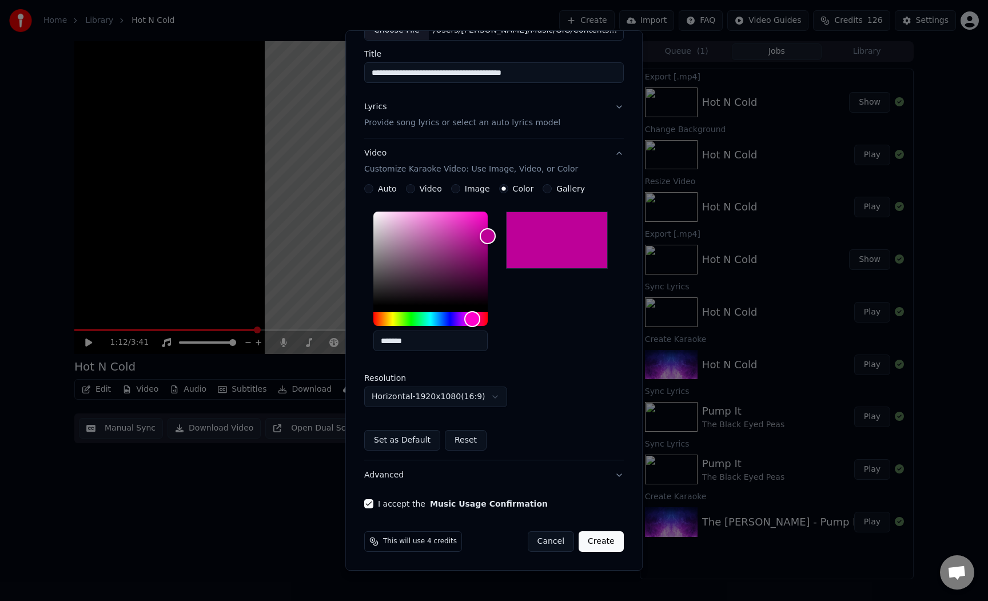
click at [592, 548] on button "Create" at bounding box center [600, 541] width 45 height 21
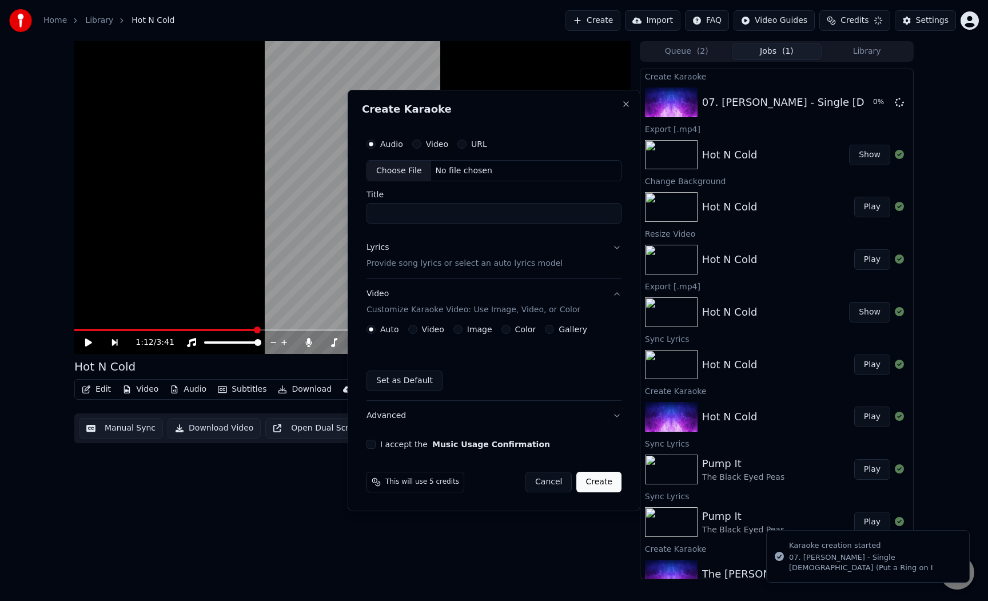
scroll to position [0, 0]
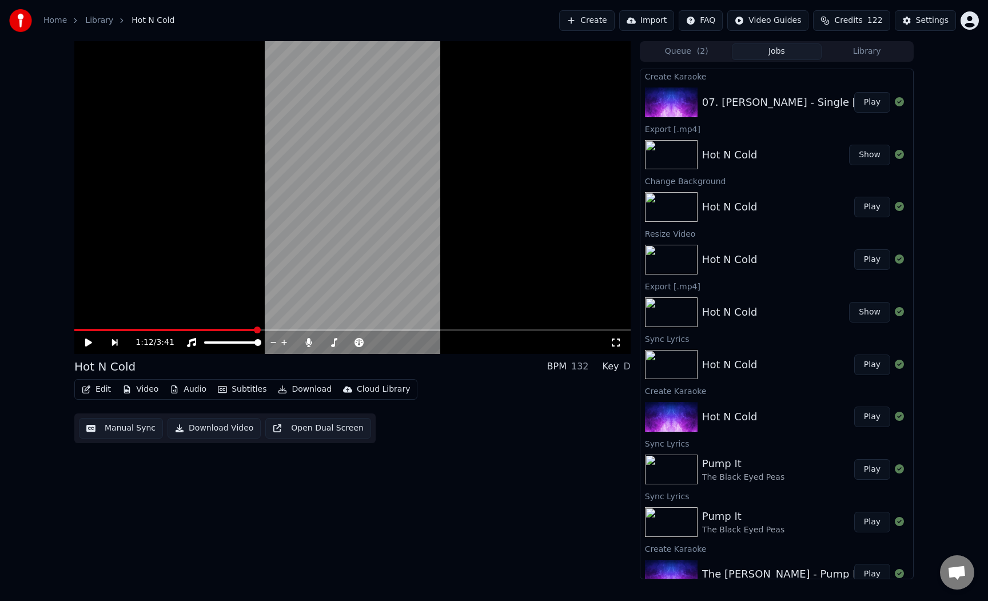
click at [217, 327] on video at bounding box center [352, 197] width 556 height 313
click at [214, 329] on span at bounding box center [144, 330] width 141 height 2
click at [95, 344] on icon at bounding box center [96, 342] width 26 height 9
click at [89, 330] on span at bounding box center [145, 330] width 143 height 2
click at [86, 330] on span at bounding box center [81, 330] width 15 height 2
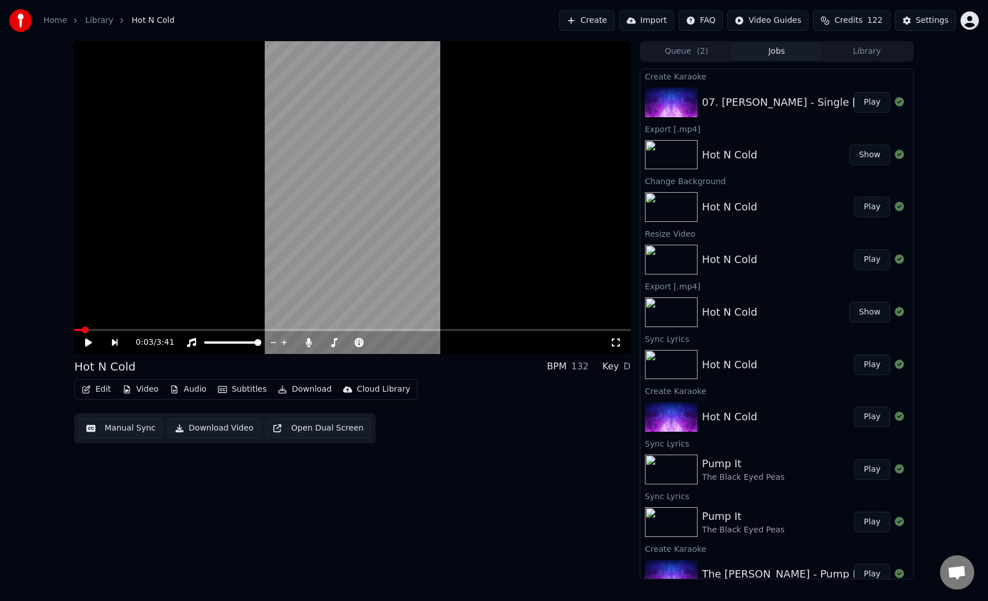
click at [82, 330] on span at bounding box center [85, 329] width 7 height 7
click at [865, 102] on button "Play" at bounding box center [872, 102] width 36 height 21
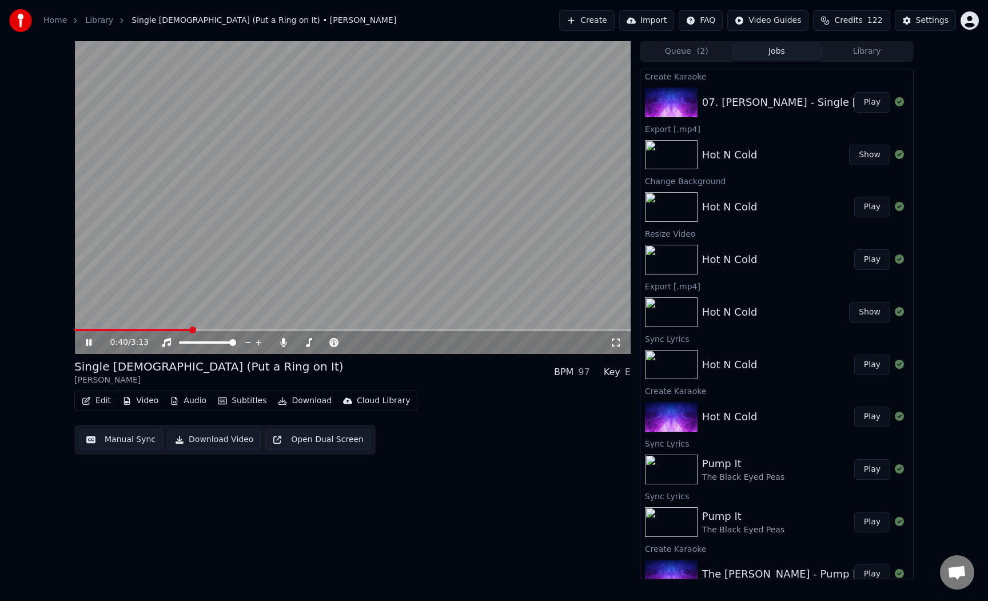
click at [86, 341] on icon at bounding box center [89, 342] width 6 height 7
